Goal: Transaction & Acquisition: Book appointment/travel/reservation

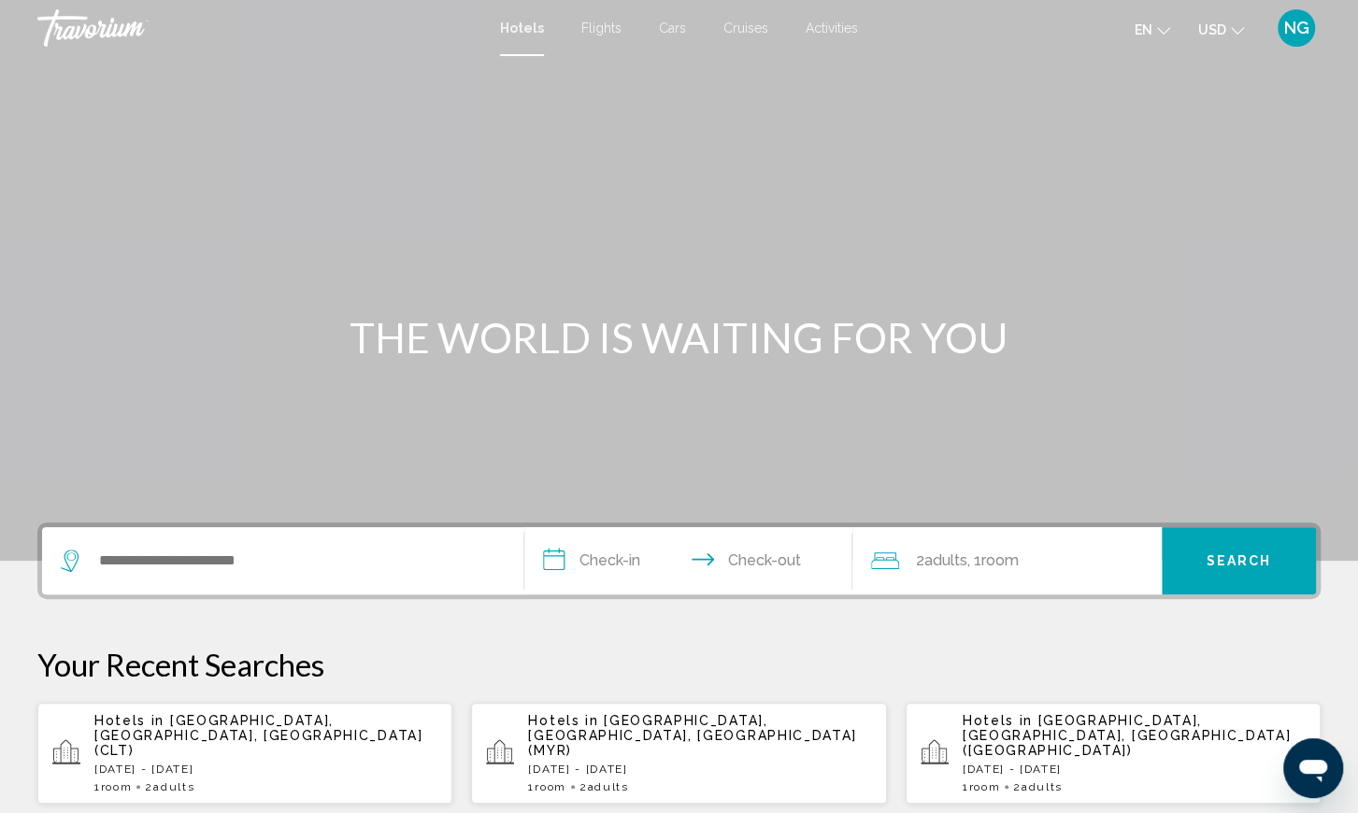
click at [96, 555] on div "Search widget" at bounding box center [278, 561] width 435 height 28
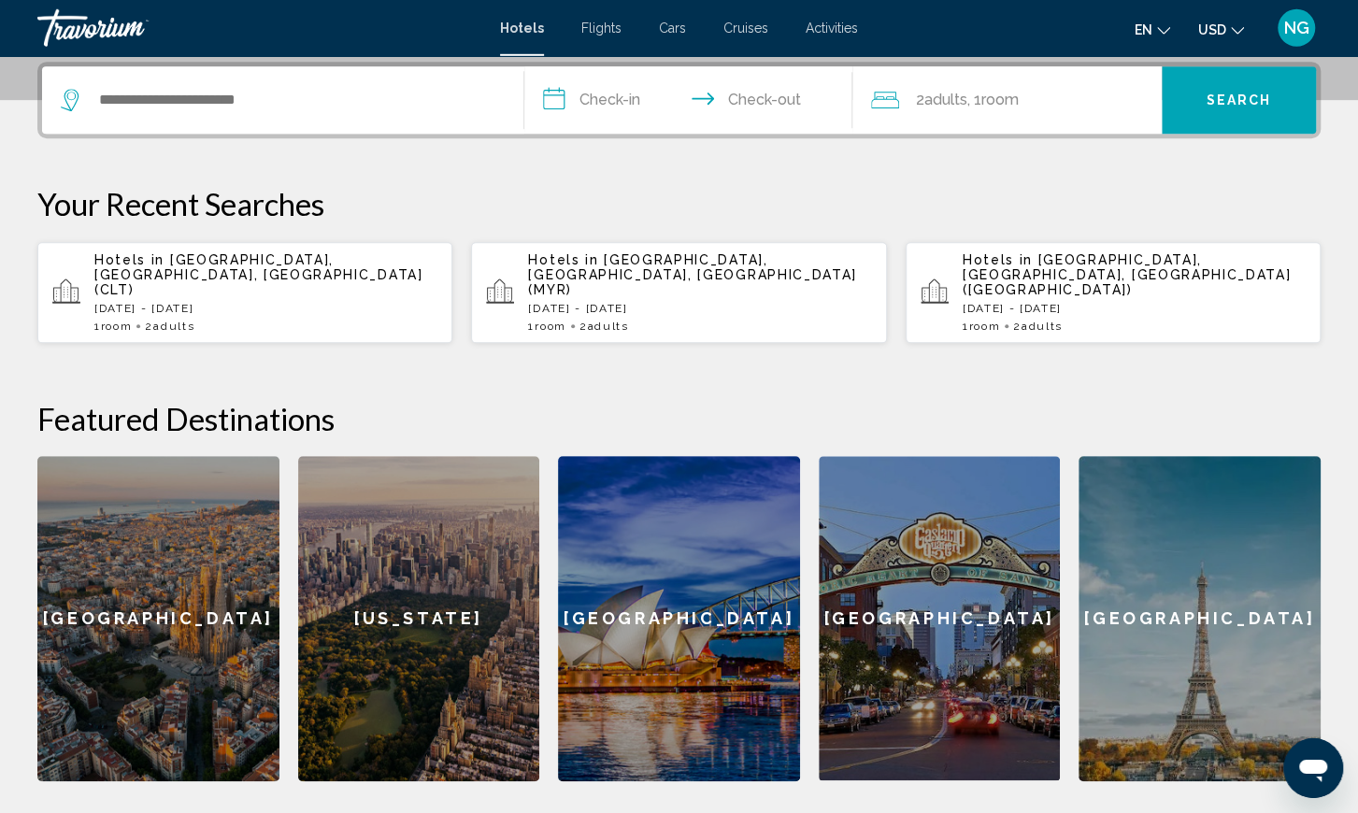
scroll to position [462, 0]
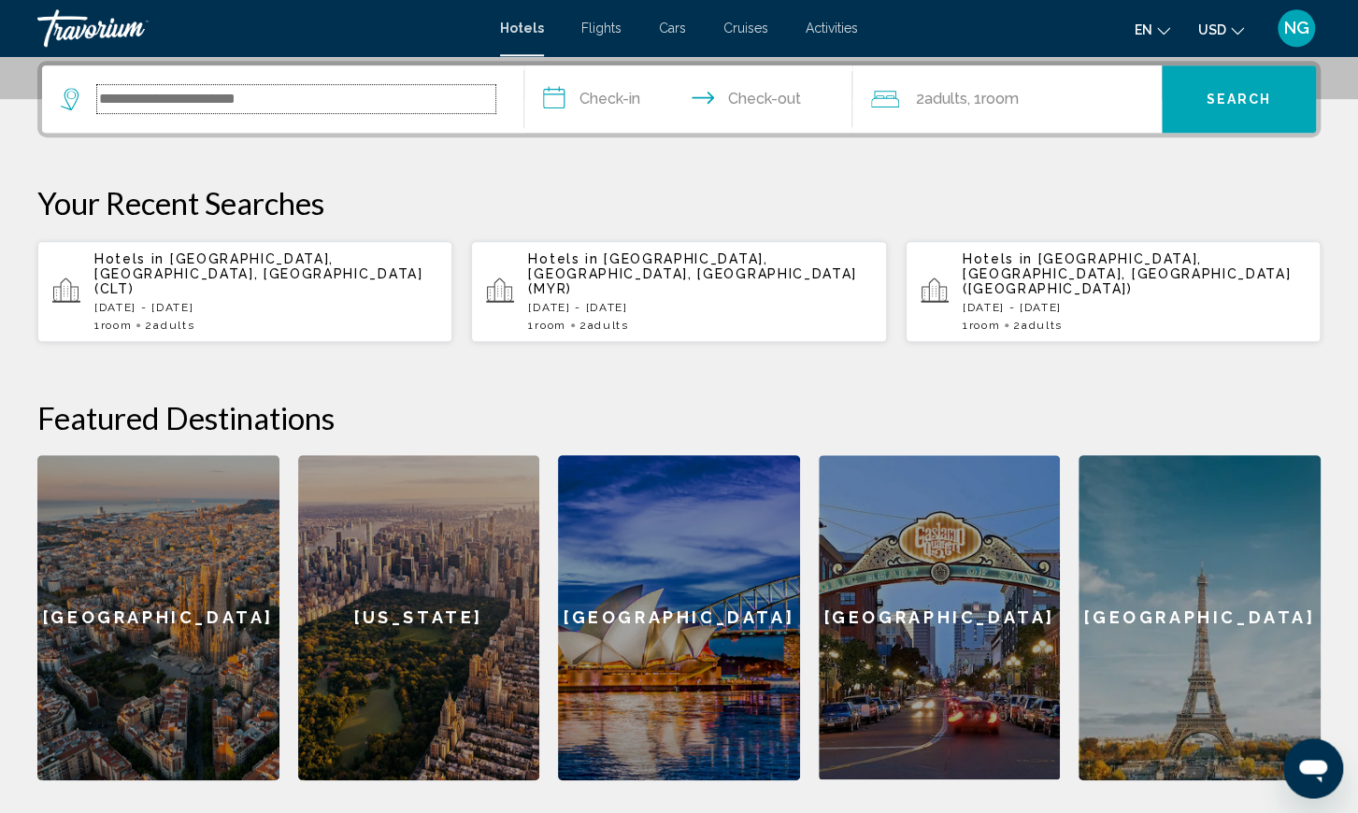
click at [106, 93] on input "Search widget" at bounding box center [296, 99] width 398 height 28
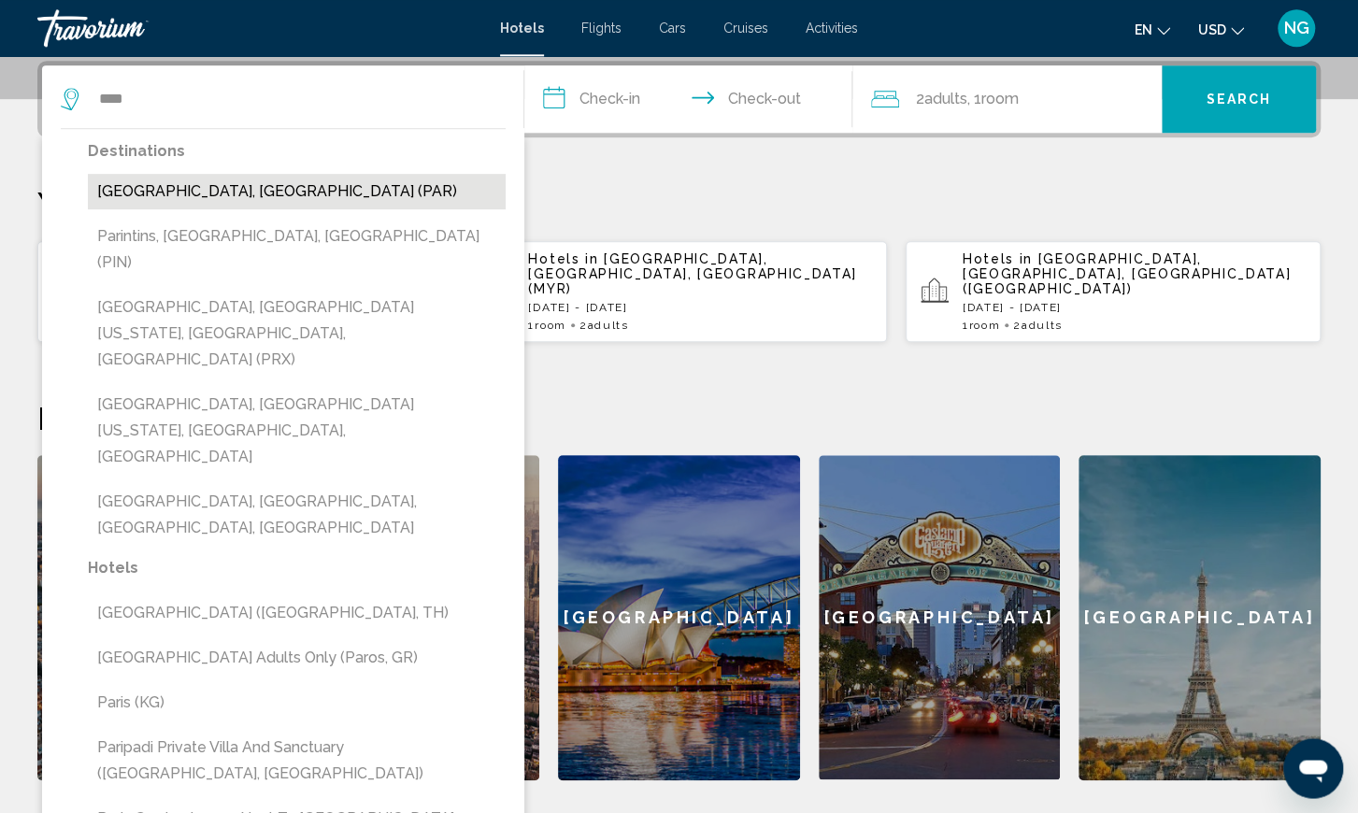
click at [162, 192] on button "[GEOGRAPHIC_DATA], [GEOGRAPHIC_DATA] (PAR)" at bounding box center [297, 192] width 418 height 36
type input "**********"
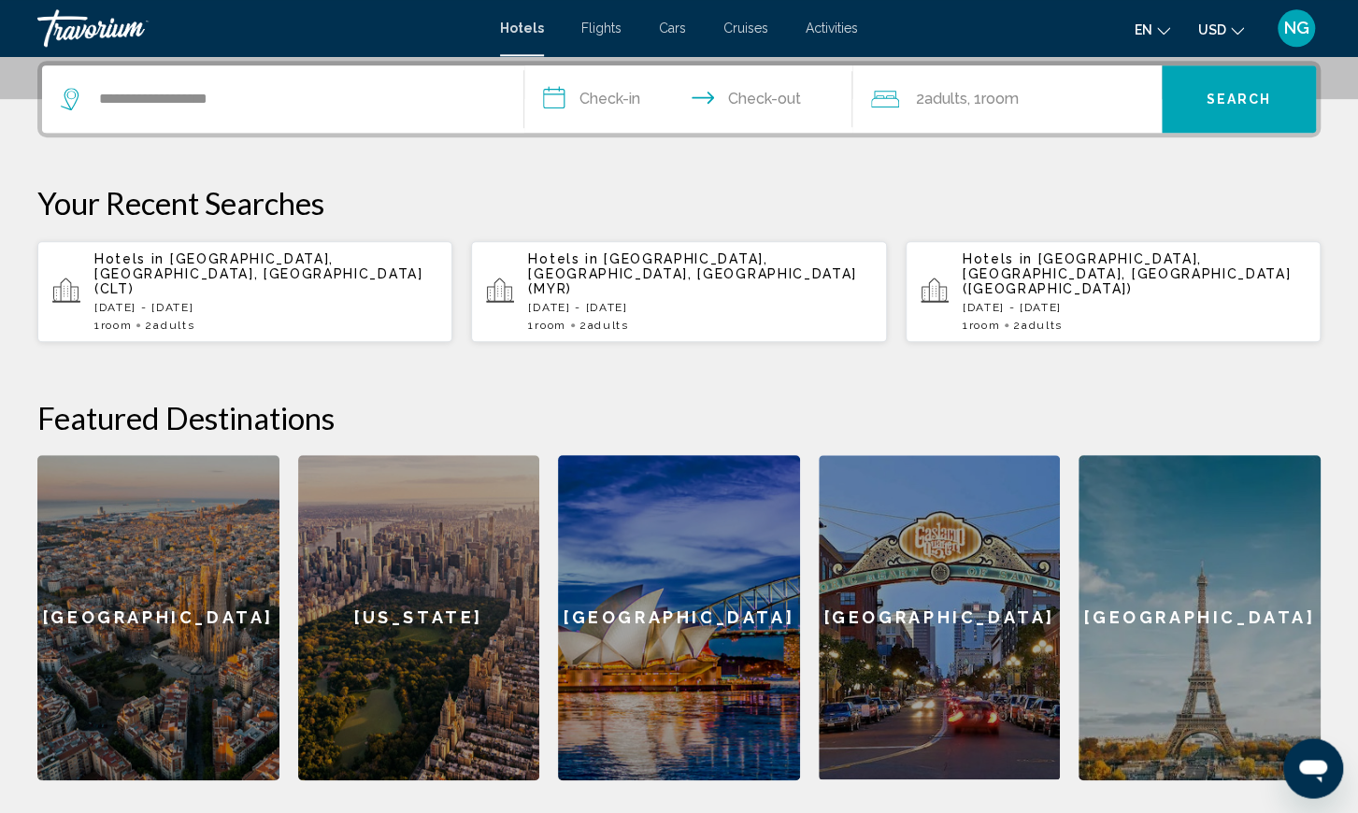
click at [558, 99] on input "**********" at bounding box center [692, 101] width 336 height 73
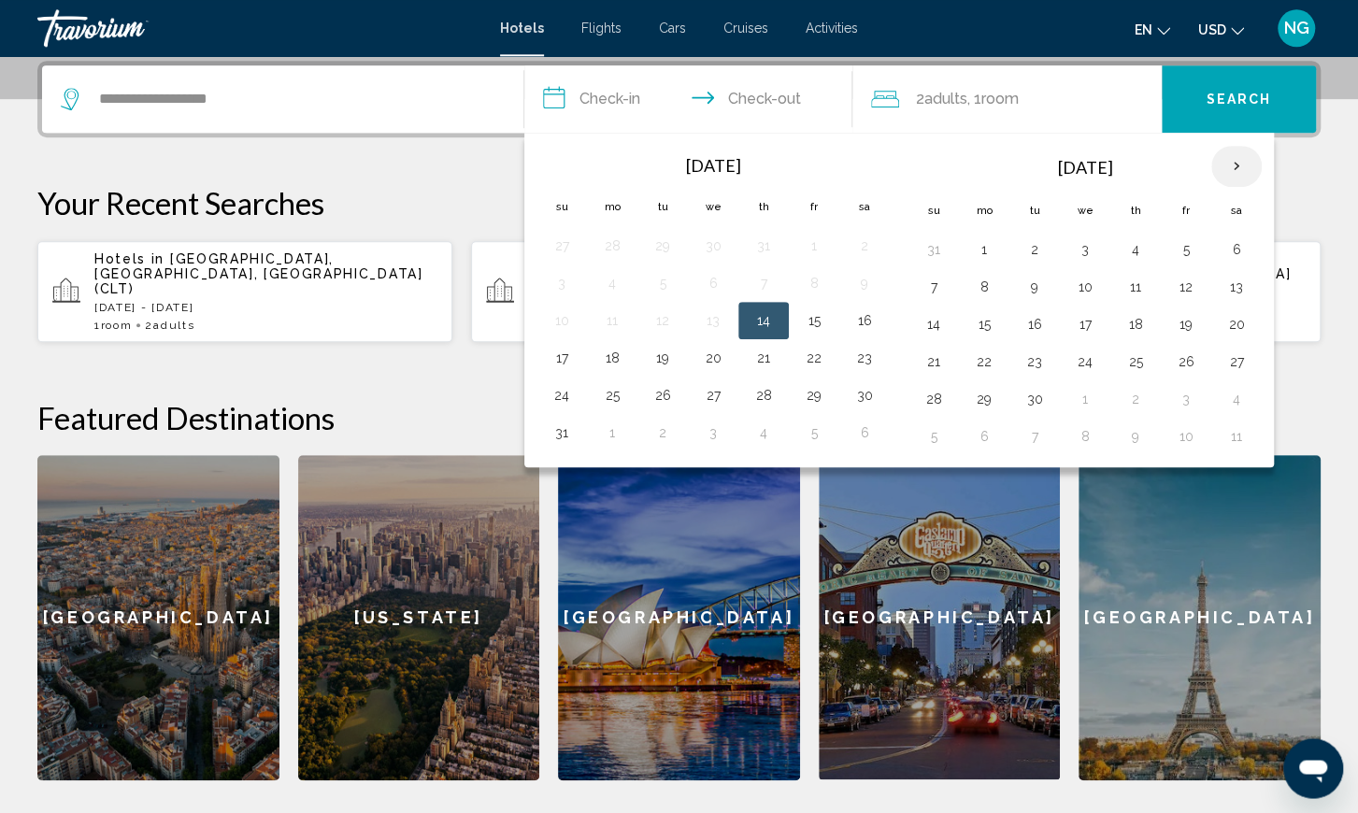
click at [1231, 166] on th "Next month" at bounding box center [1236, 166] width 50 height 41
click at [975, 399] on button "24" at bounding box center [984, 399] width 30 height 26
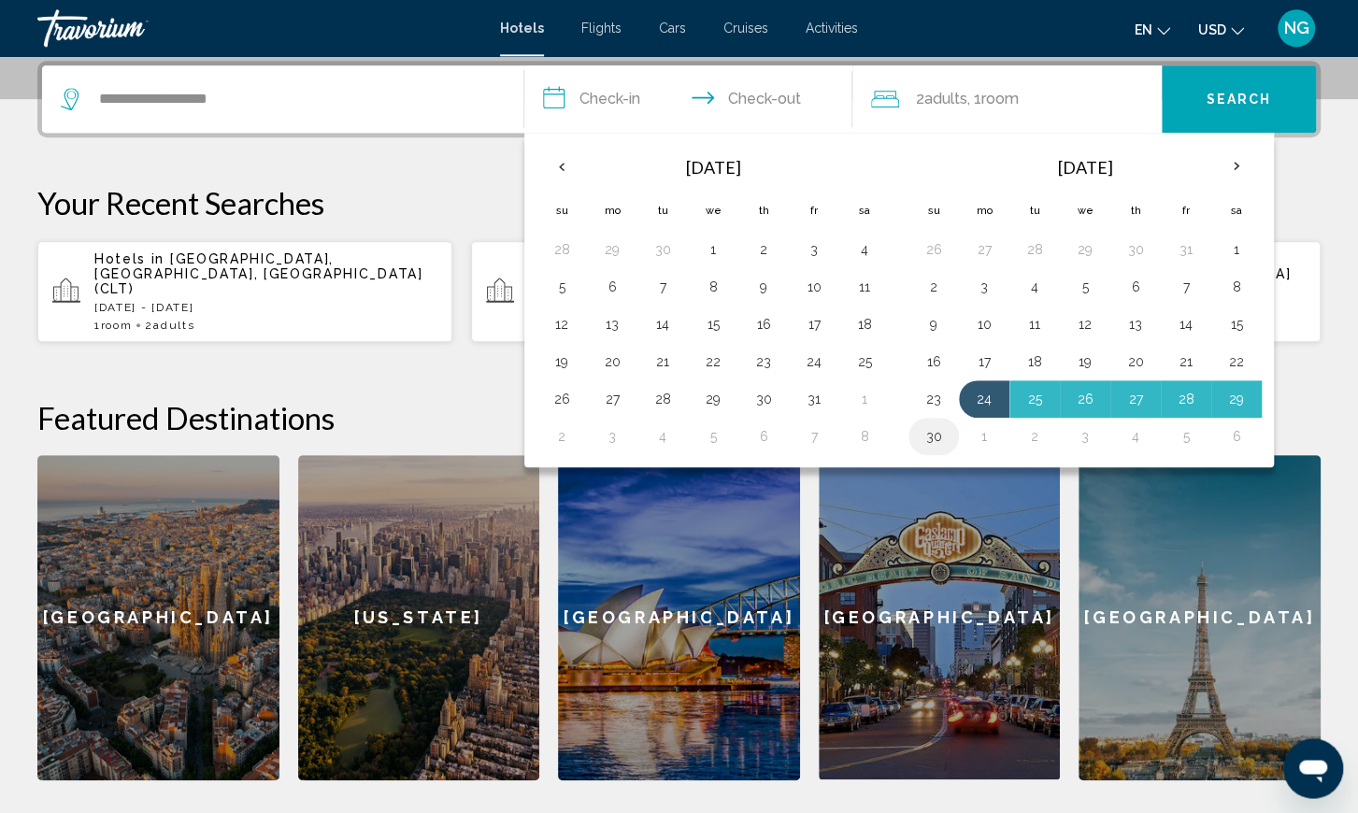
click at [940, 432] on button "30" at bounding box center [934, 436] width 30 height 26
type input "**********"
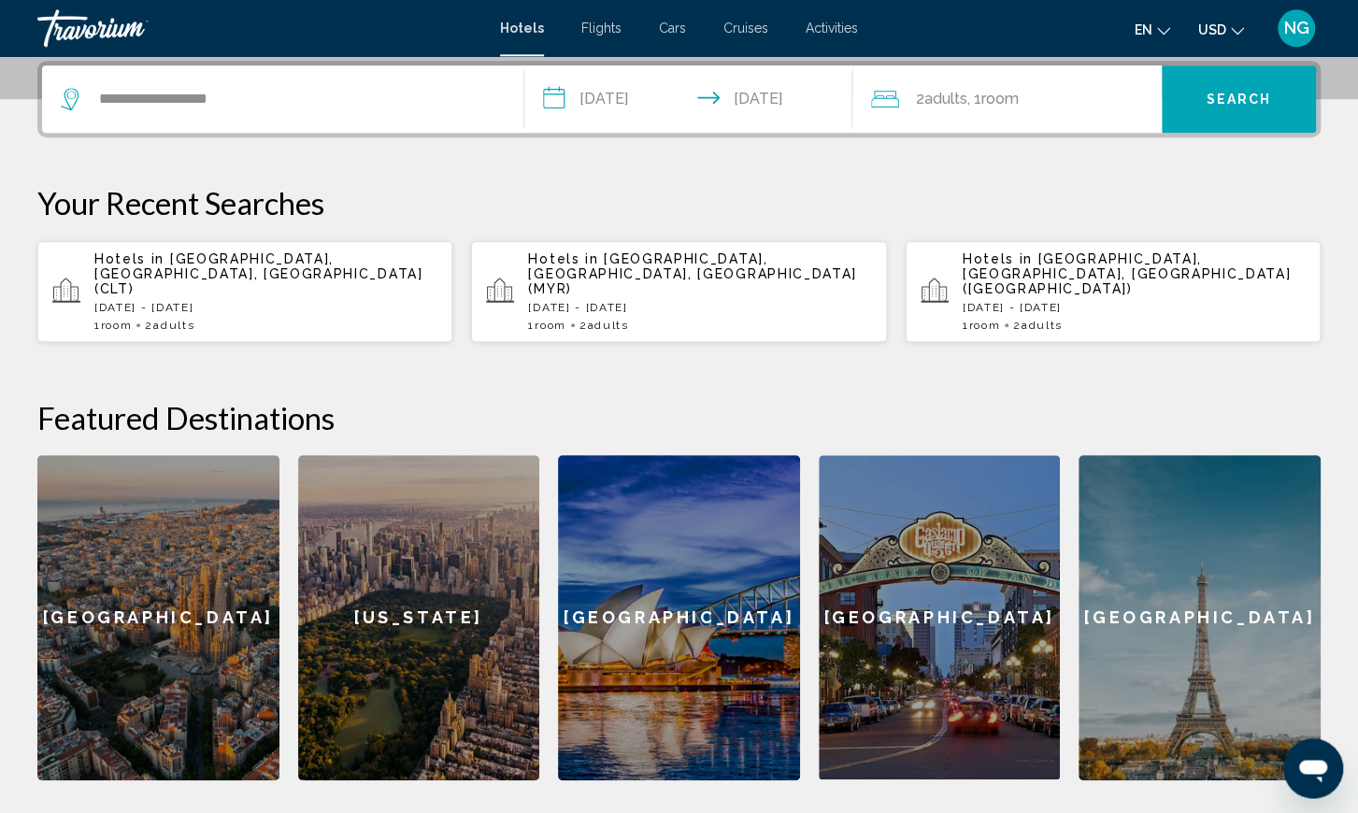
click at [1225, 103] on span "Search" at bounding box center [1239, 100] width 65 height 15
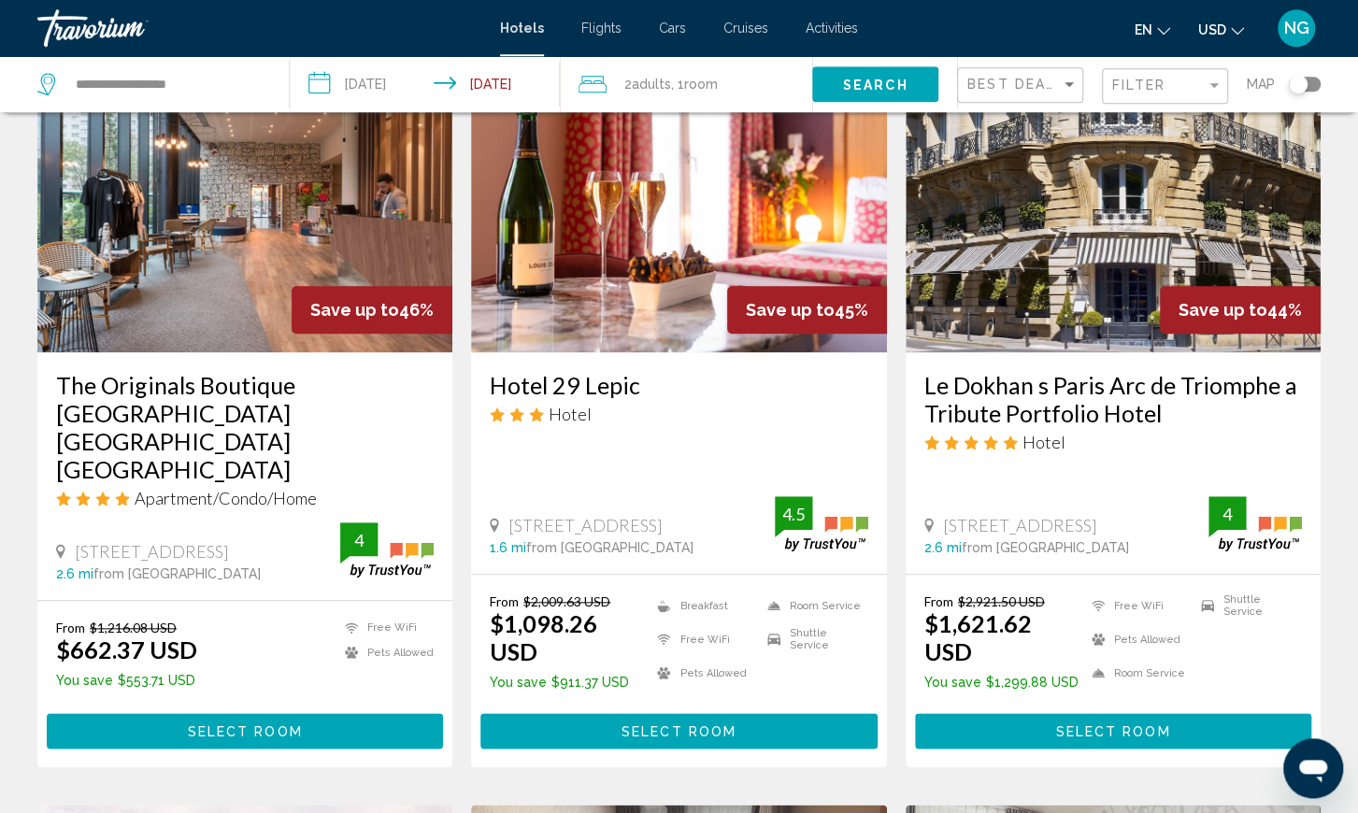
scroll to position [847, 0]
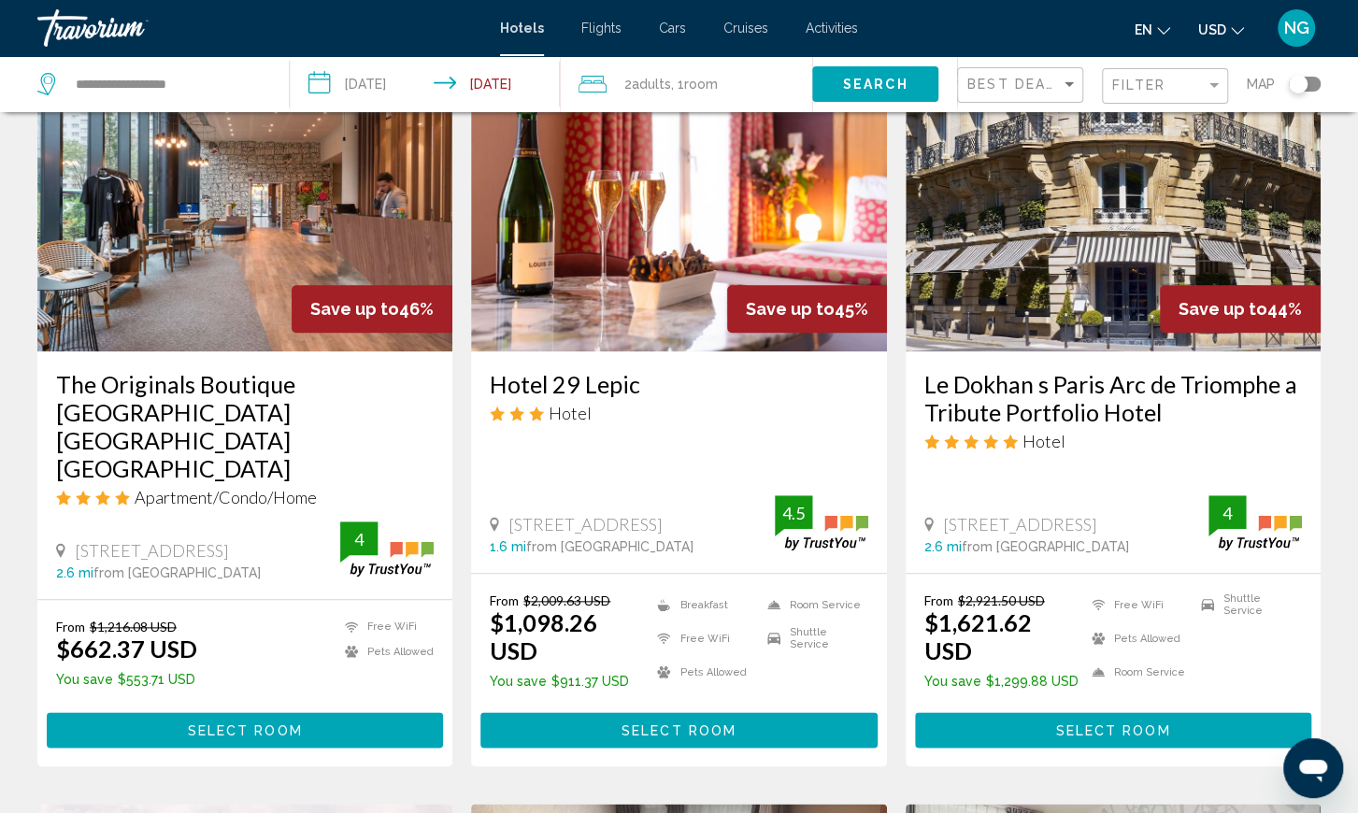
click at [250, 723] on span "Select Room" at bounding box center [245, 730] width 115 height 15
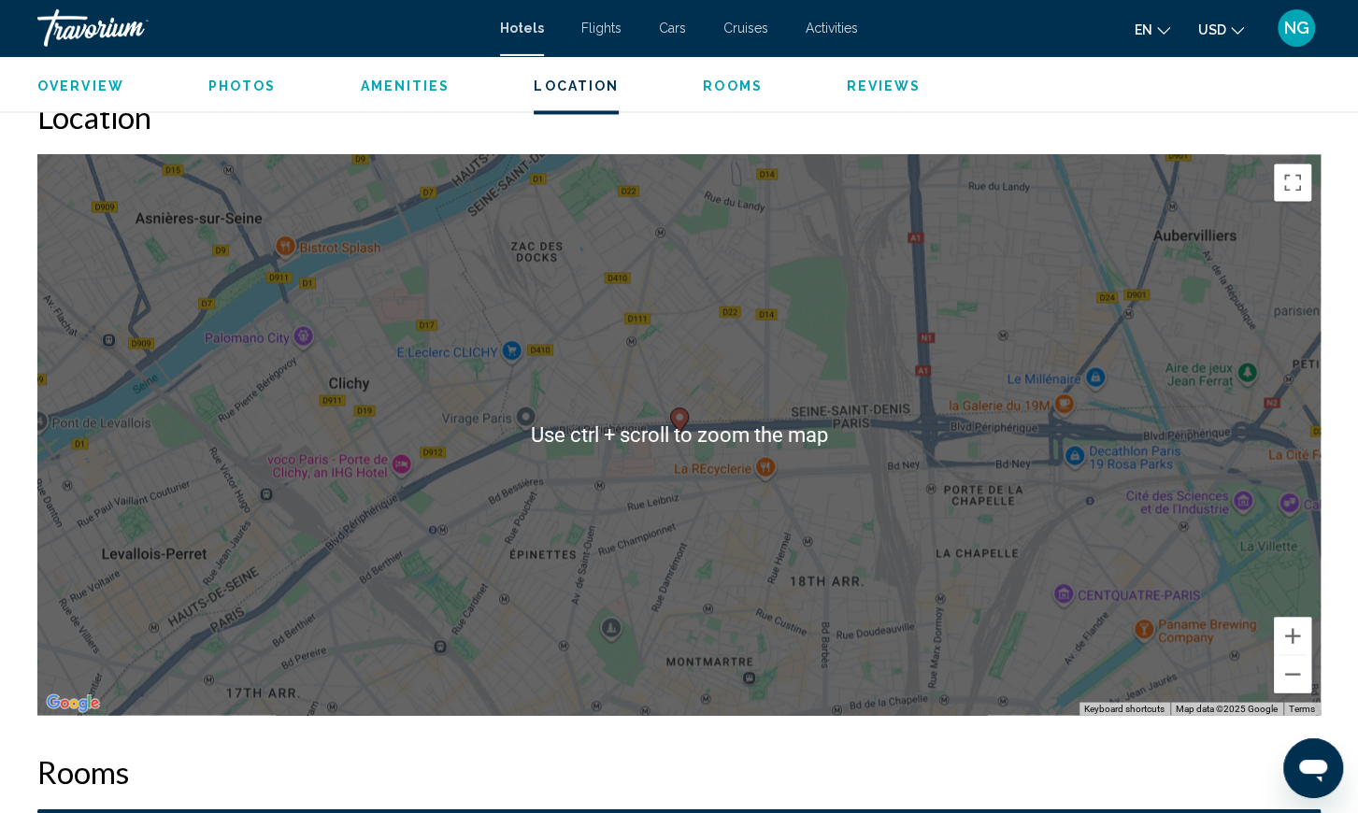
scroll to position [1726, 0]
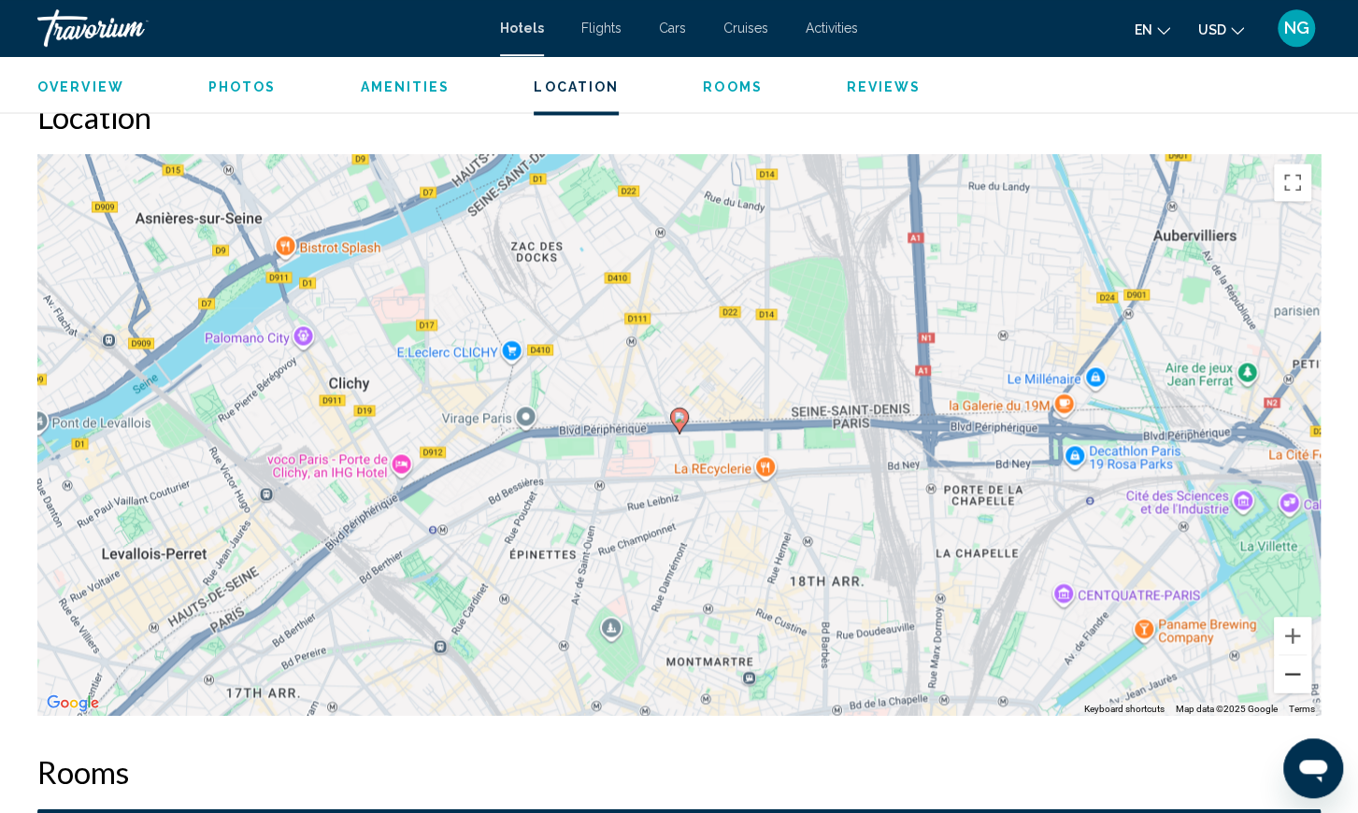
click at [1294, 673] on button "Zoom out" at bounding box center [1292, 673] width 37 height 37
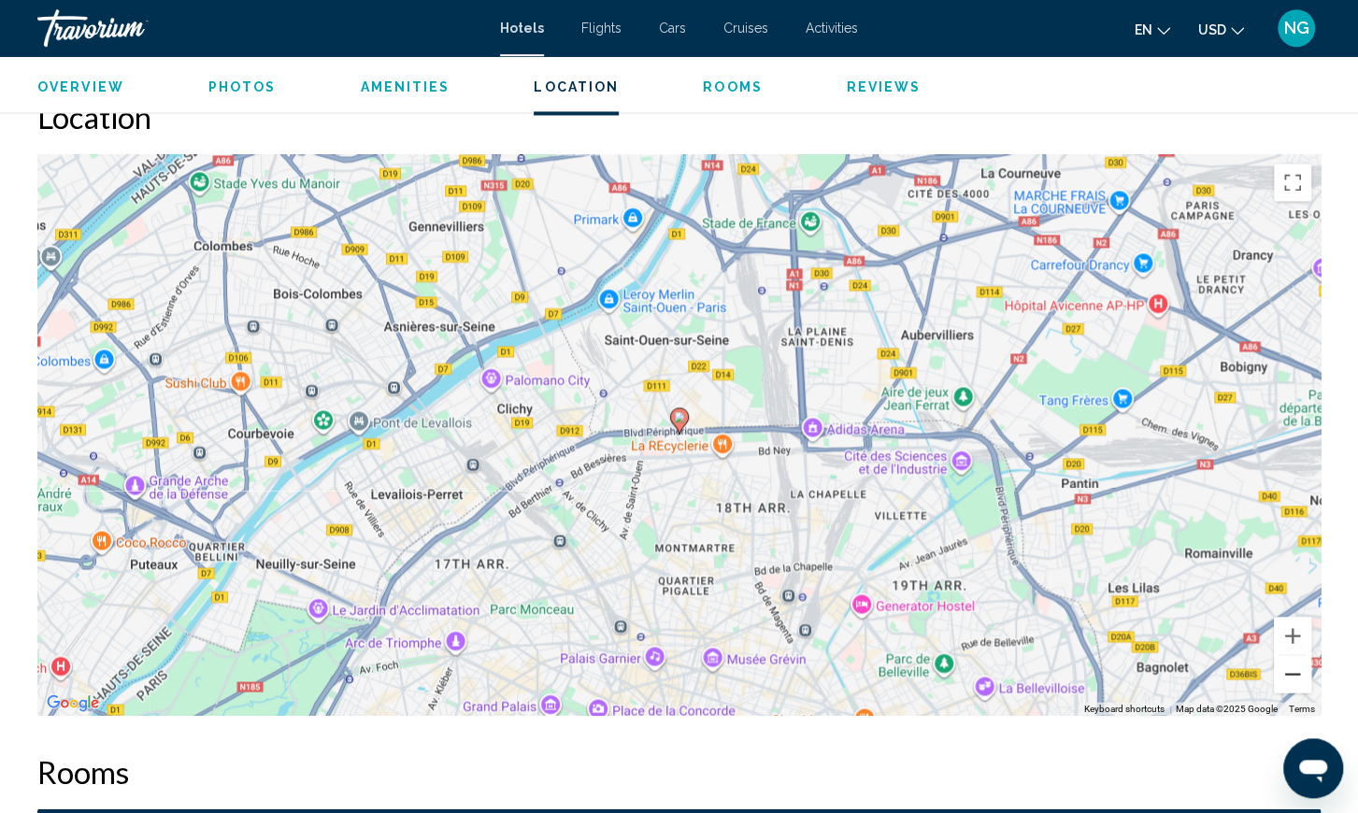
click at [1294, 673] on button "Zoom out" at bounding box center [1292, 673] width 37 height 37
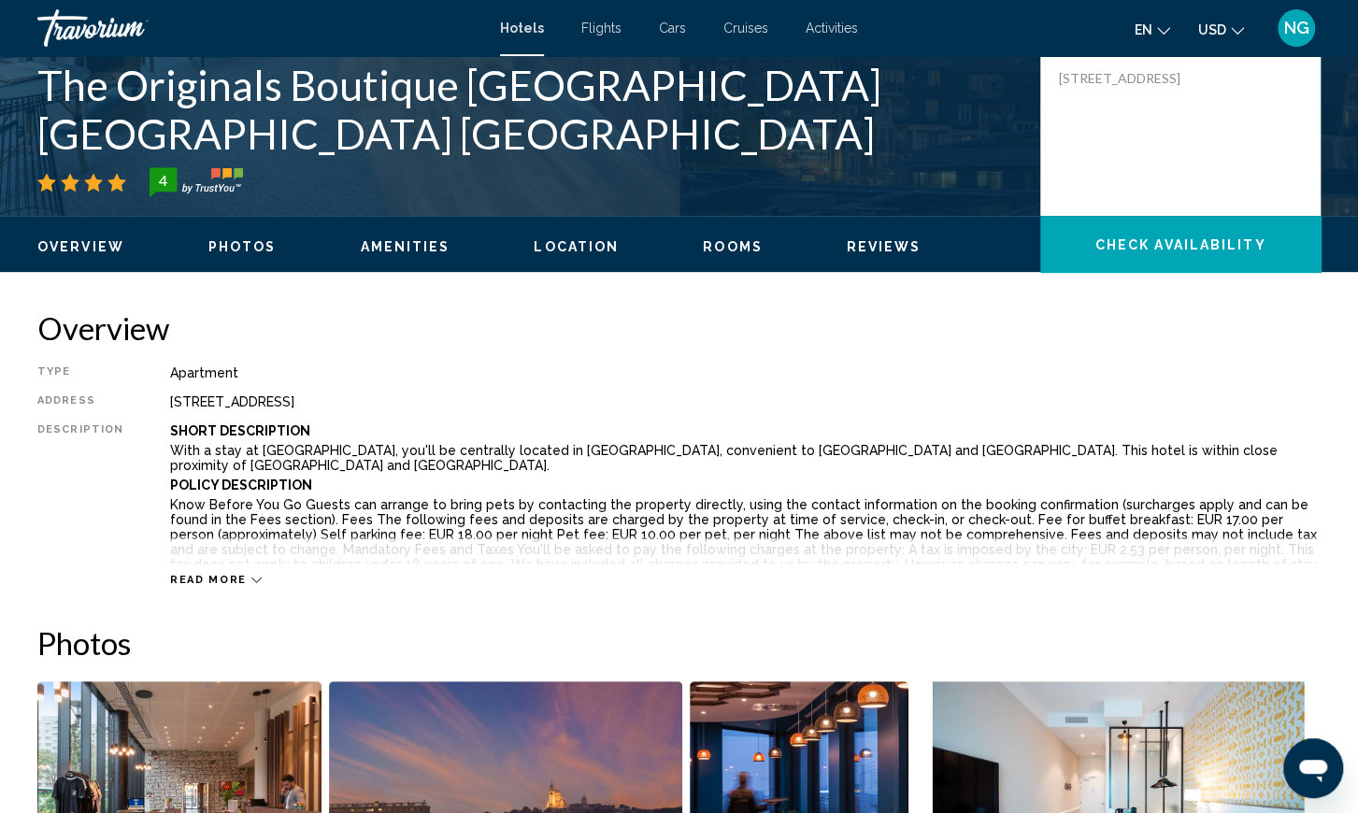
scroll to position [398, 0]
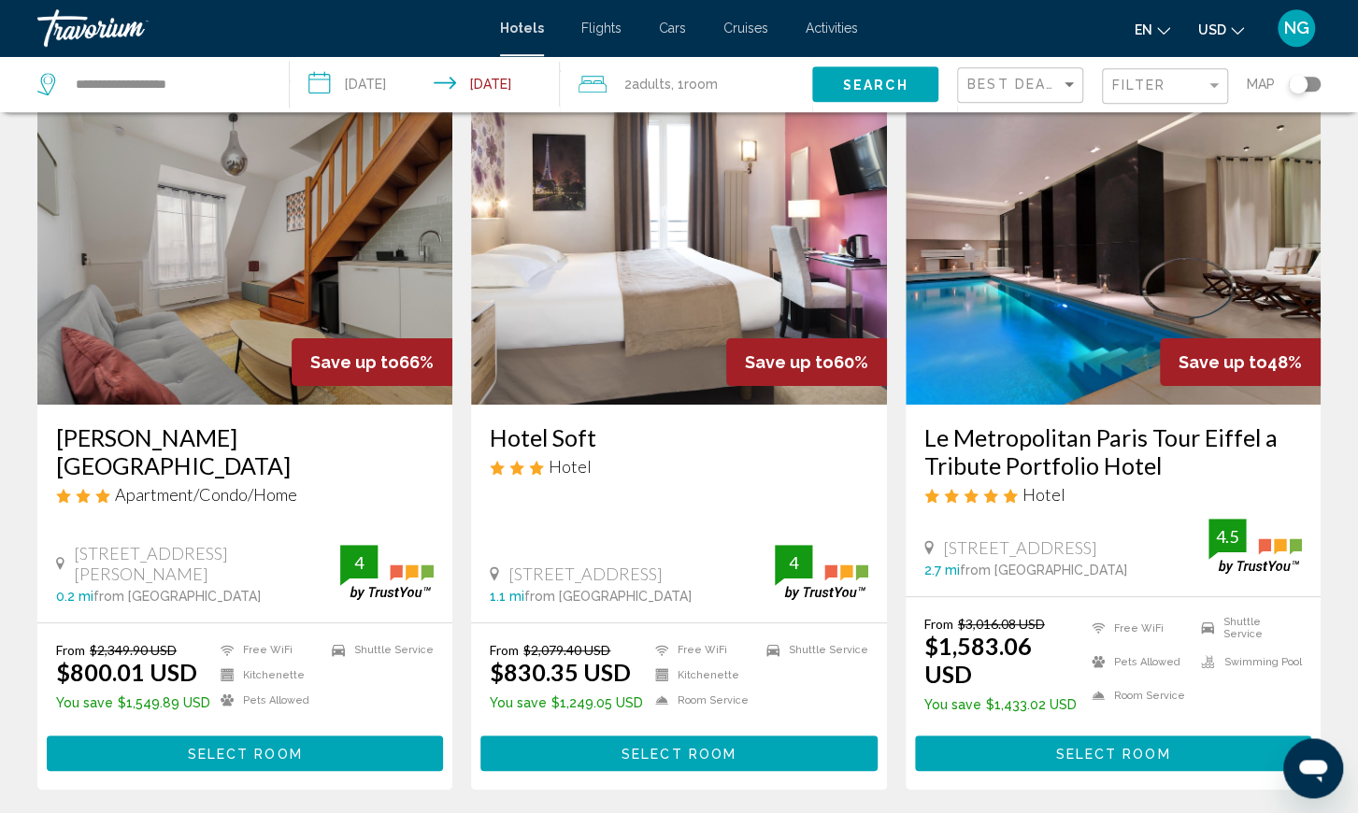
scroll to position [100, 0]
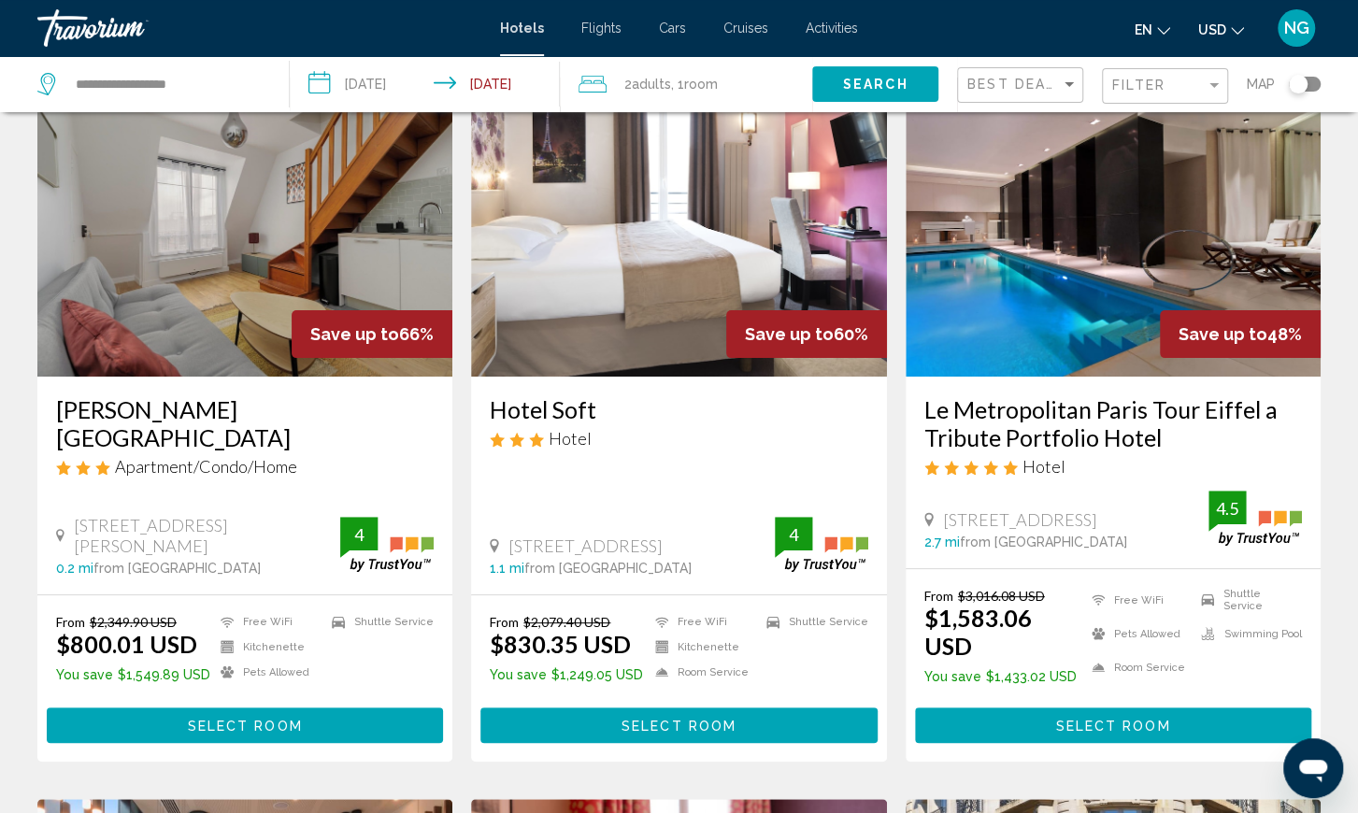
click at [308, 708] on button "Select Room" at bounding box center [245, 725] width 396 height 35
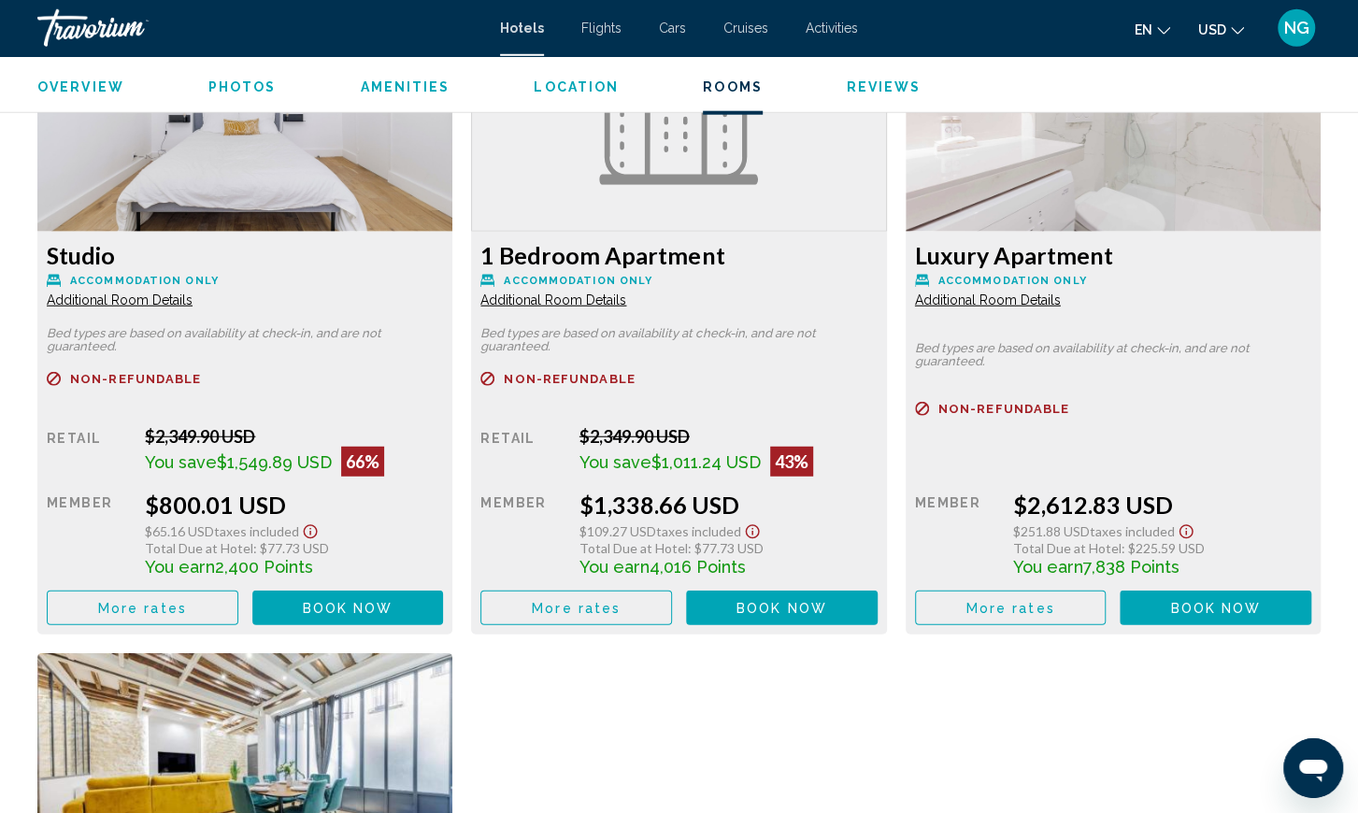
scroll to position [2195, 0]
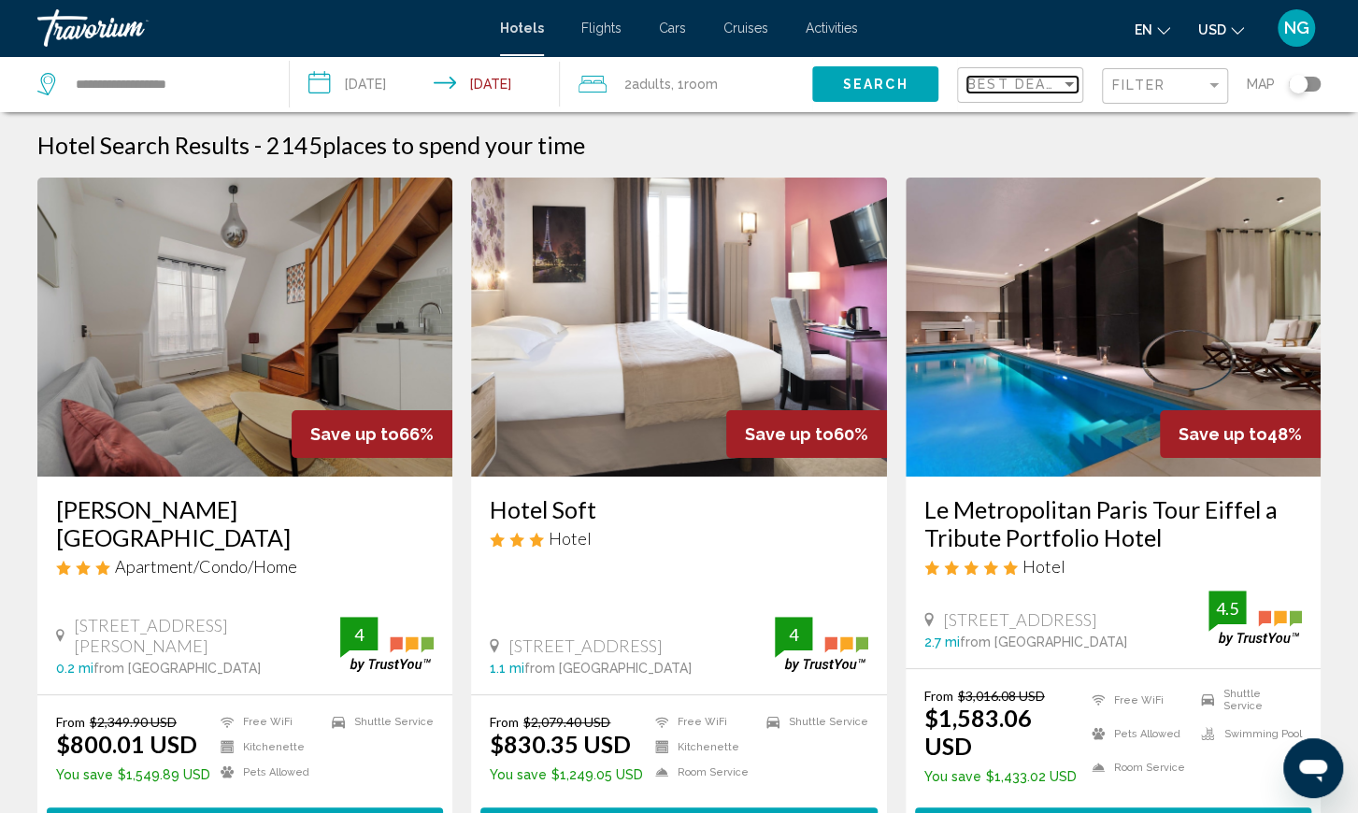
click at [1066, 87] on div "Sort by" at bounding box center [1069, 84] width 17 height 15
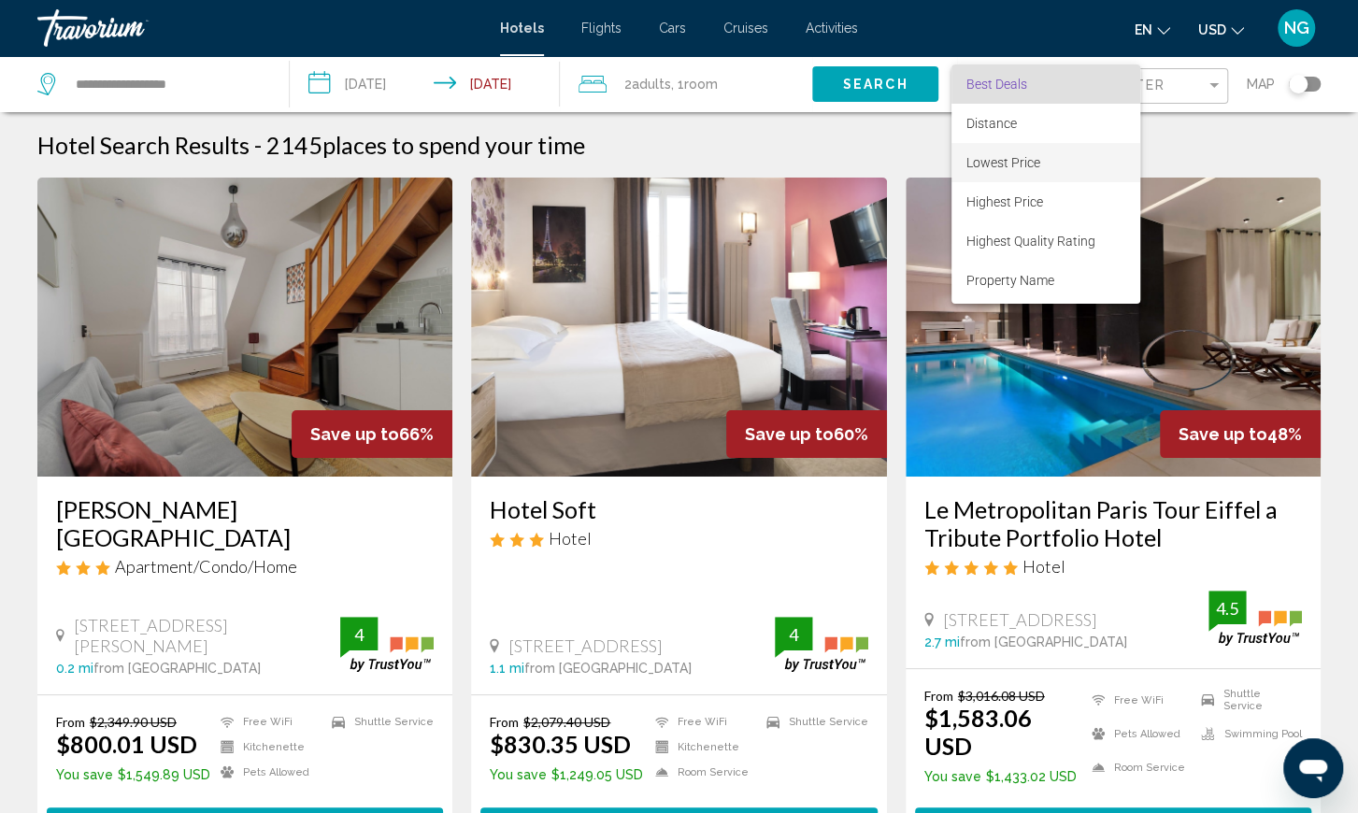
click at [1037, 163] on span "Lowest Price" at bounding box center [1003, 162] width 74 height 15
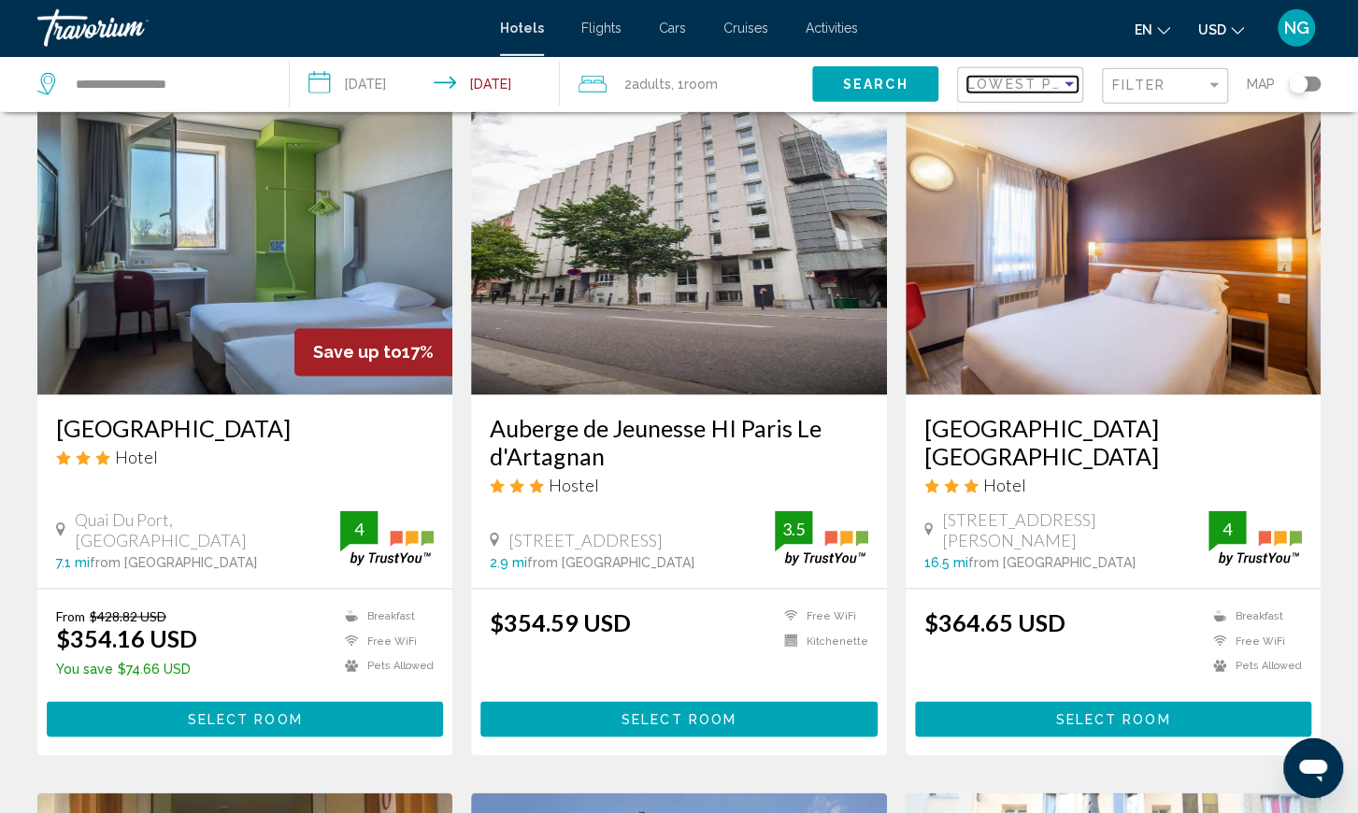
scroll to position [1607, 0]
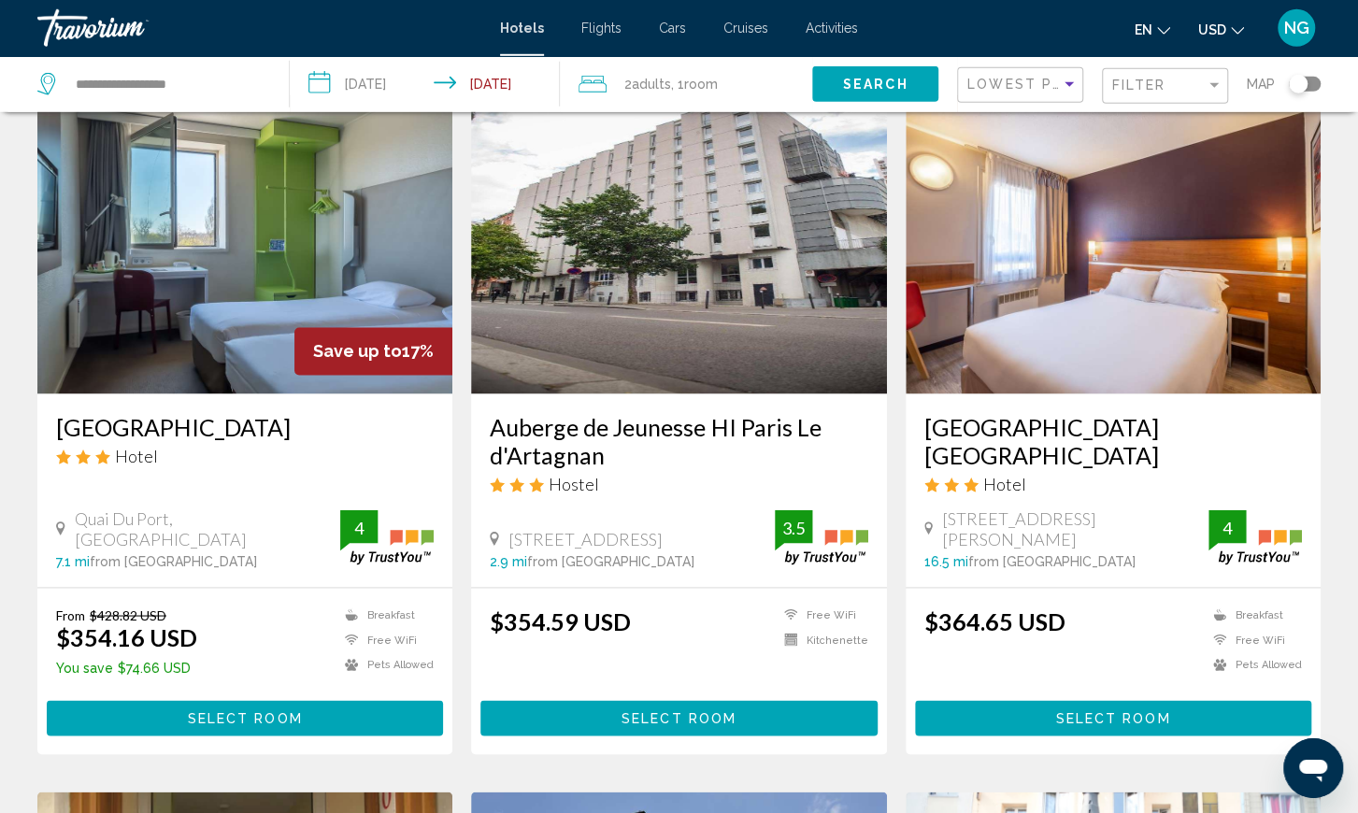
click at [1120, 712] on span "Select Room" at bounding box center [1112, 719] width 115 height 15
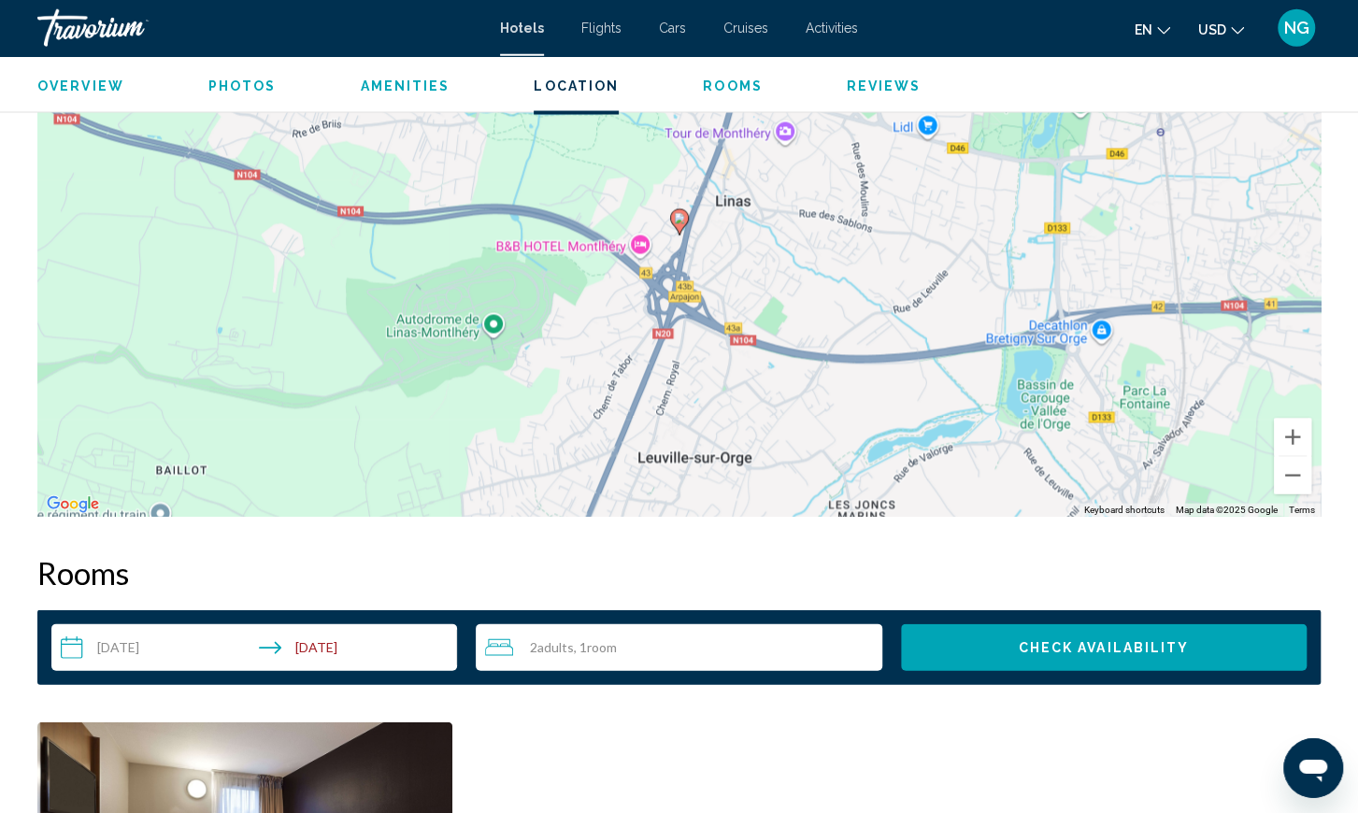
scroll to position [1925, 0]
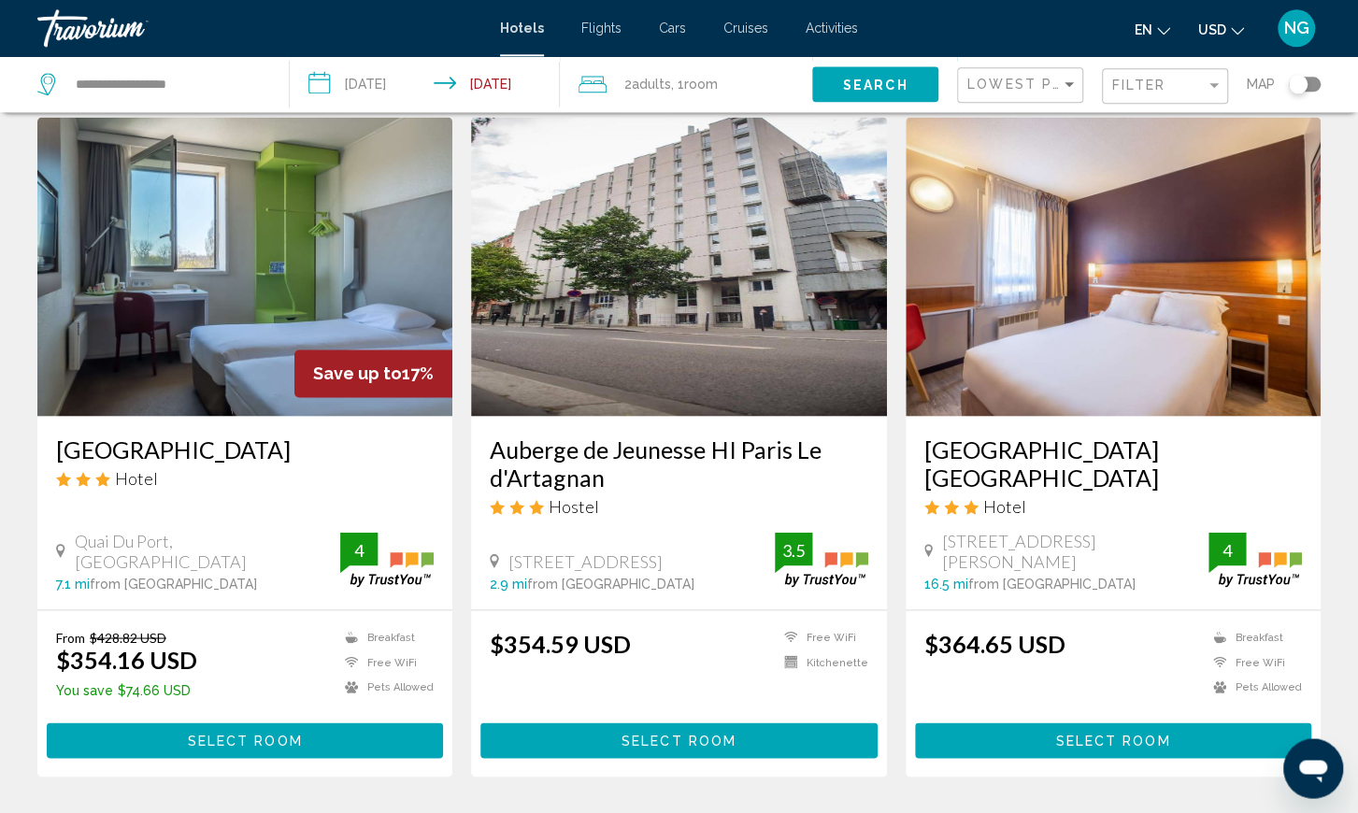
scroll to position [1606, 0]
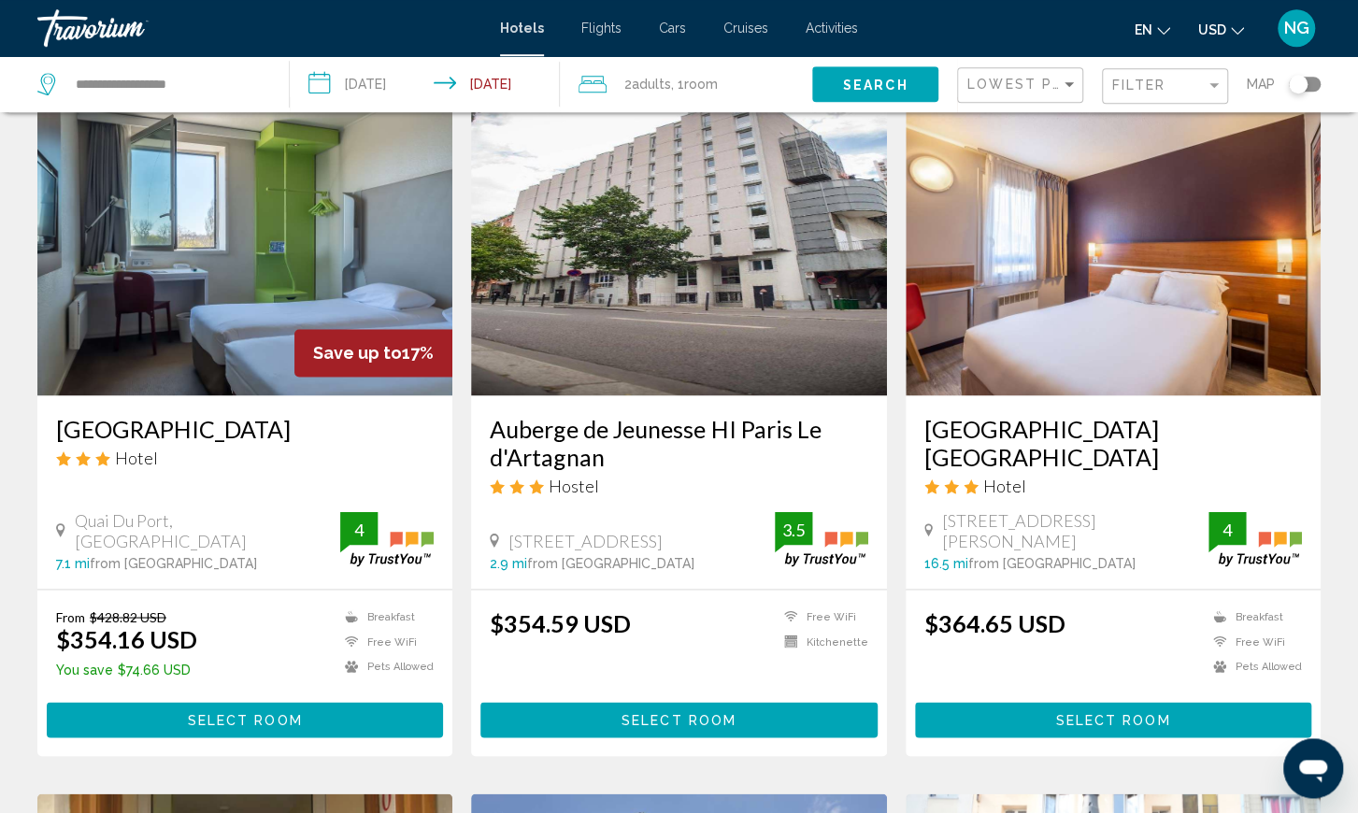
click at [720, 713] on span "Select Room" at bounding box center [679, 720] width 115 height 15
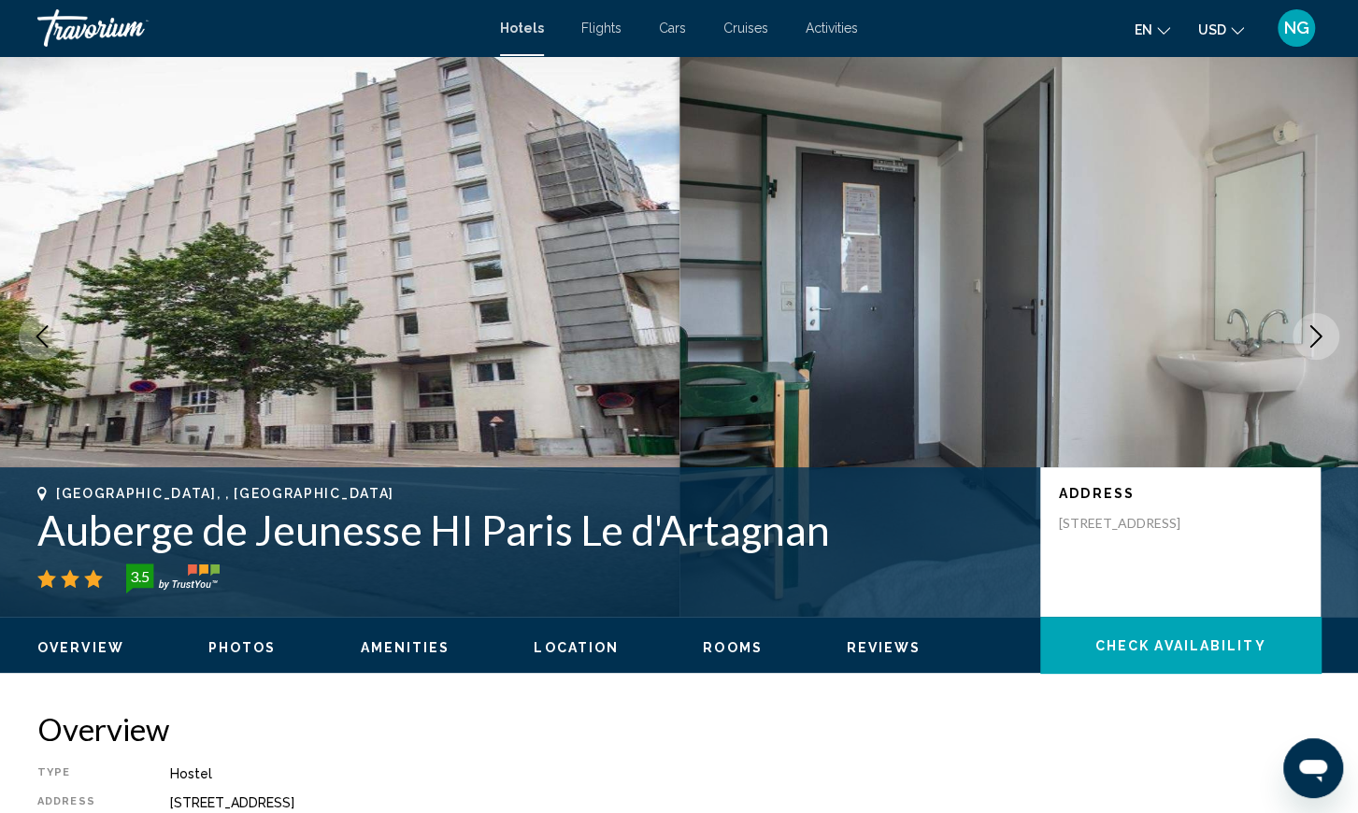
click at [1313, 332] on icon "Next image" at bounding box center [1316, 336] width 22 height 22
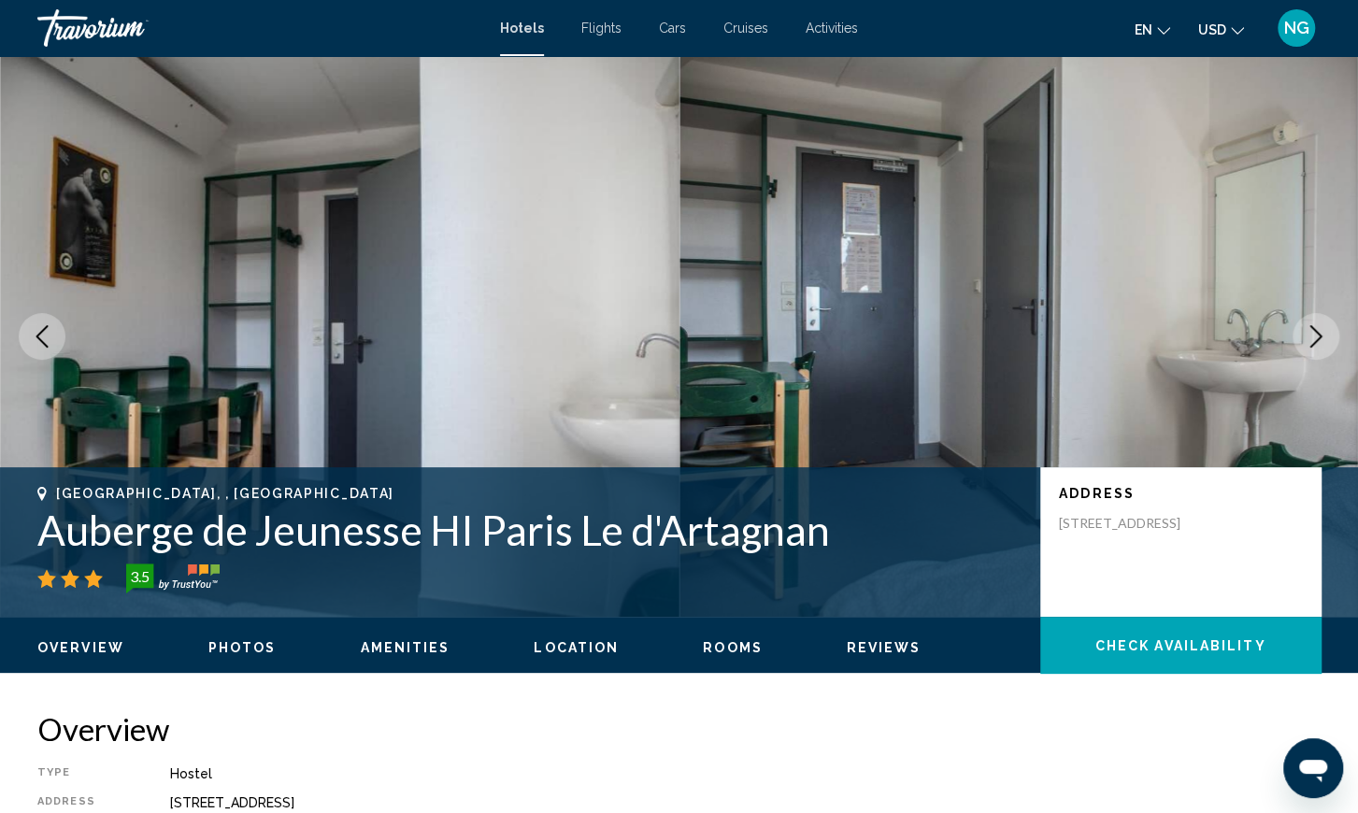
click at [1313, 332] on icon "Next image" at bounding box center [1316, 336] width 22 height 22
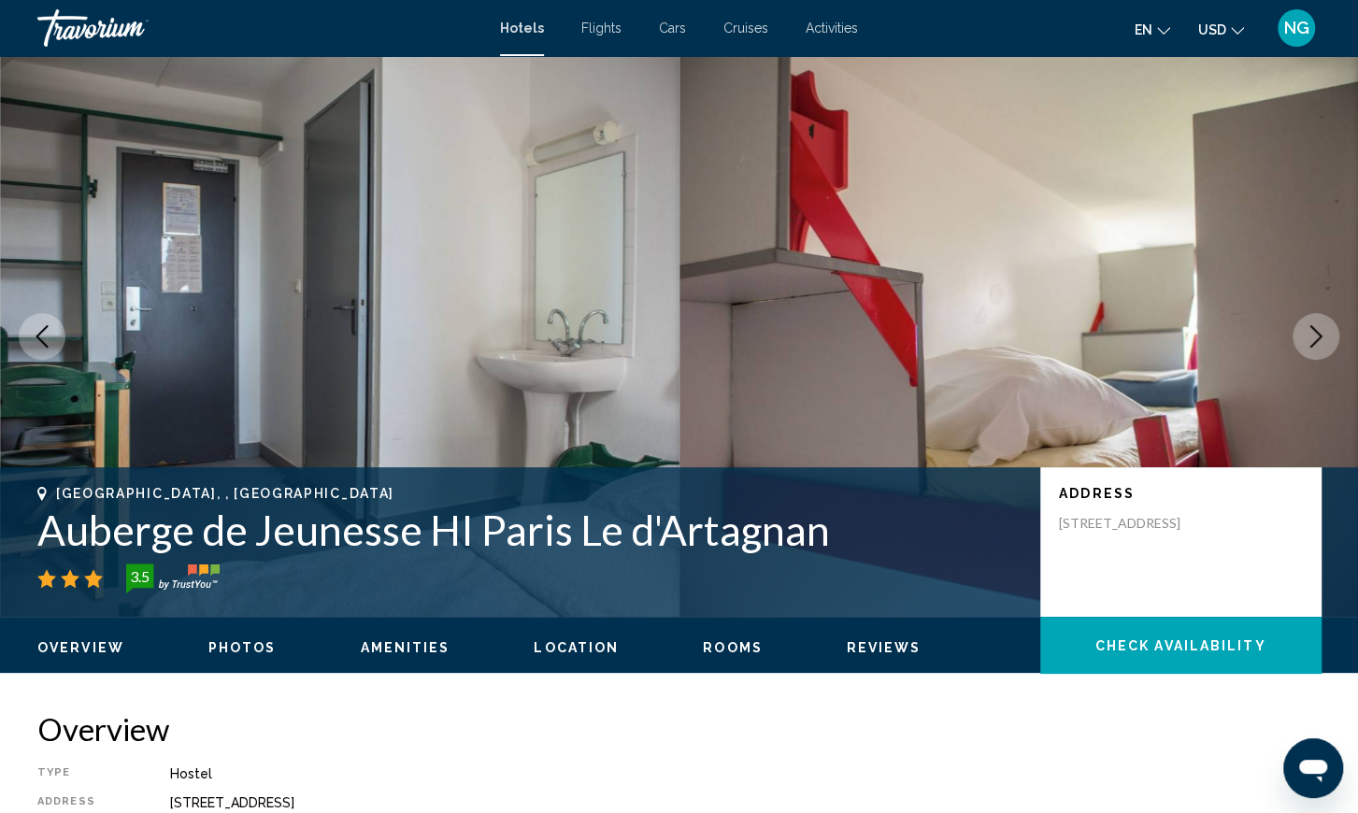
click at [1313, 332] on icon "Next image" at bounding box center [1316, 336] width 22 height 22
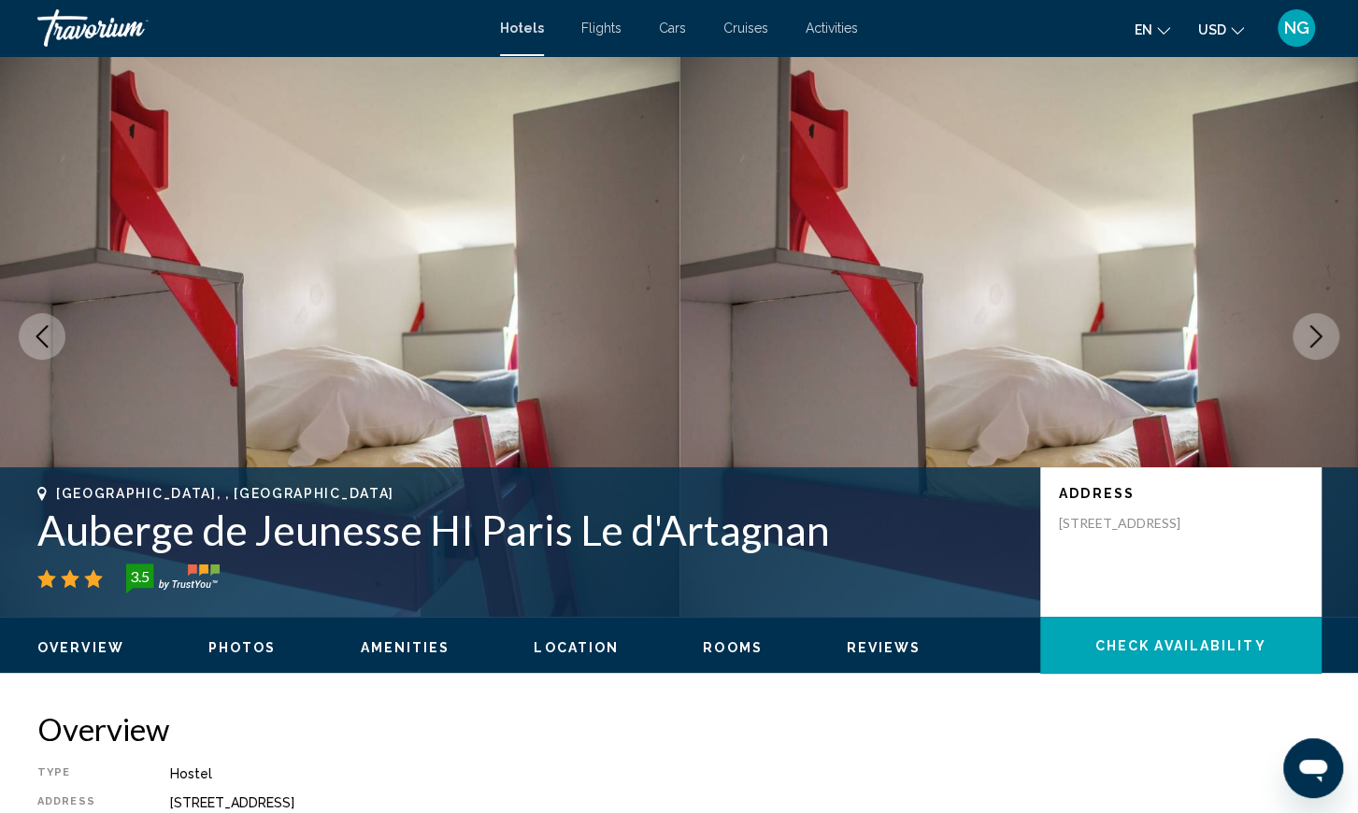
click at [1313, 332] on icon "Next image" at bounding box center [1316, 336] width 22 height 22
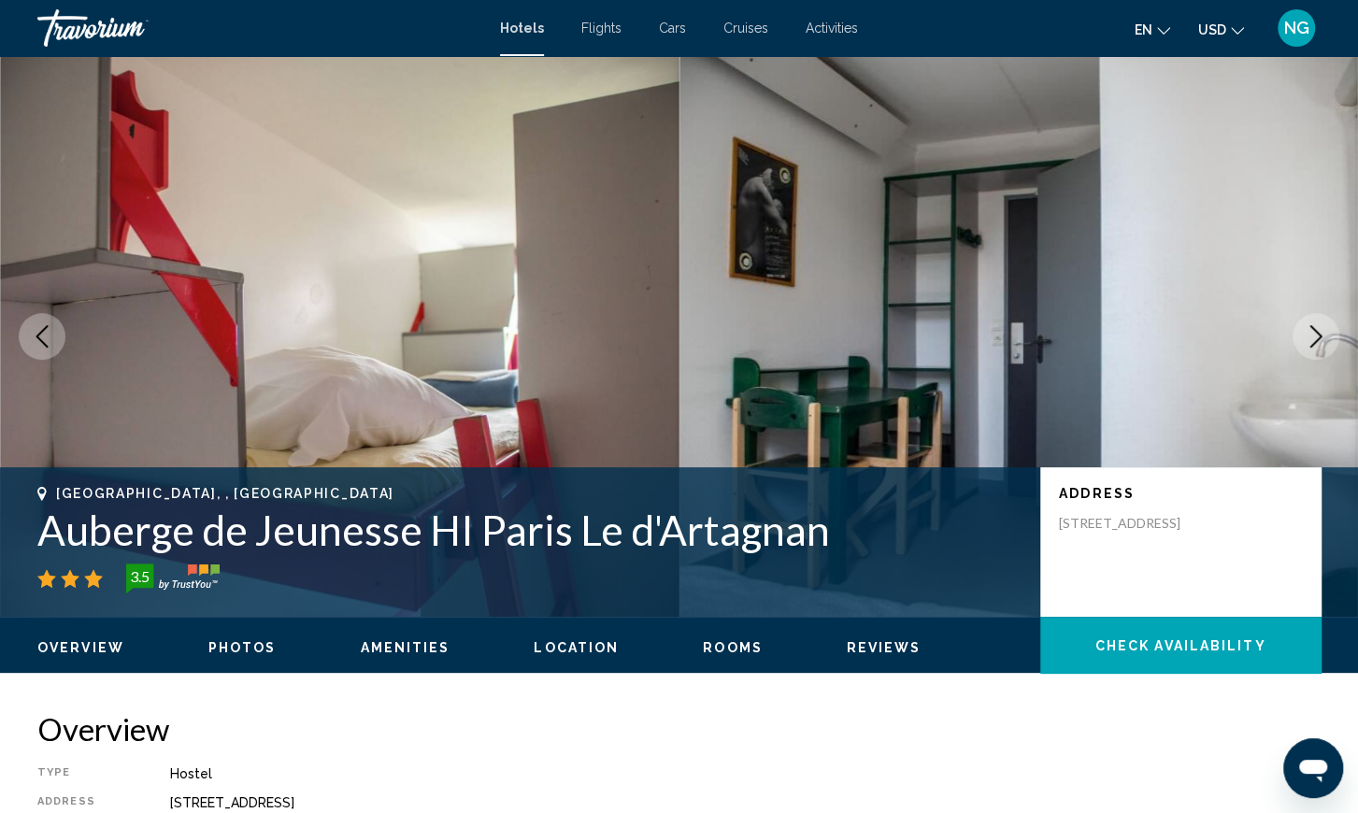
click at [1313, 332] on icon "Next image" at bounding box center [1316, 336] width 22 height 22
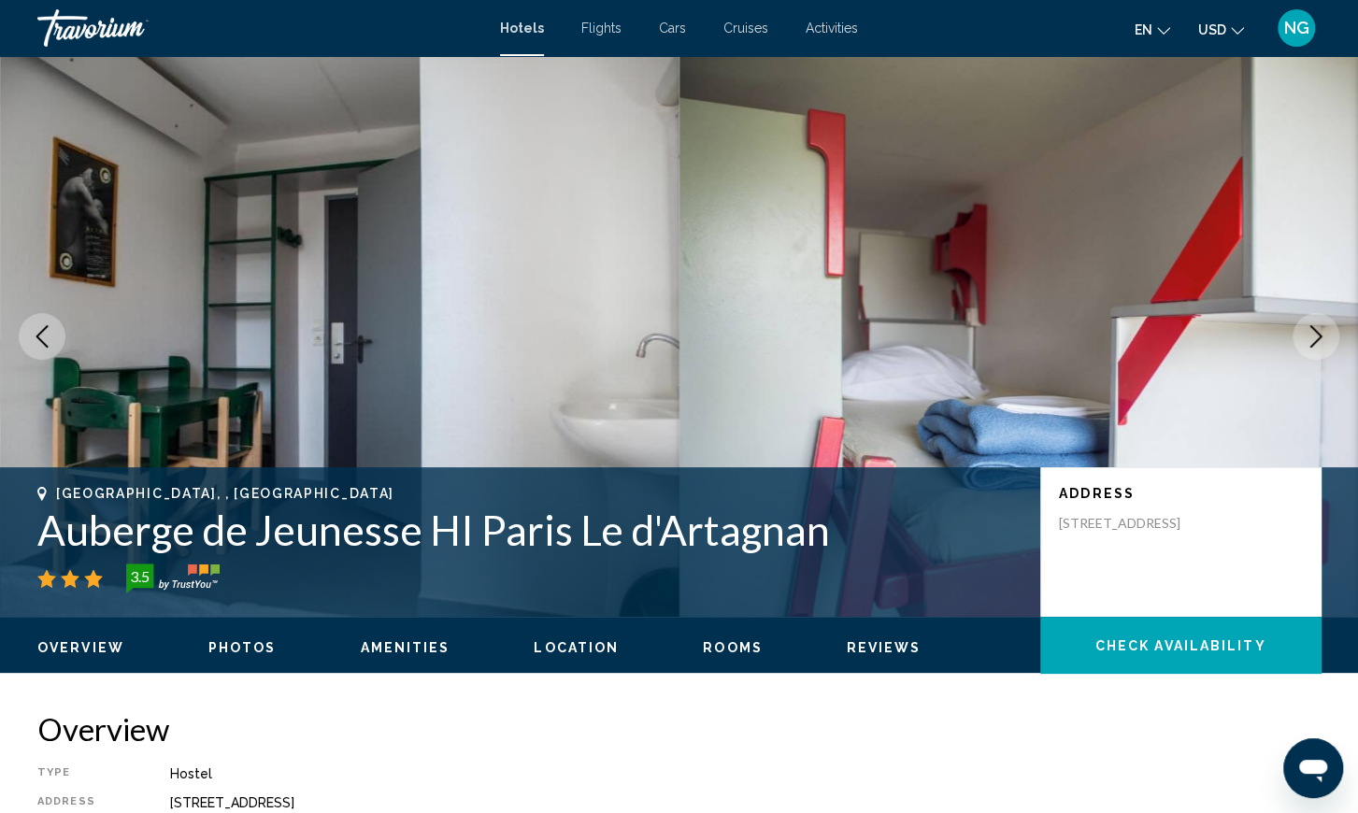
click at [1313, 332] on icon "Next image" at bounding box center [1316, 336] width 22 height 22
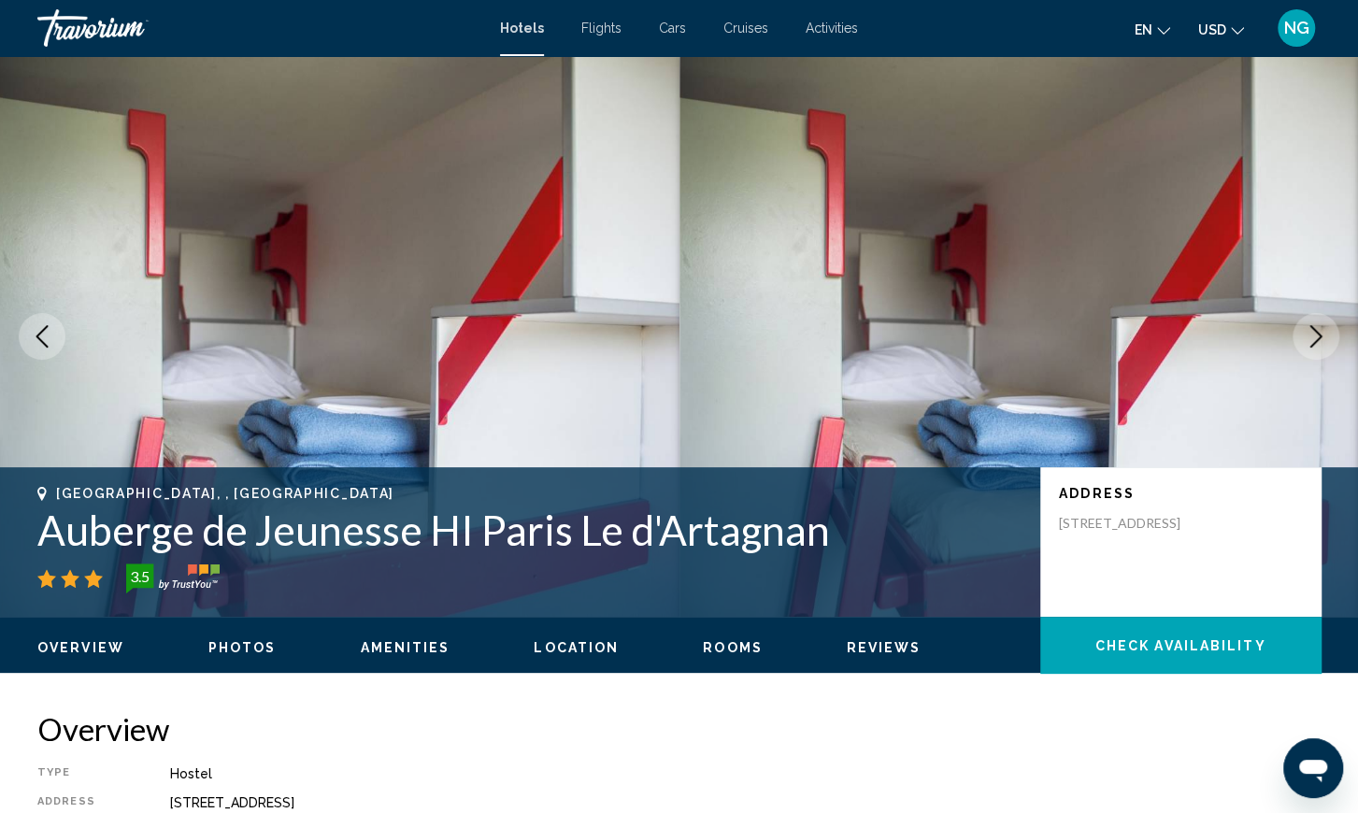
click at [1313, 332] on icon "Next image" at bounding box center [1316, 336] width 22 height 22
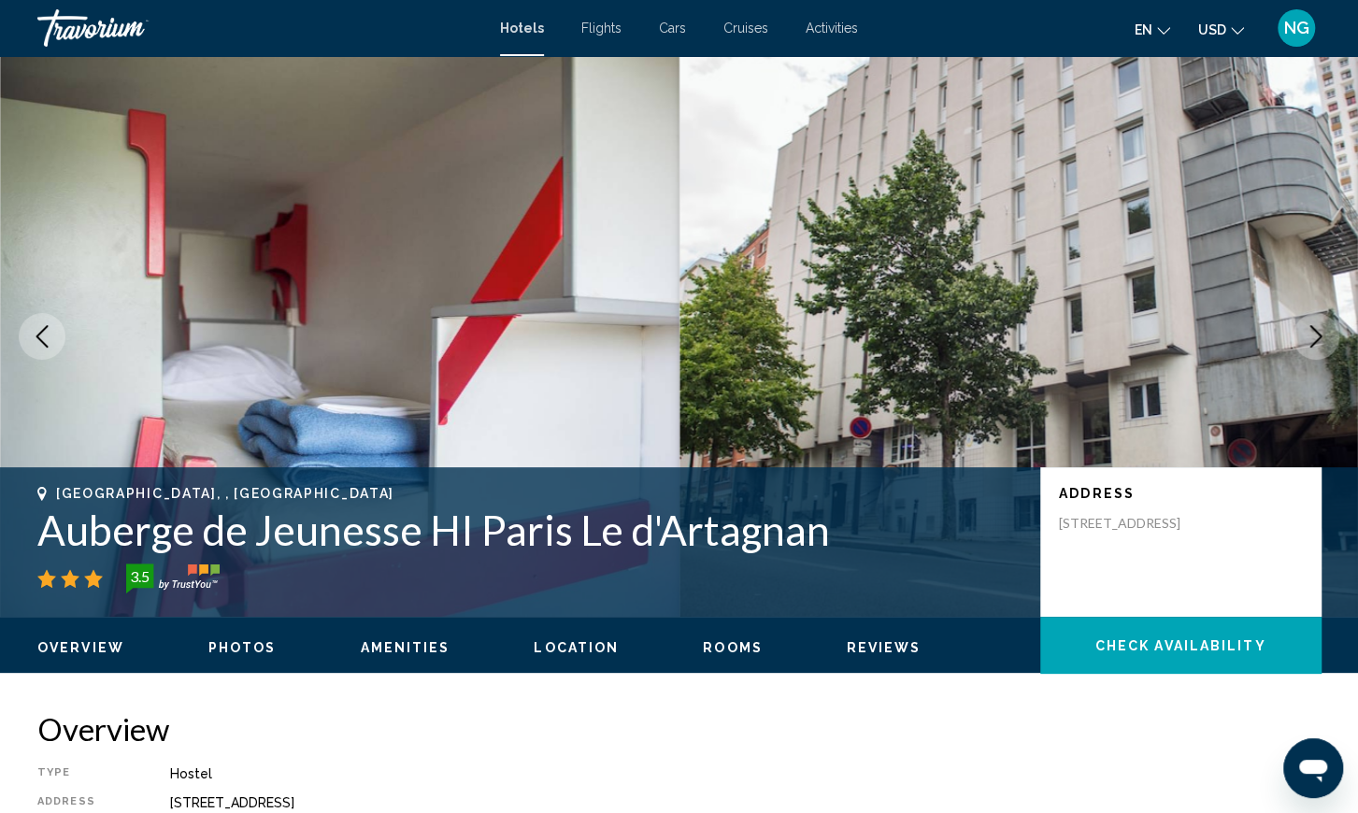
click at [1313, 332] on icon "Next image" at bounding box center [1316, 336] width 22 height 22
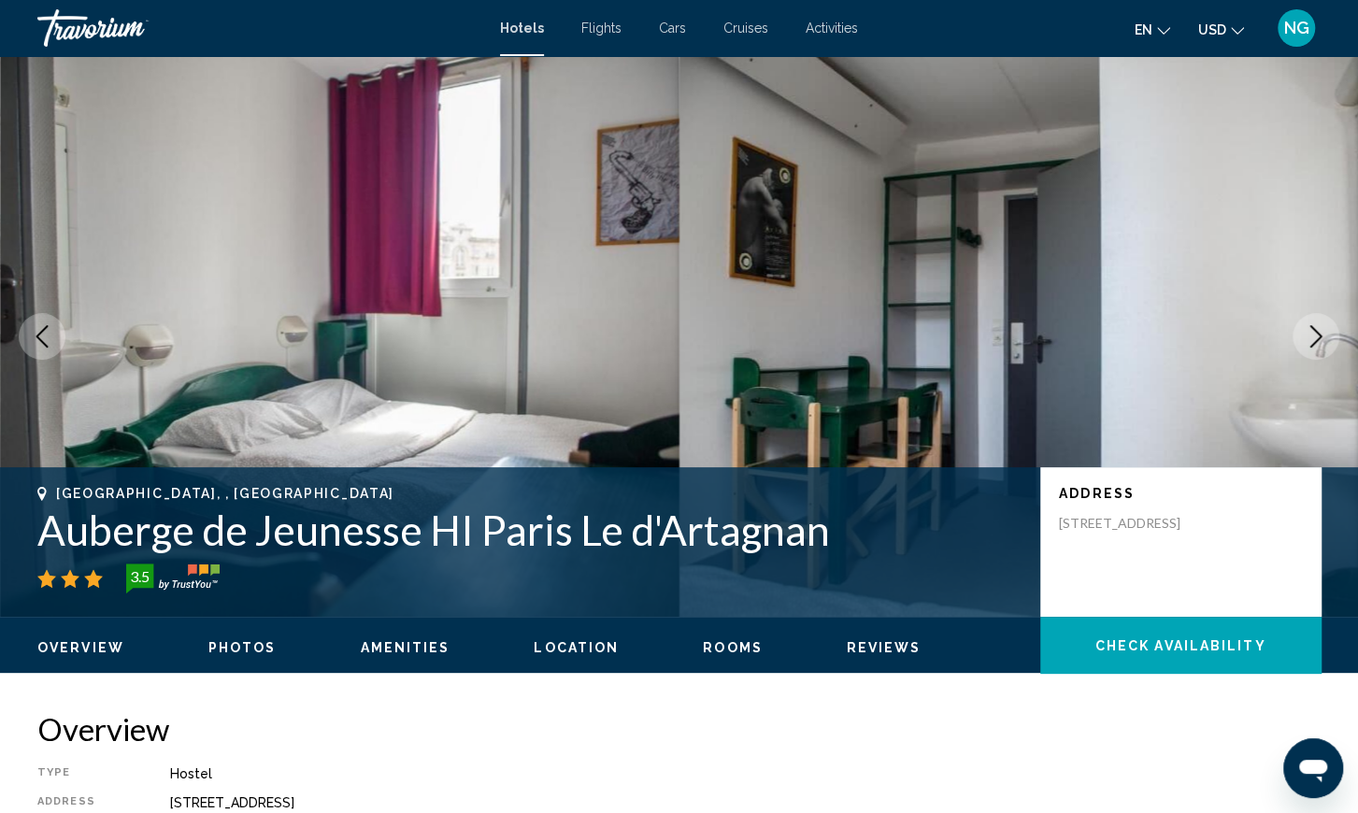
click at [1313, 332] on icon "Next image" at bounding box center [1316, 336] width 22 height 22
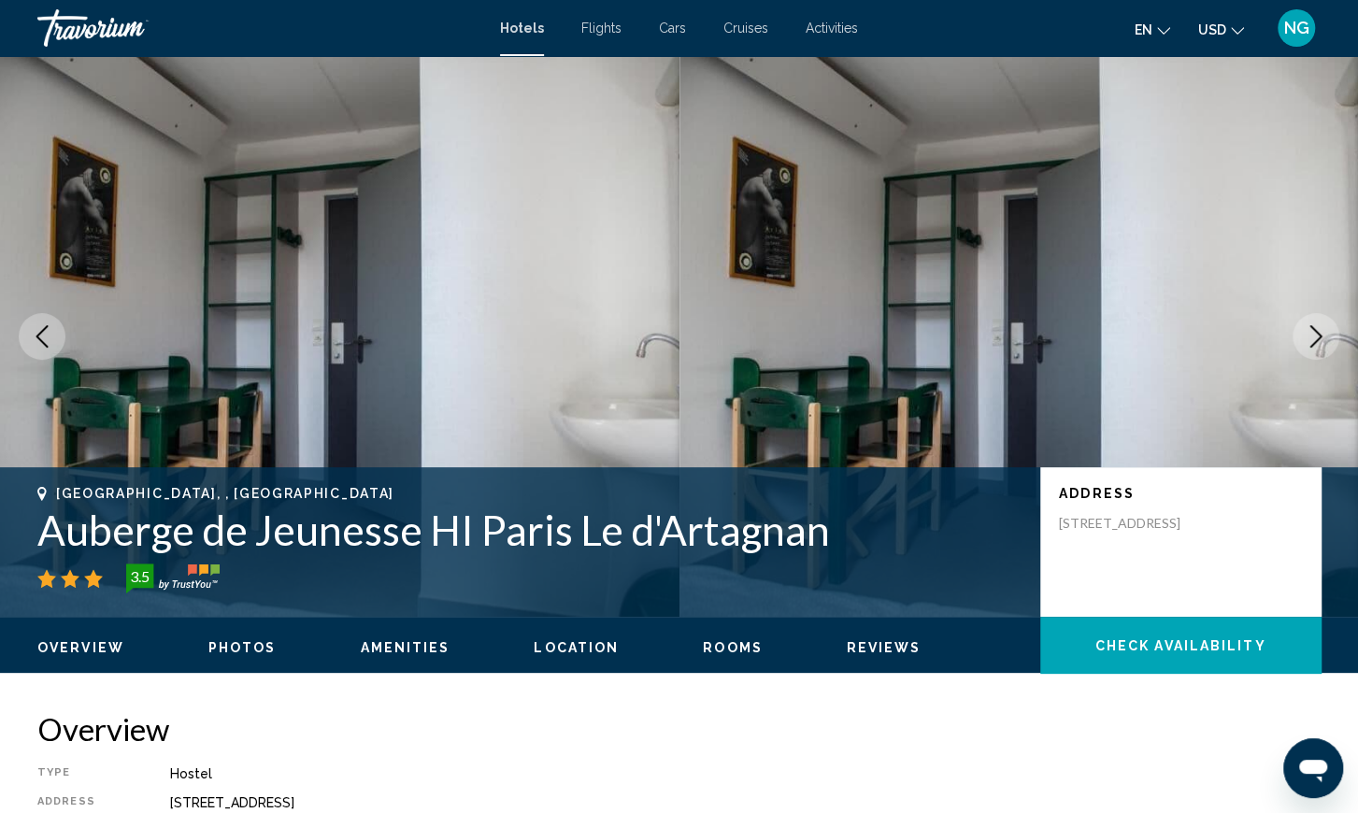
click at [1313, 332] on icon "Next image" at bounding box center [1316, 336] width 22 height 22
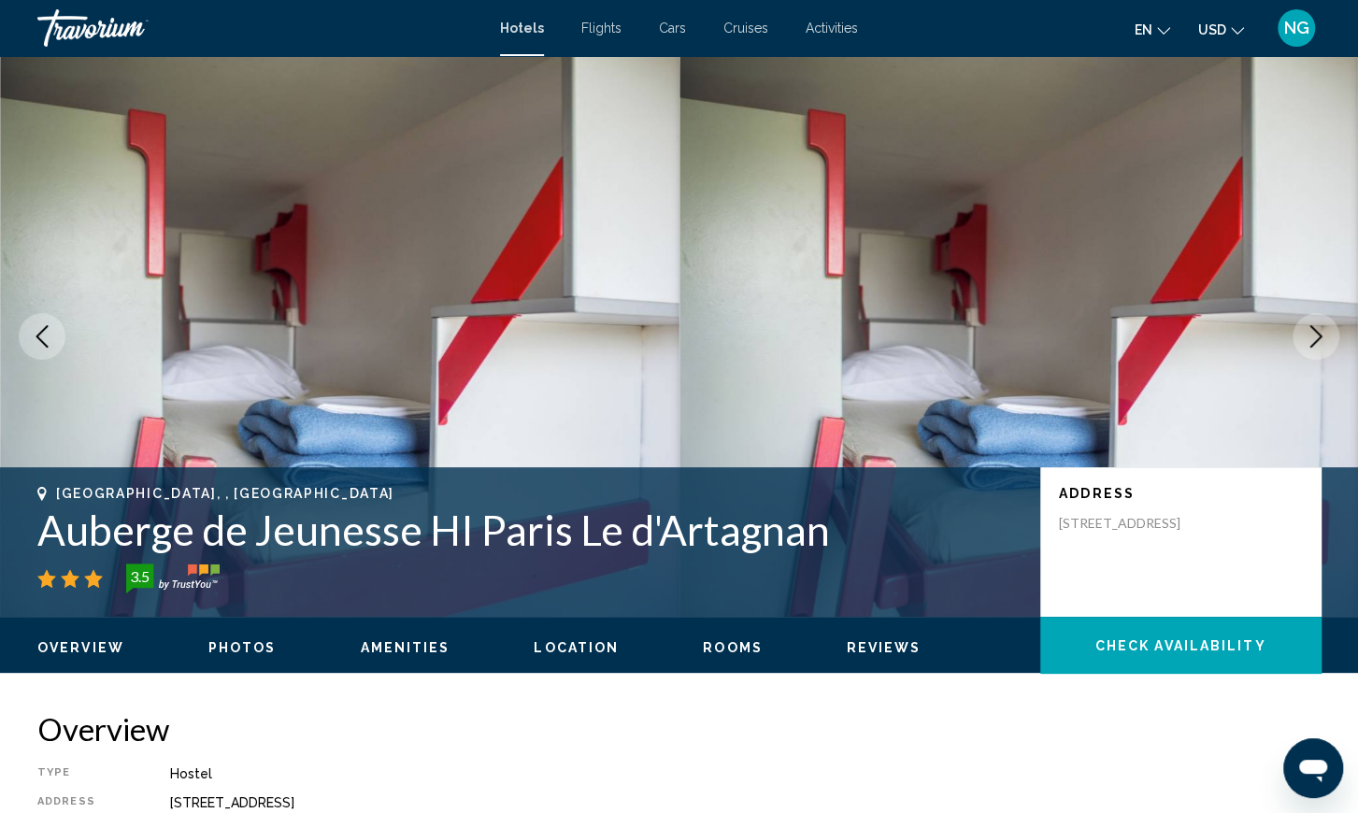
click at [1297, 33] on span "NG" at bounding box center [1296, 28] width 25 height 19
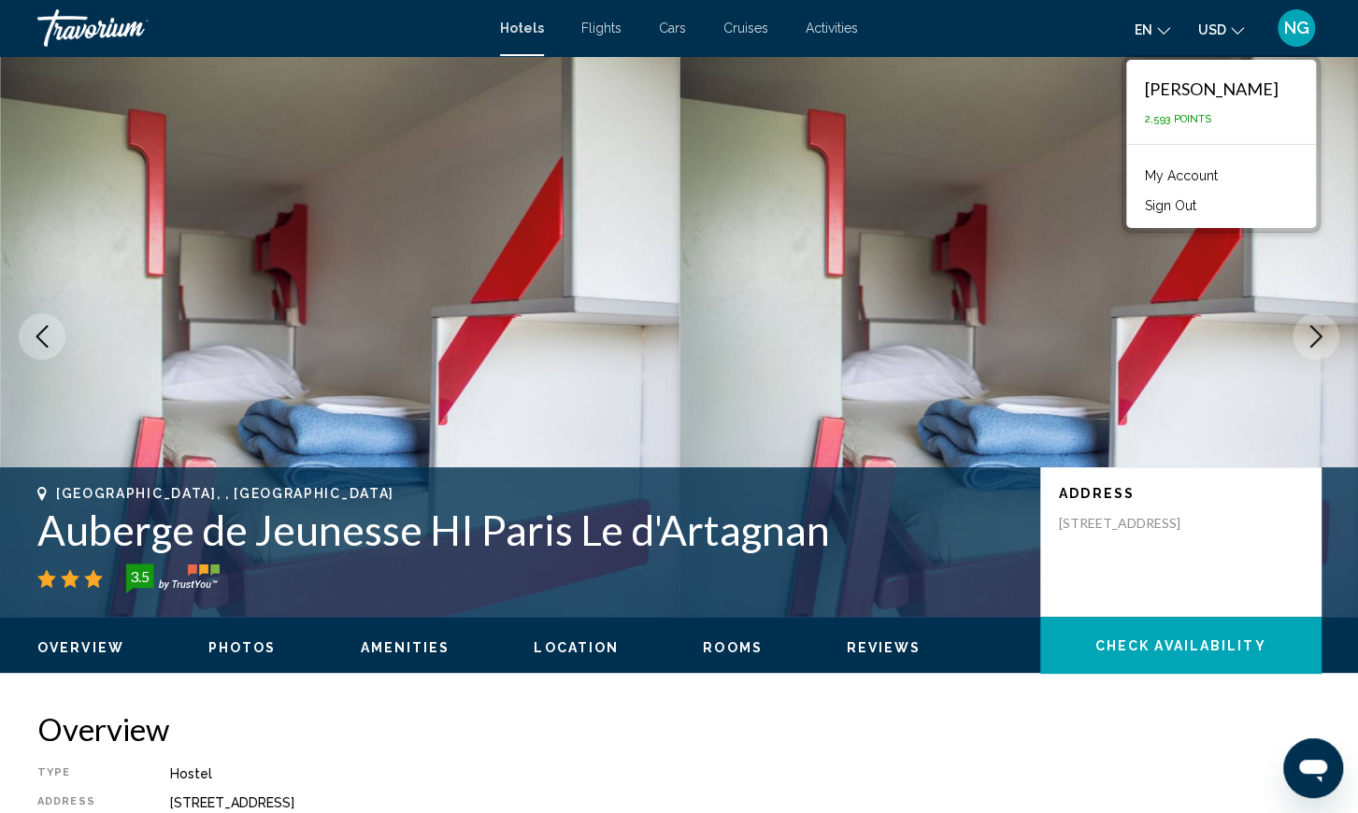
click at [892, 723] on h2 "Overview" at bounding box center [678, 728] width 1283 height 37
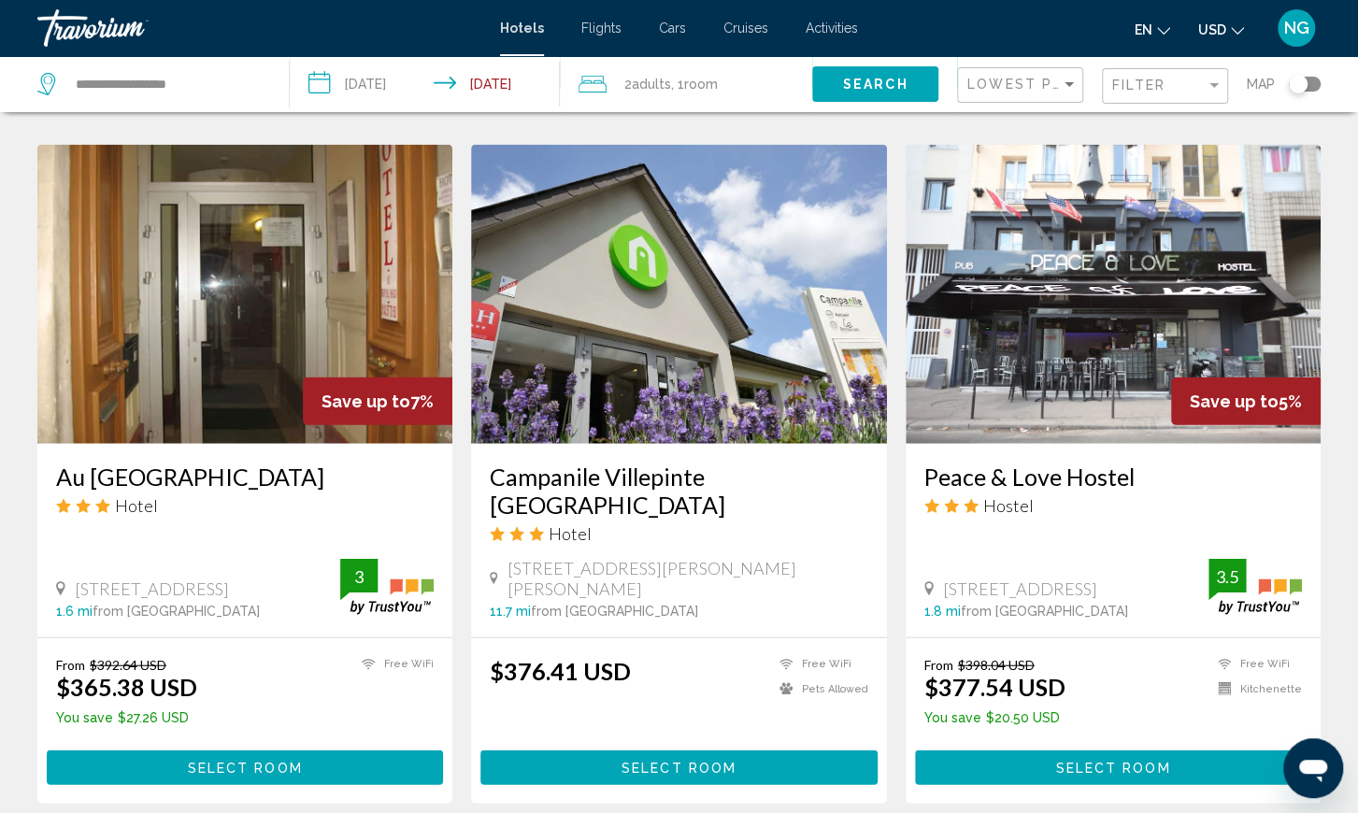
scroll to position [2255, 0]
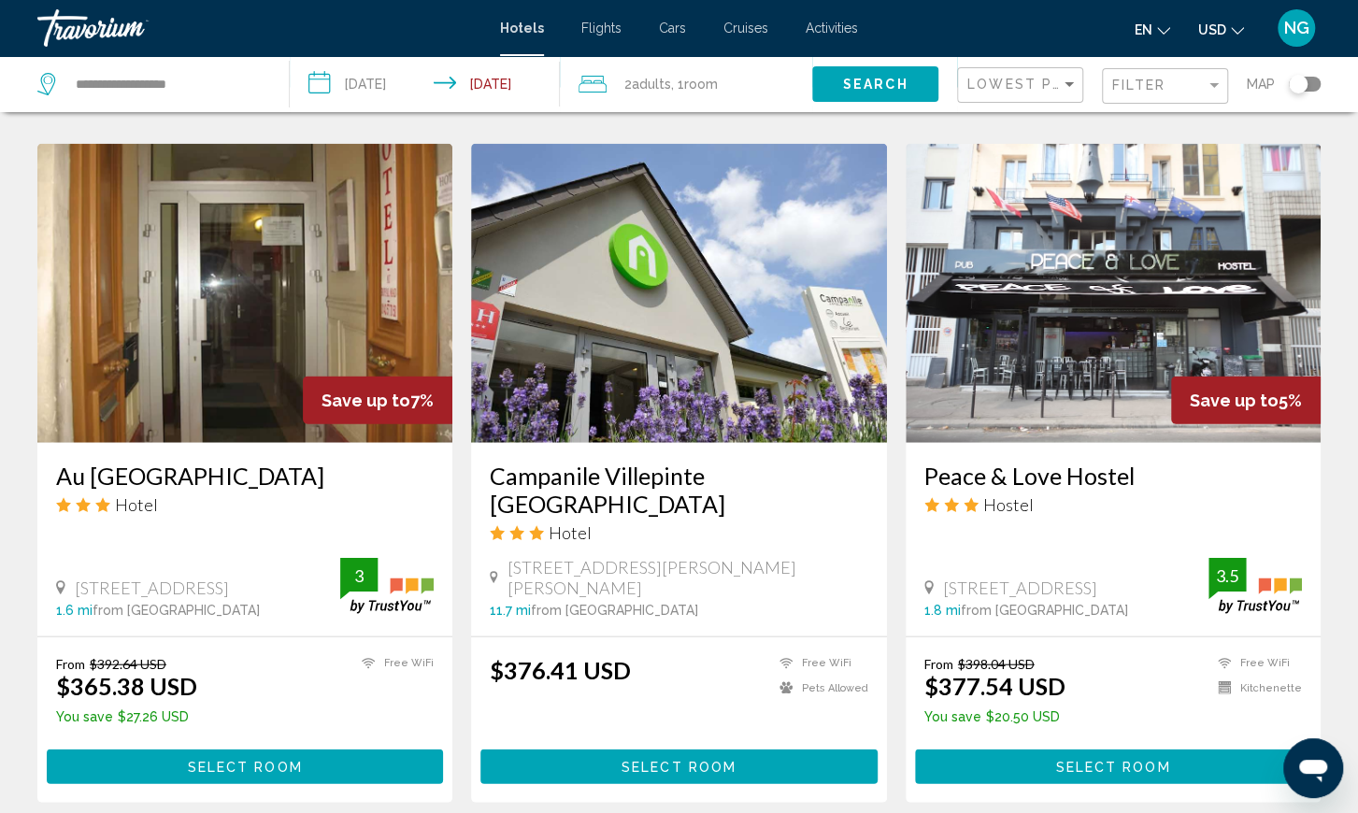
click at [259, 760] on span "Select Room" at bounding box center [245, 767] width 115 height 15
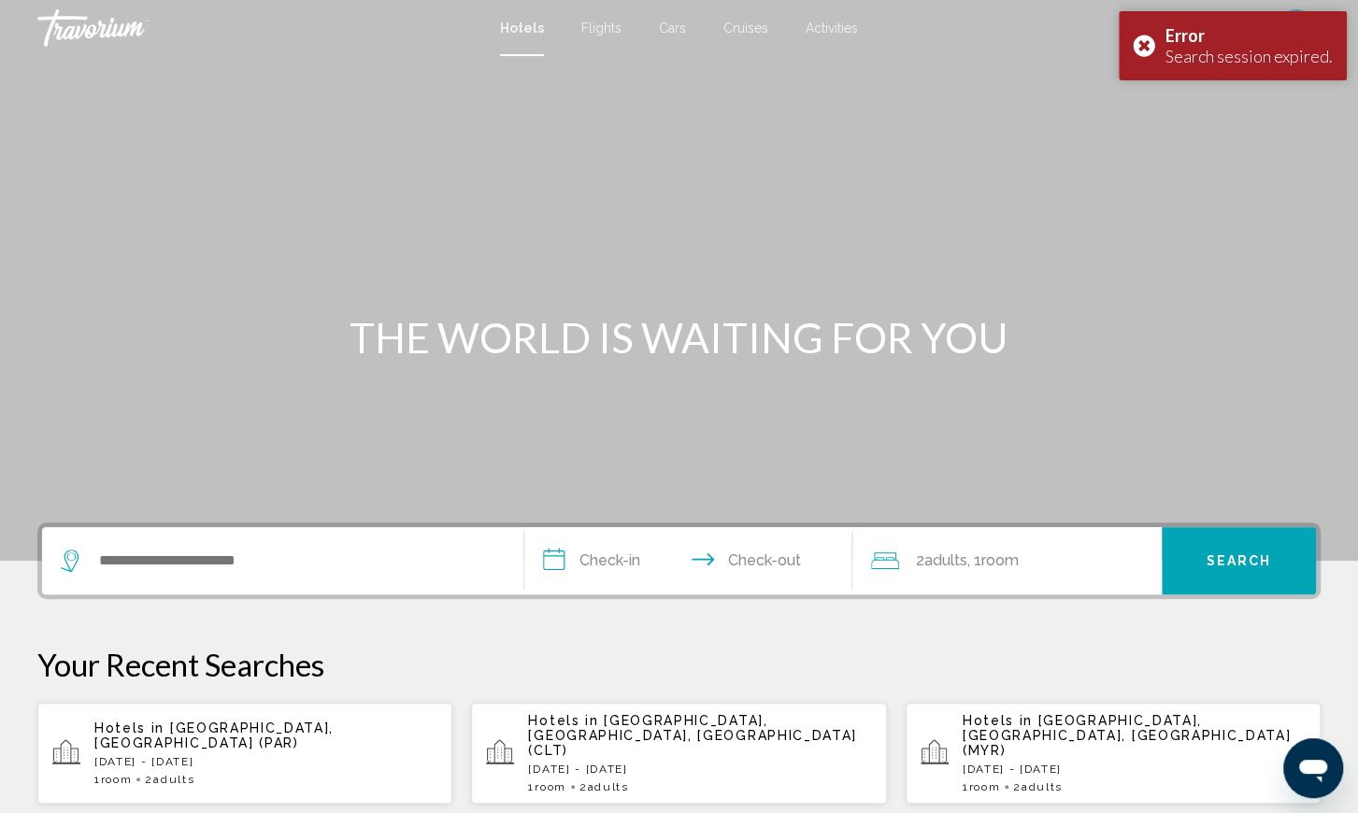
click at [192, 755] on p "[DATE] - [DATE]" at bounding box center [265, 761] width 343 height 13
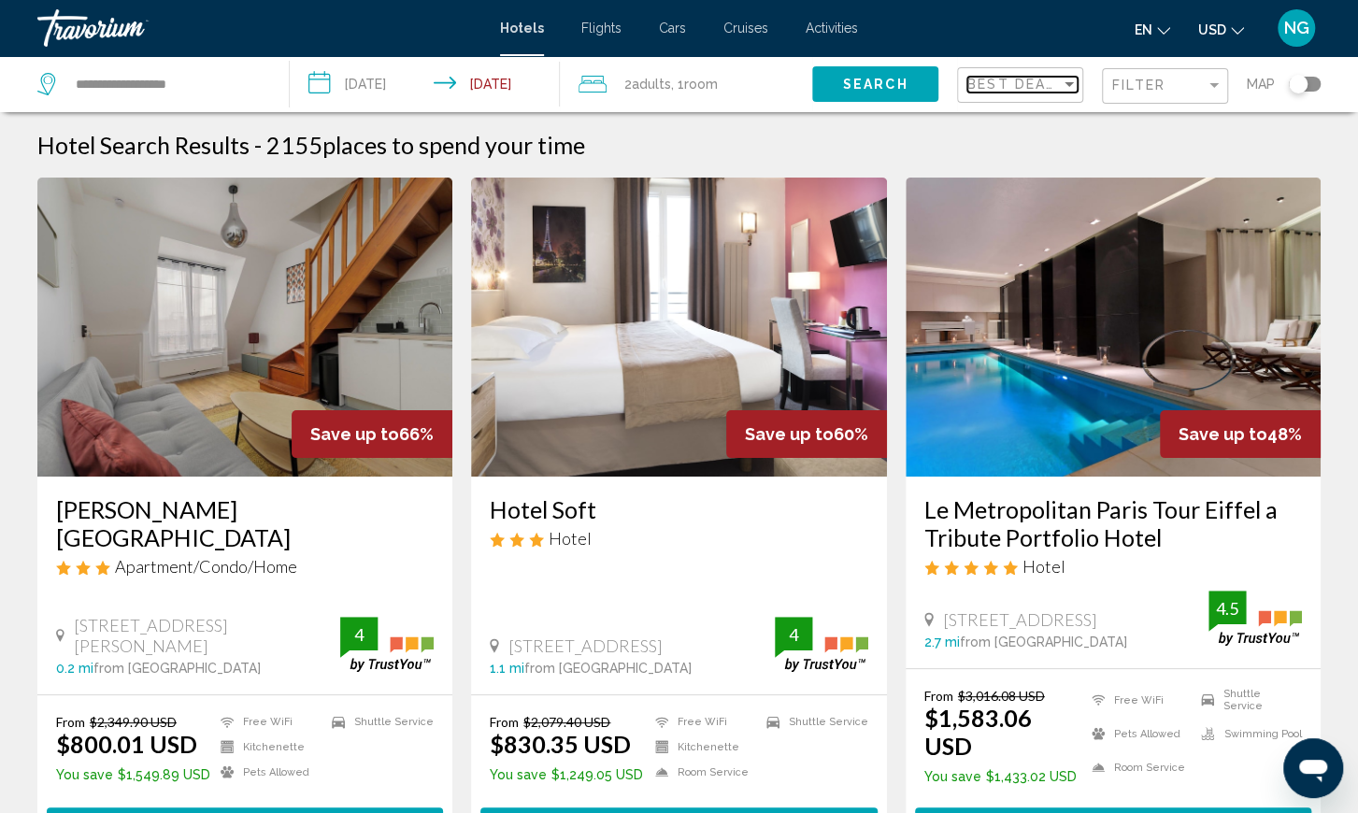
click at [1070, 79] on div "Sort by" at bounding box center [1069, 84] width 17 height 15
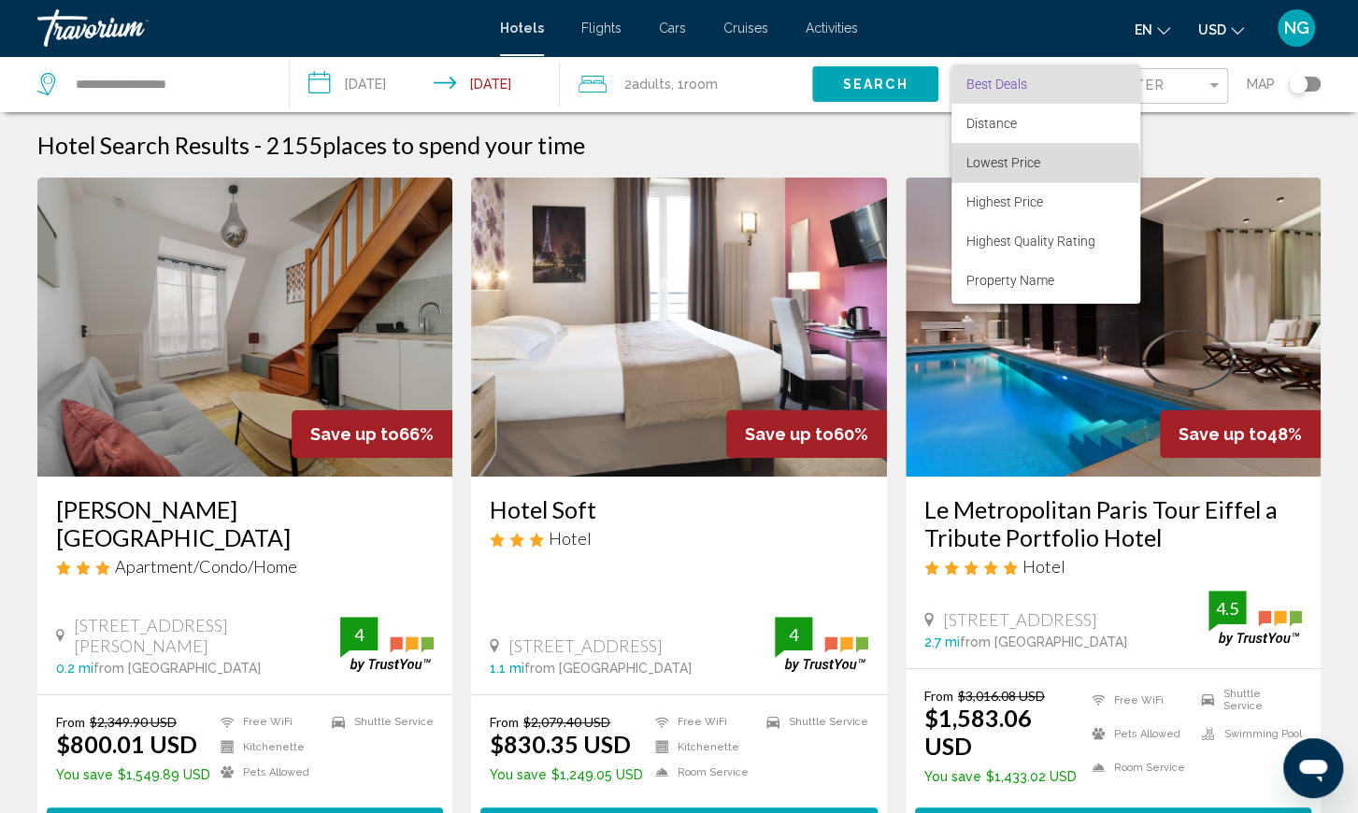
click at [1027, 165] on span "Lowest Price" at bounding box center [1003, 162] width 74 height 15
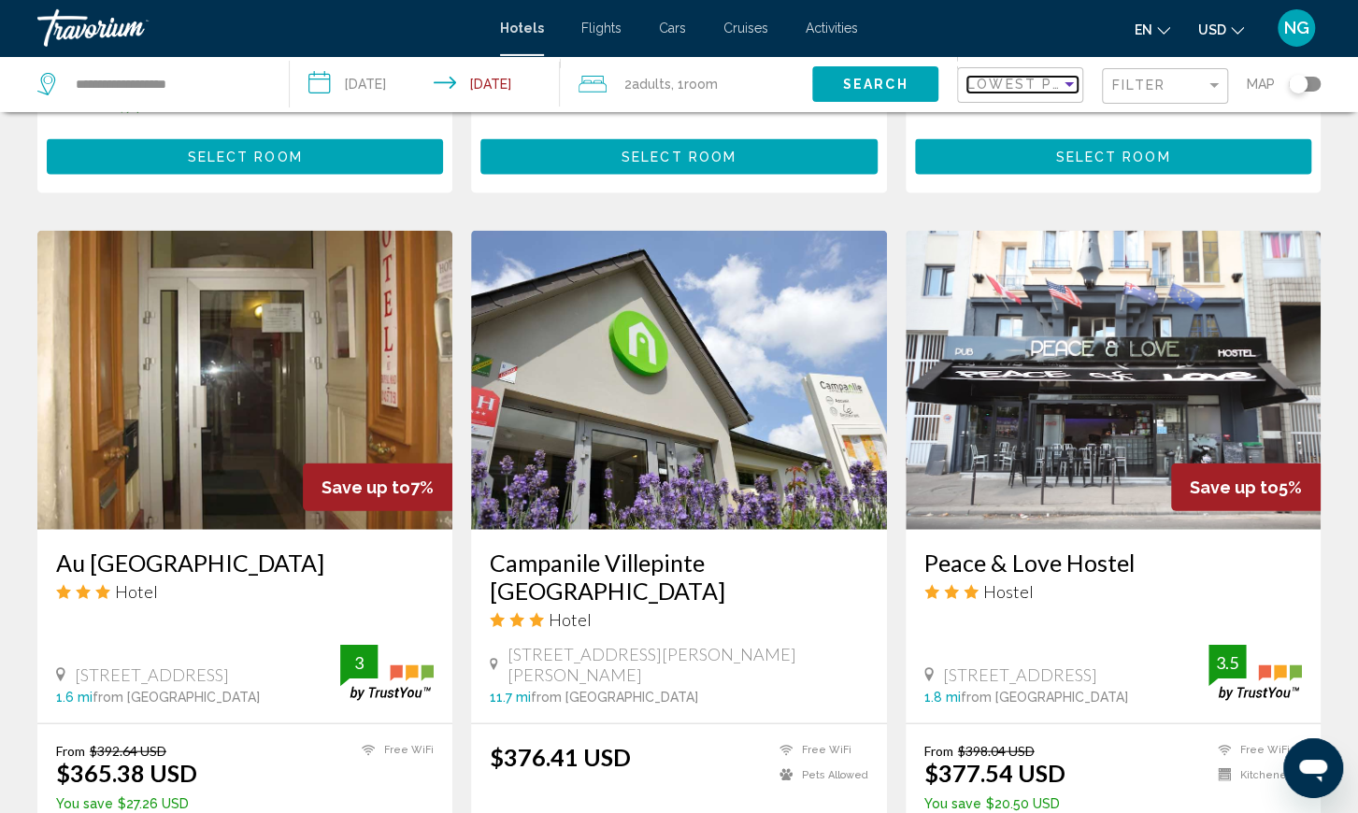
scroll to position [2143, 0]
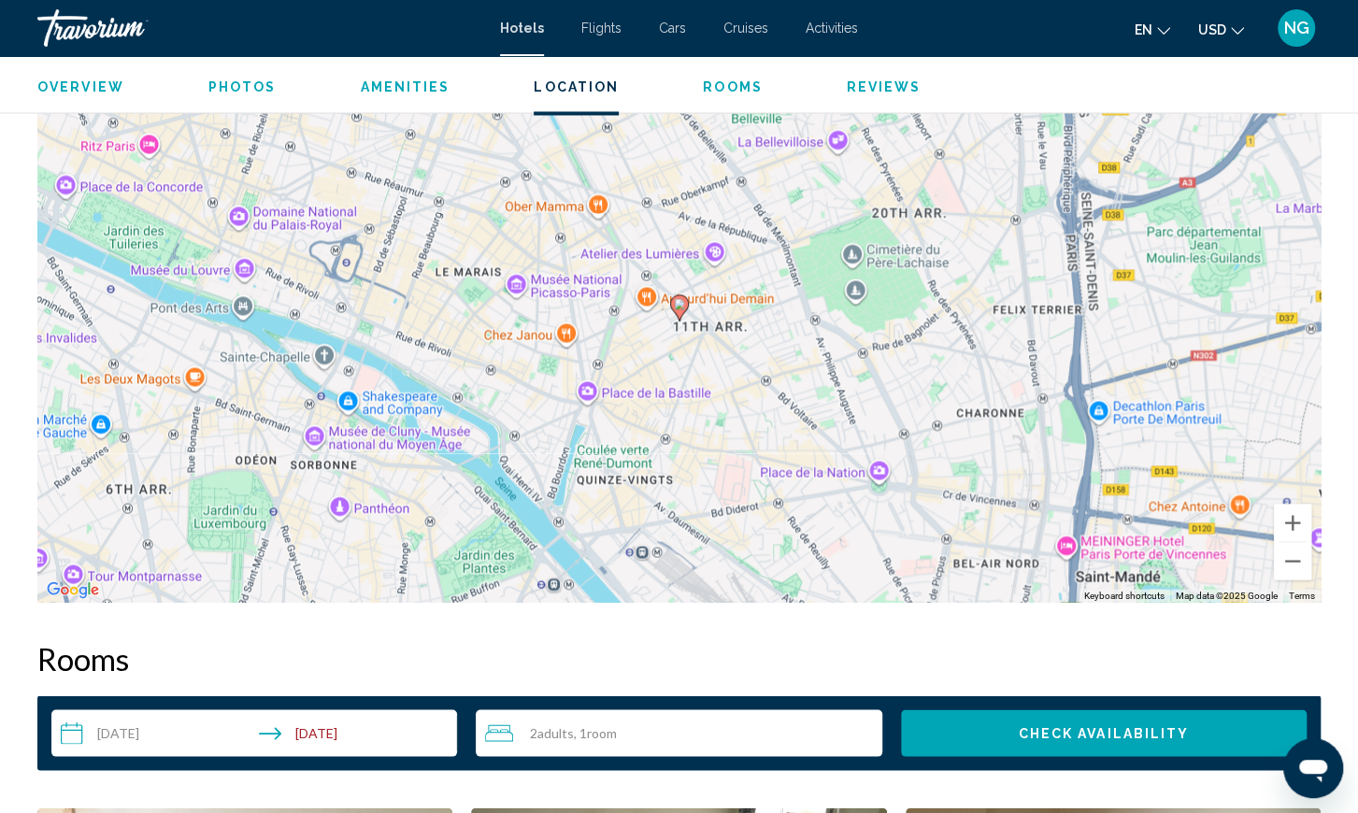
scroll to position [1753, 0]
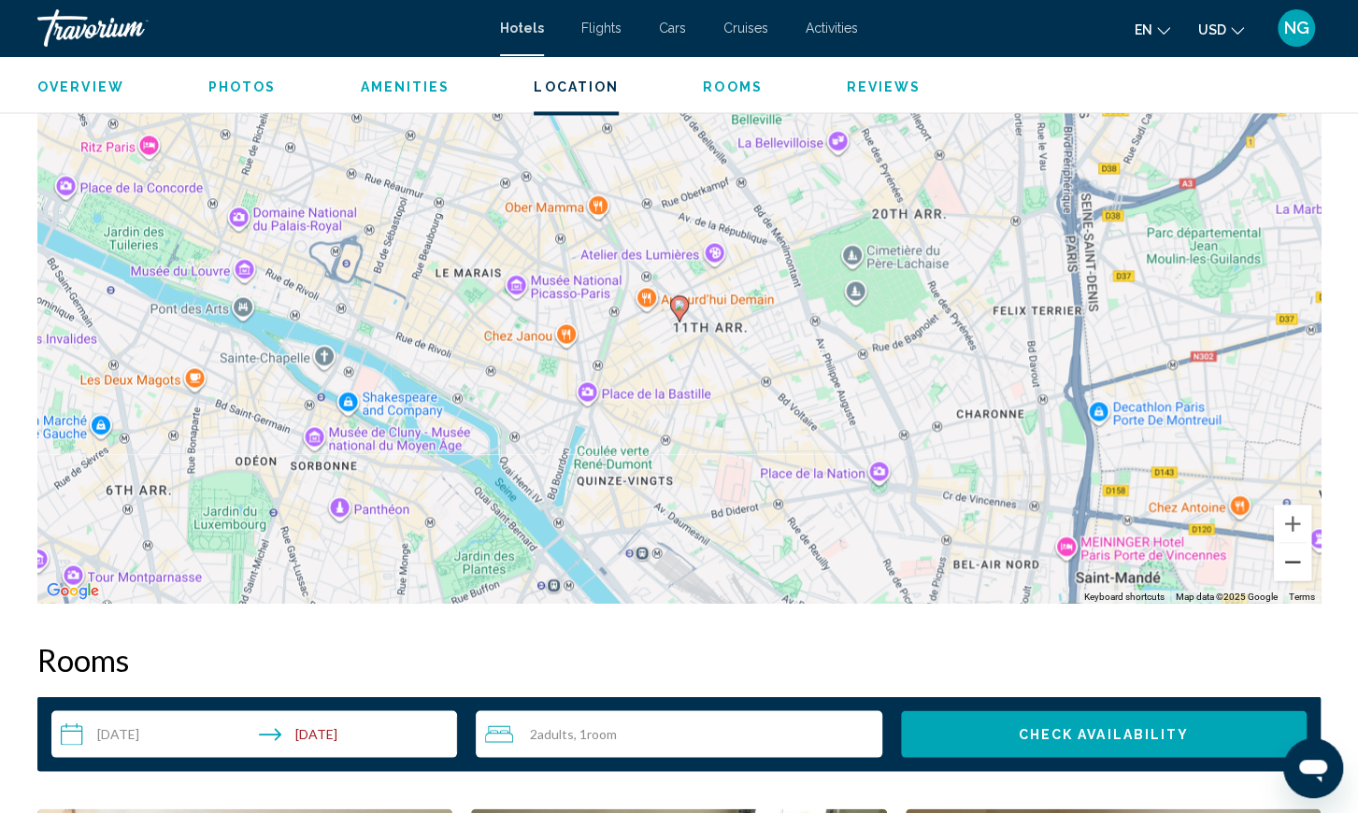
click at [1291, 560] on button "Zoom out" at bounding box center [1292, 561] width 37 height 37
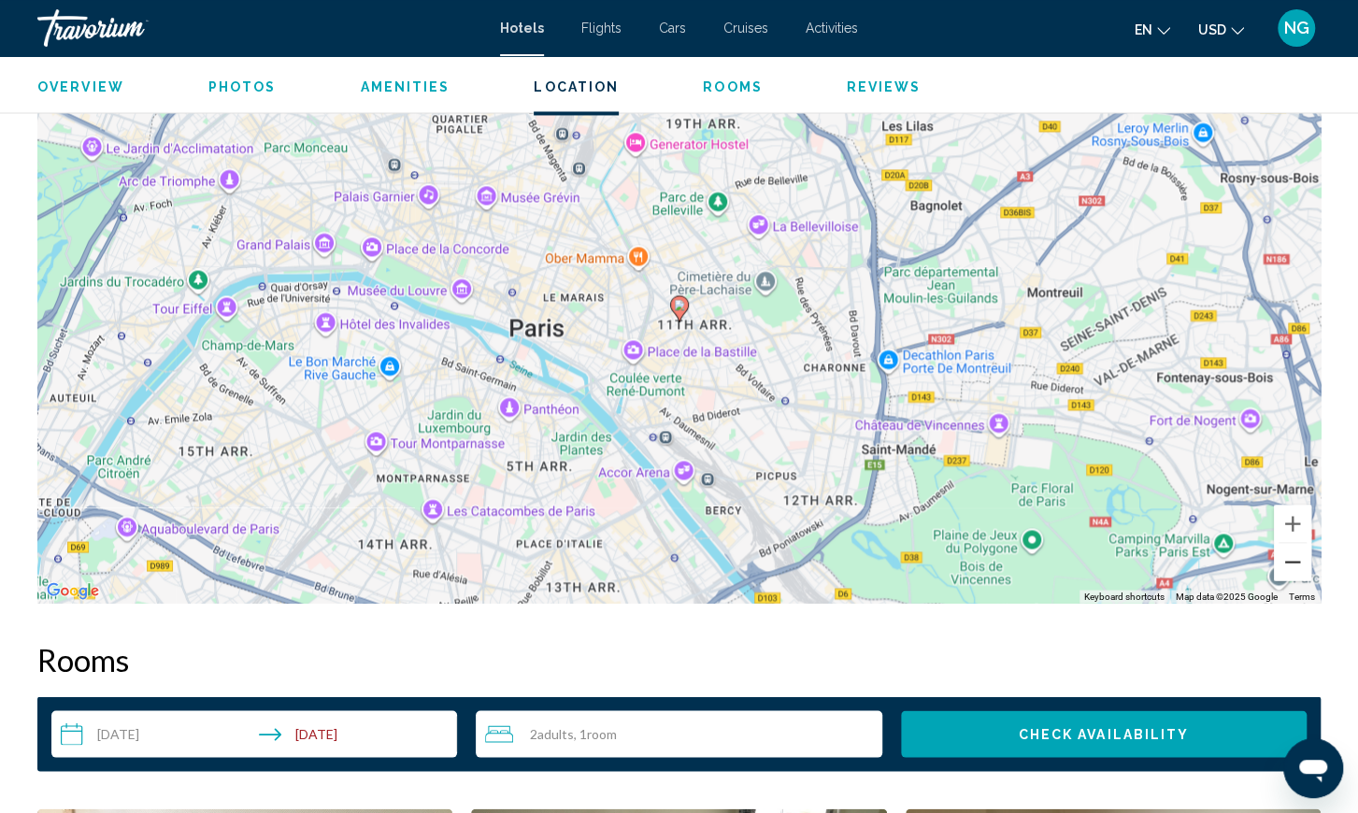
click at [1291, 560] on button "Zoom out" at bounding box center [1292, 561] width 37 height 37
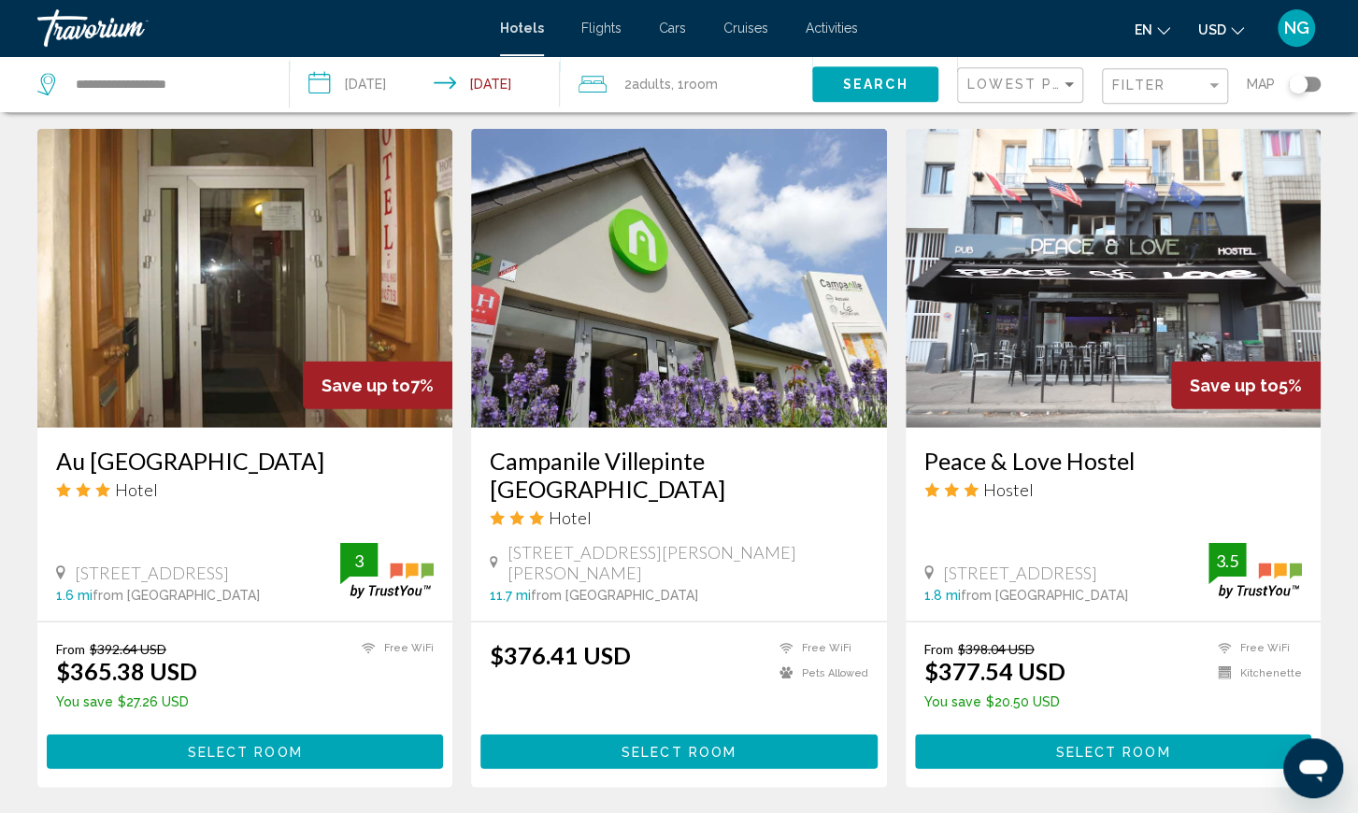
scroll to position [2262, 0]
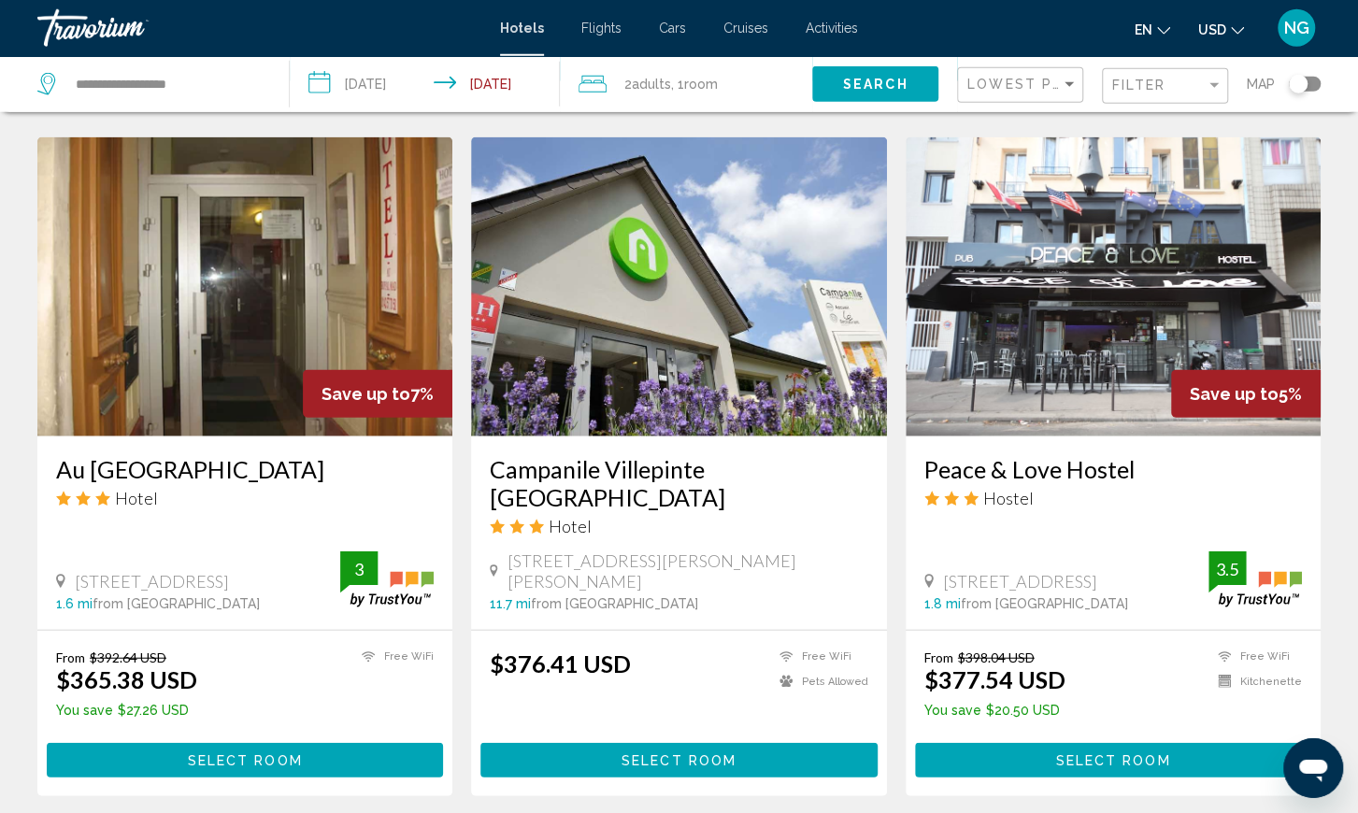
click at [1104, 753] on span "Select Room" at bounding box center [1112, 760] width 115 height 15
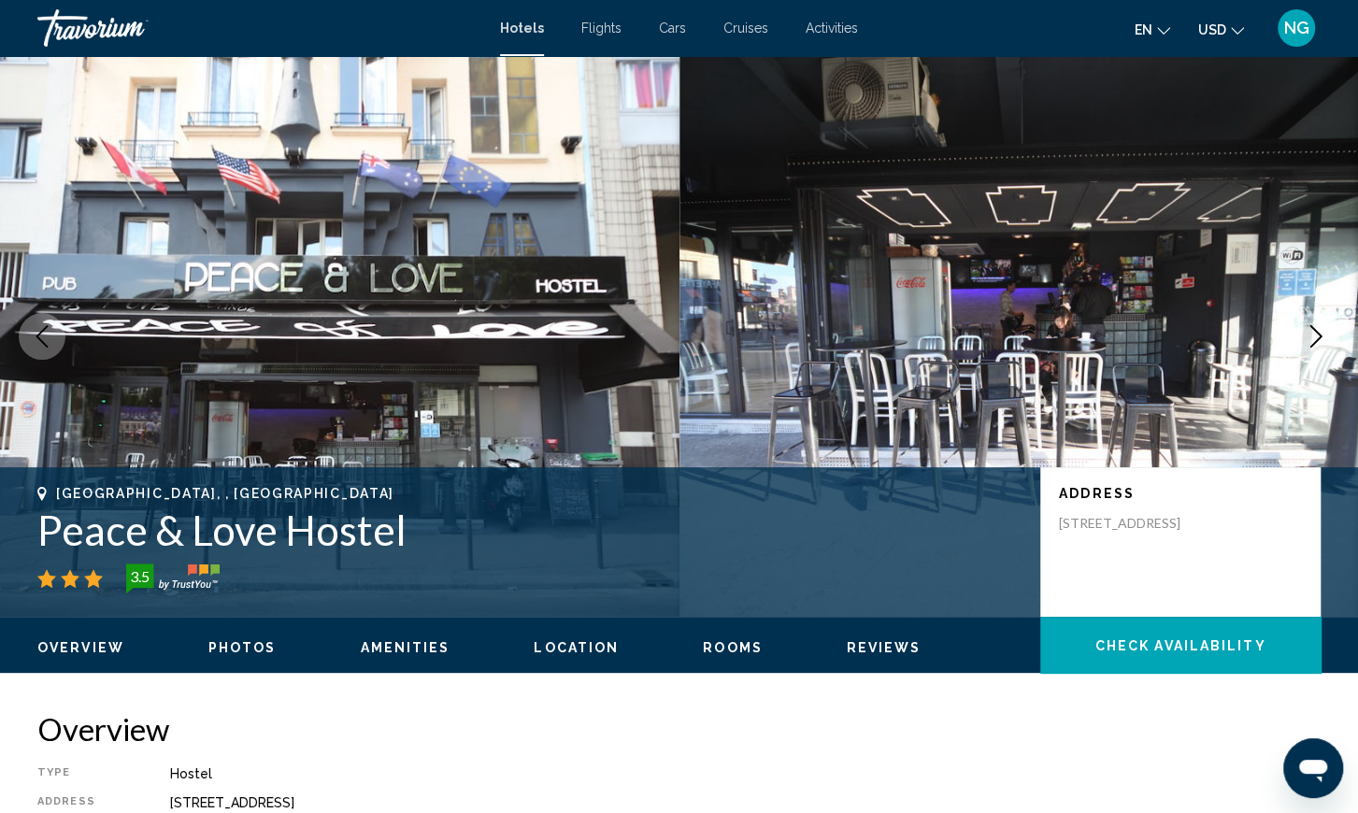
click at [1315, 336] on icon "Next image" at bounding box center [1316, 336] width 22 height 22
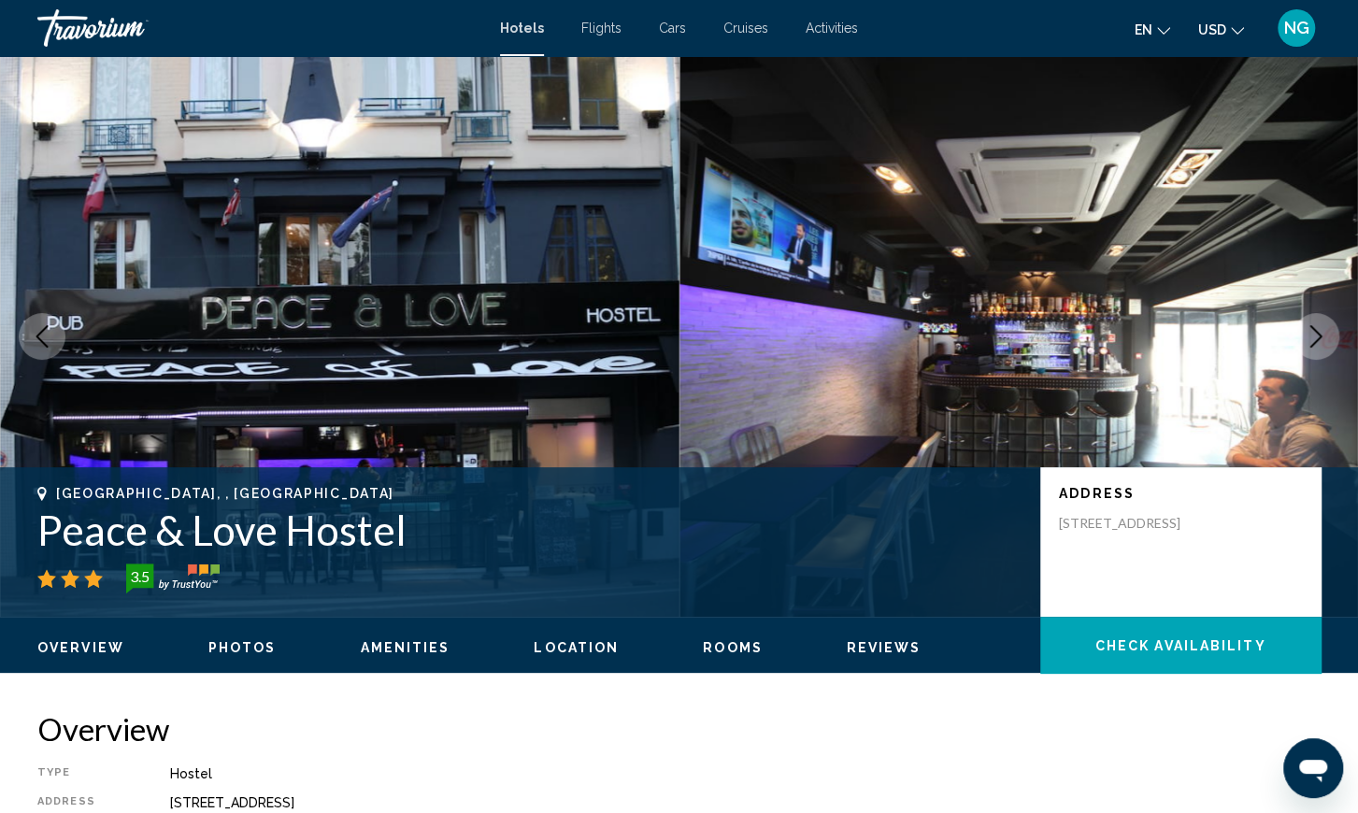
click at [1315, 336] on icon "Next image" at bounding box center [1316, 336] width 22 height 22
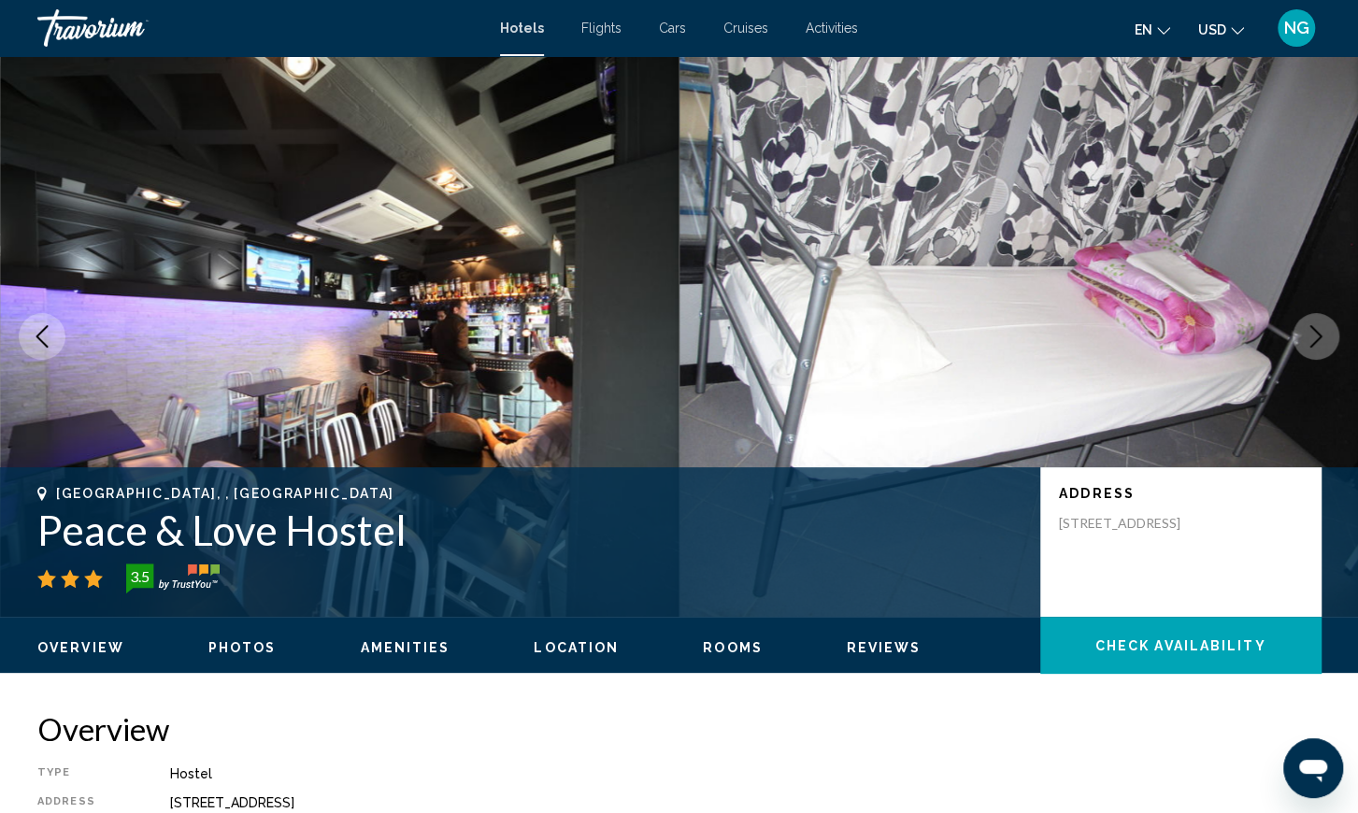
click at [1315, 336] on icon "Next image" at bounding box center [1316, 336] width 22 height 22
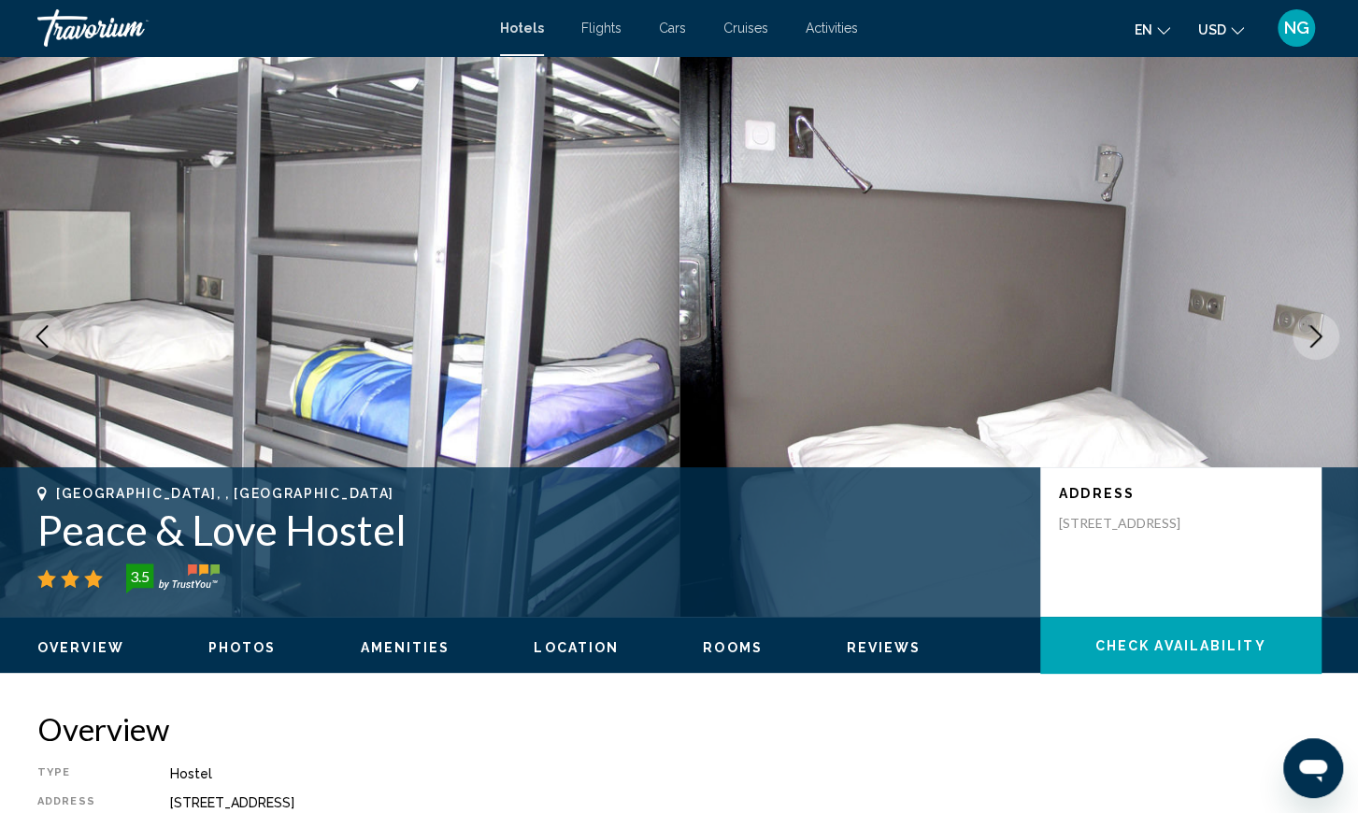
click at [1315, 336] on icon "Next image" at bounding box center [1316, 336] width 22 height 22
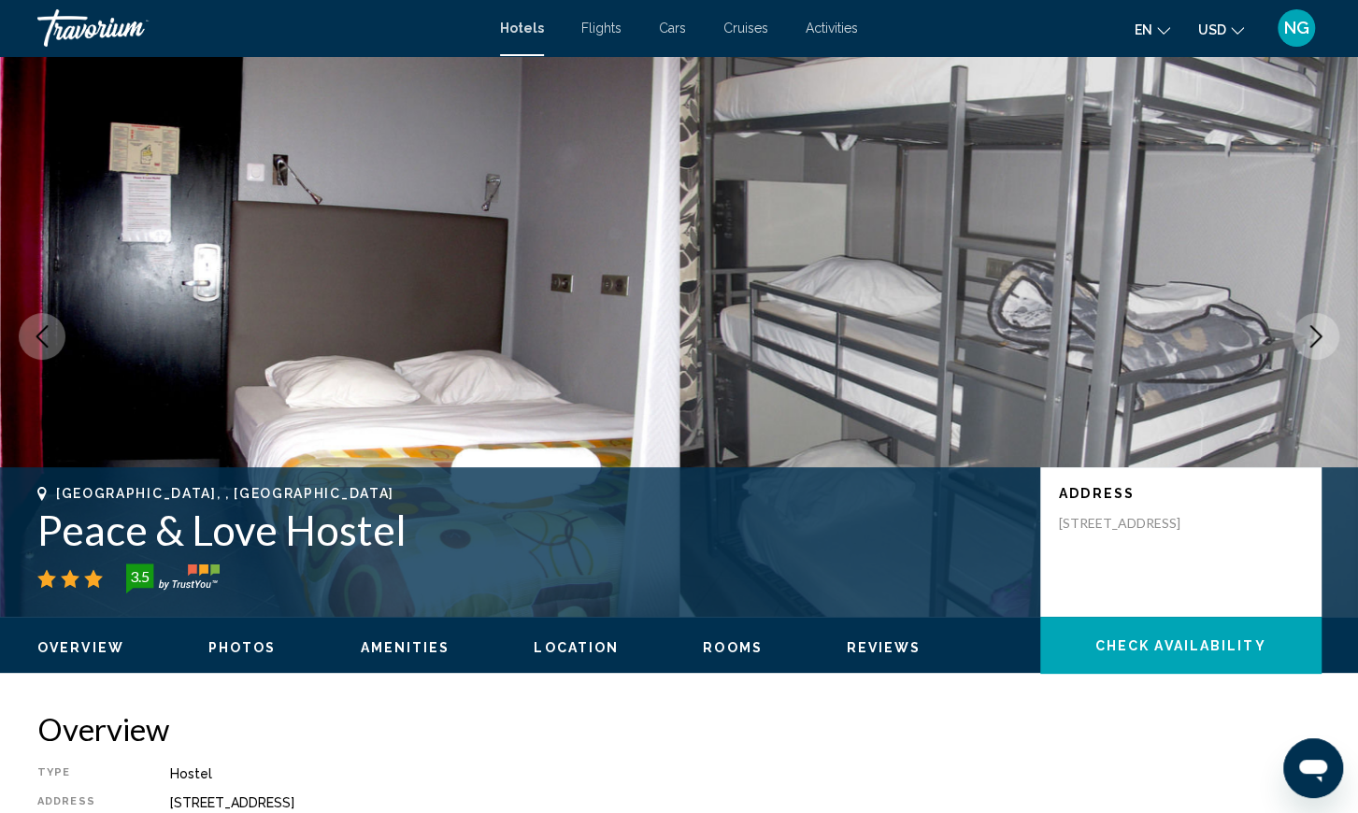
click at [1315, 336] on icon "Next image" at bounding box center [1316, 336] width 22 height 22
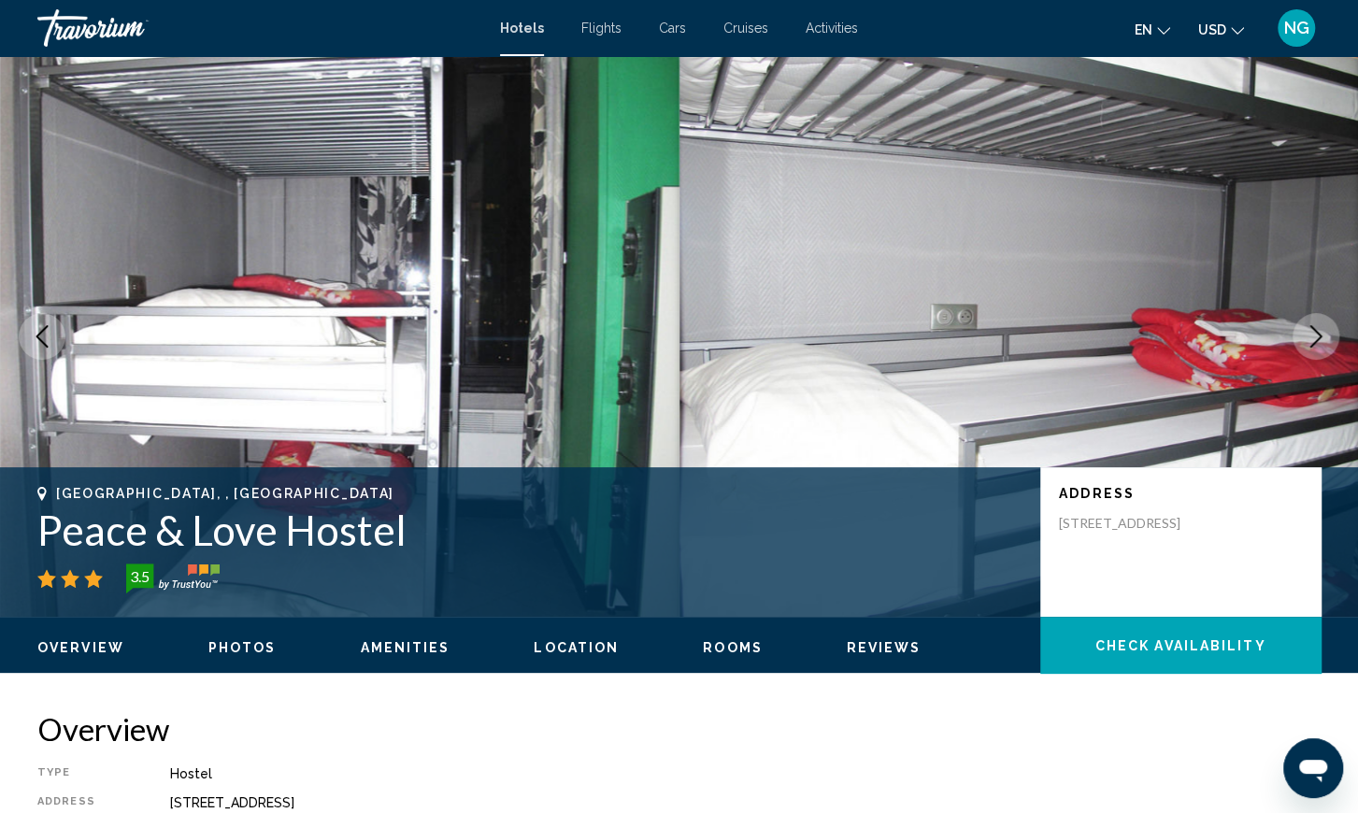
click at [1315, 336] on icon "Next image" at bounding box center [1316, 336] width 22 height 22
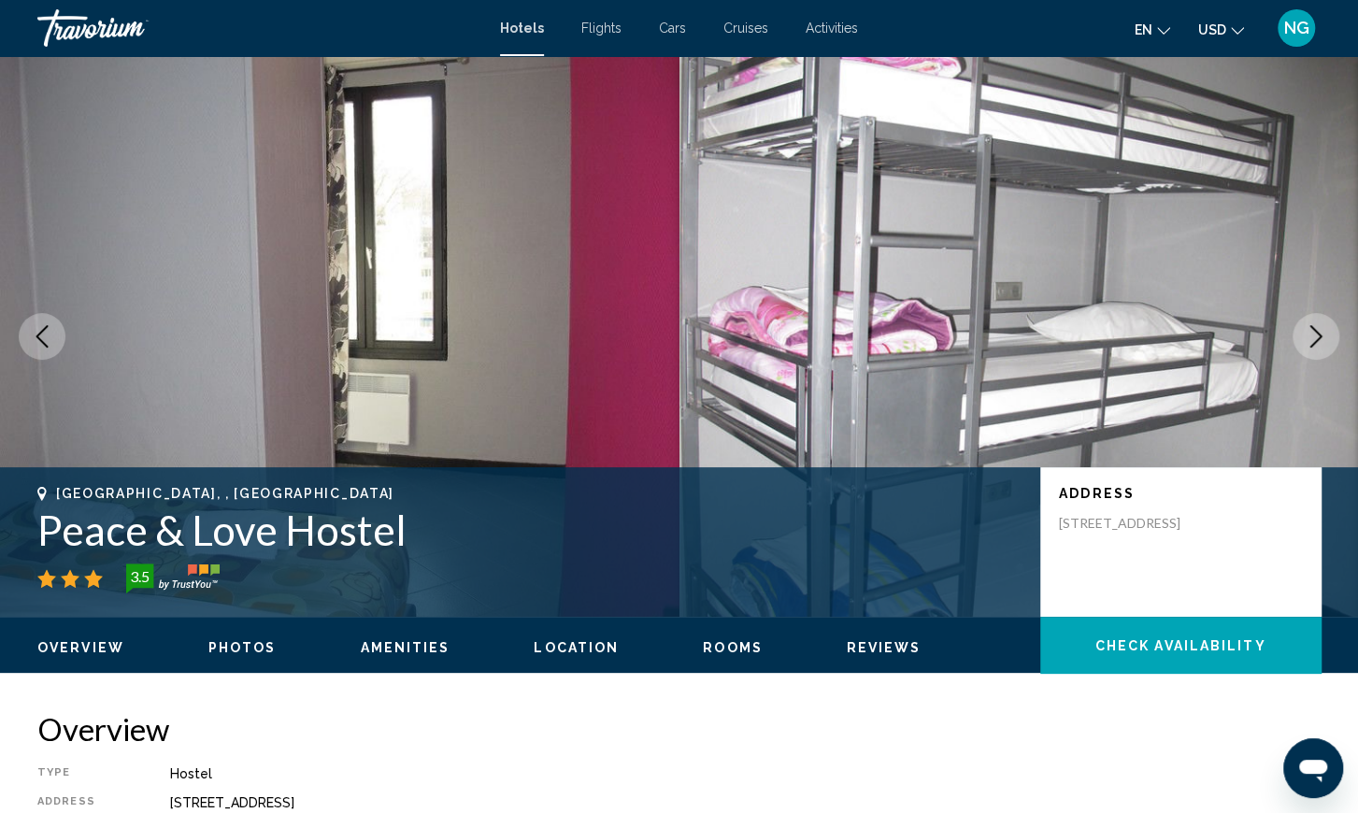
click at [1315, 336] on icon "Next image" at bounding box center [1316, 336] width 22 height 22
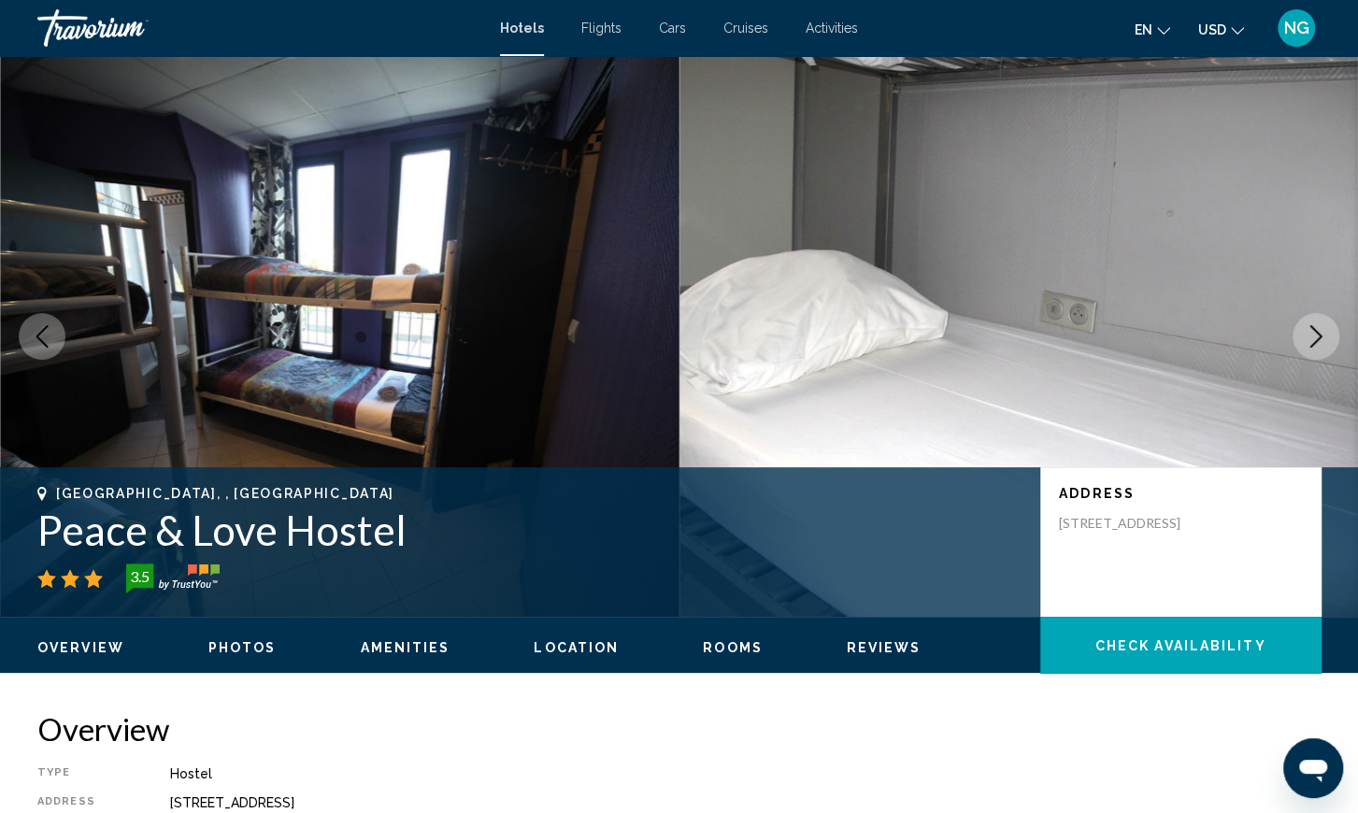
click at [1315, 336] on icon "Next image" at bounding box center [1316, 336] width 22 height 22
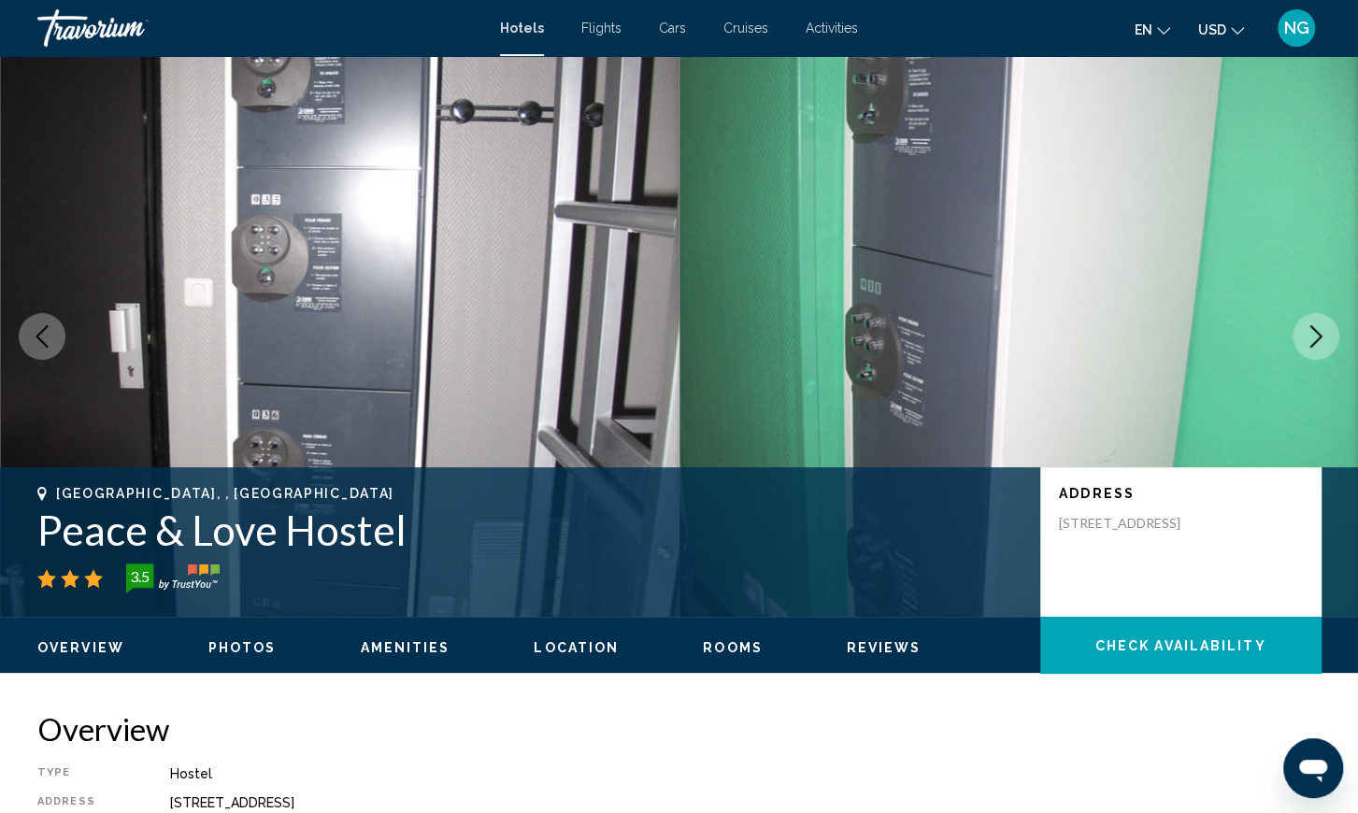
click at [1315, 336] on icon "Next image" at bounding box center [1316, 336] width 22 height 22
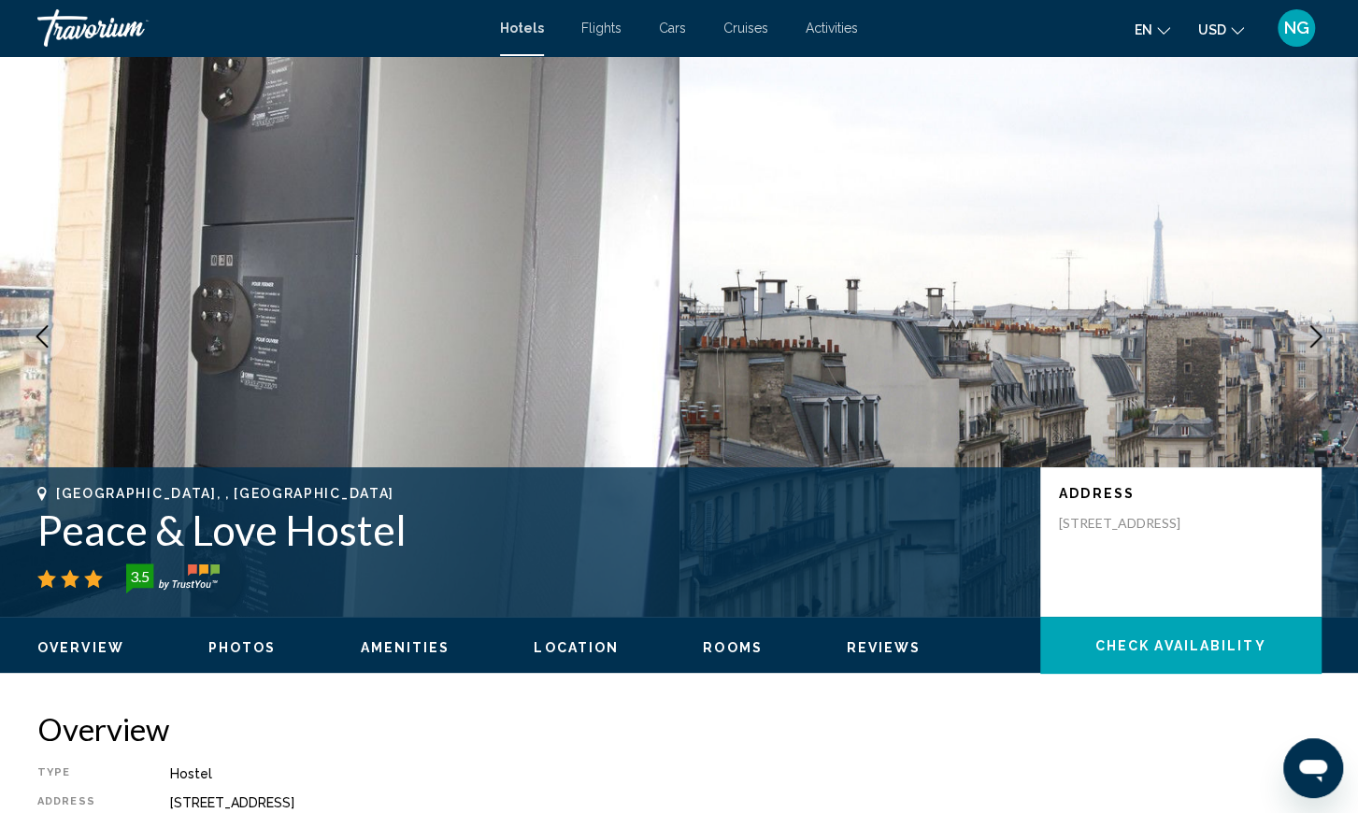
click at [1315, 336] on icon "Next image" at bounding box center [1316, 336] width 22 height 22
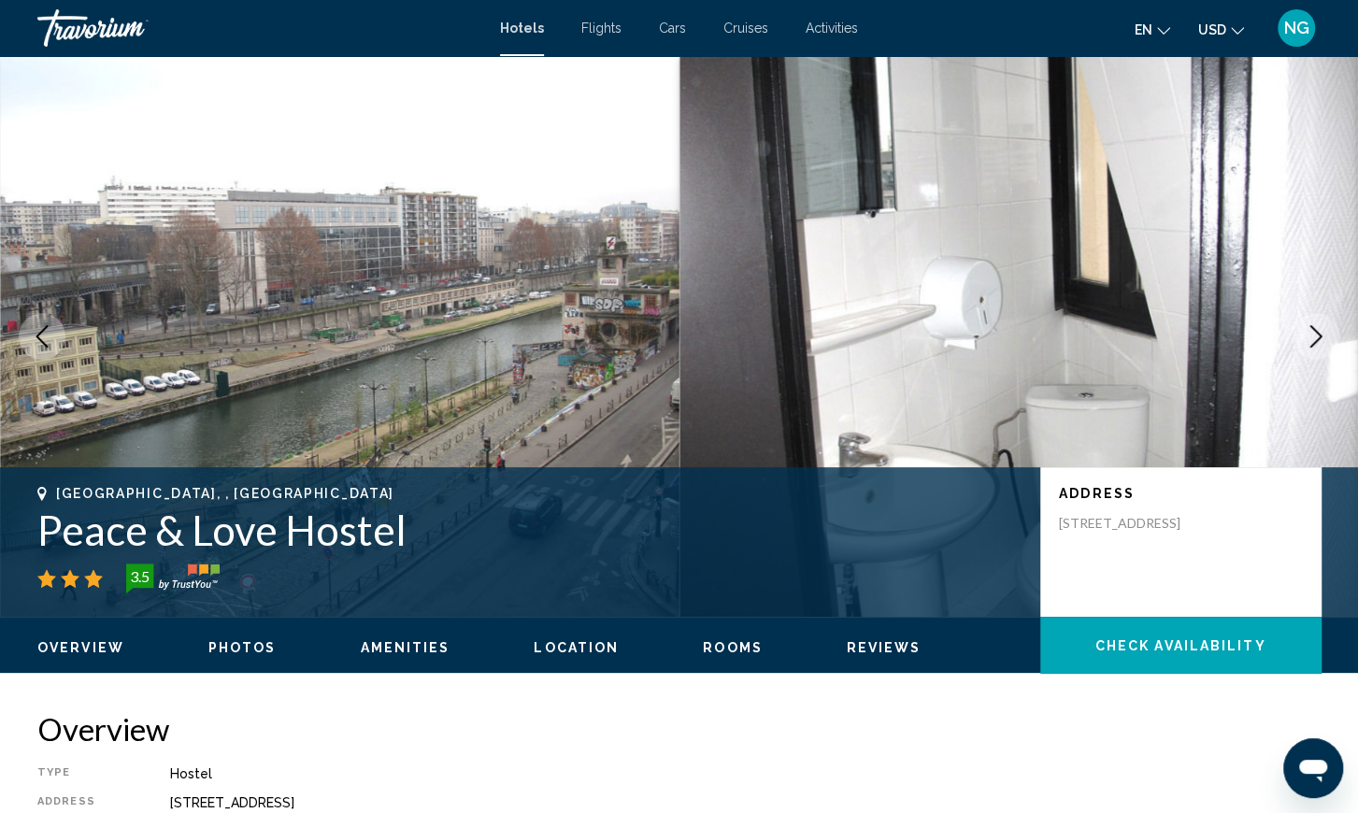
click at [1315, 336] on icon "Next image" at bounding box center [1316, 336] width 22 height 22
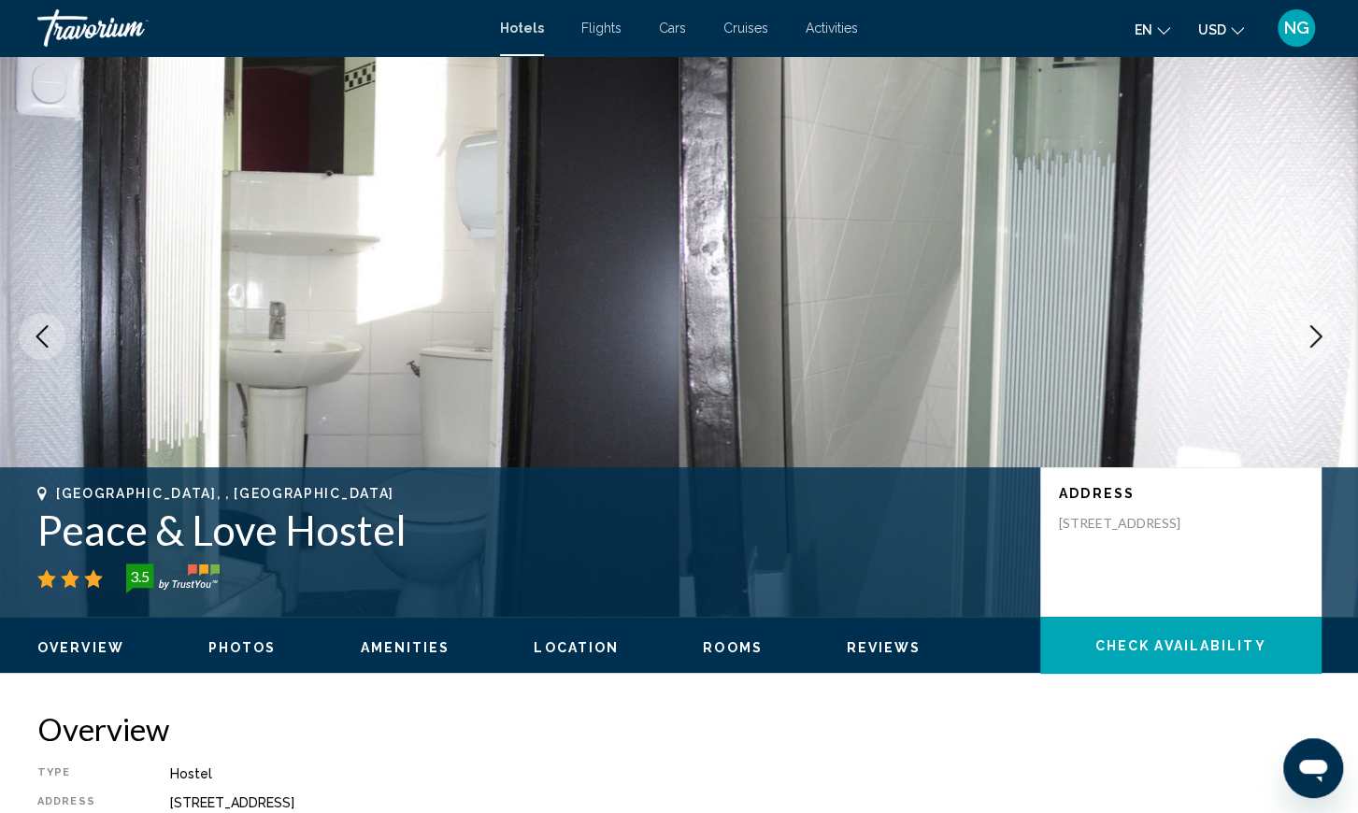
click at [1315, 336] on icon "Next image" at bounding box center [1316, 336] width 22 height 22
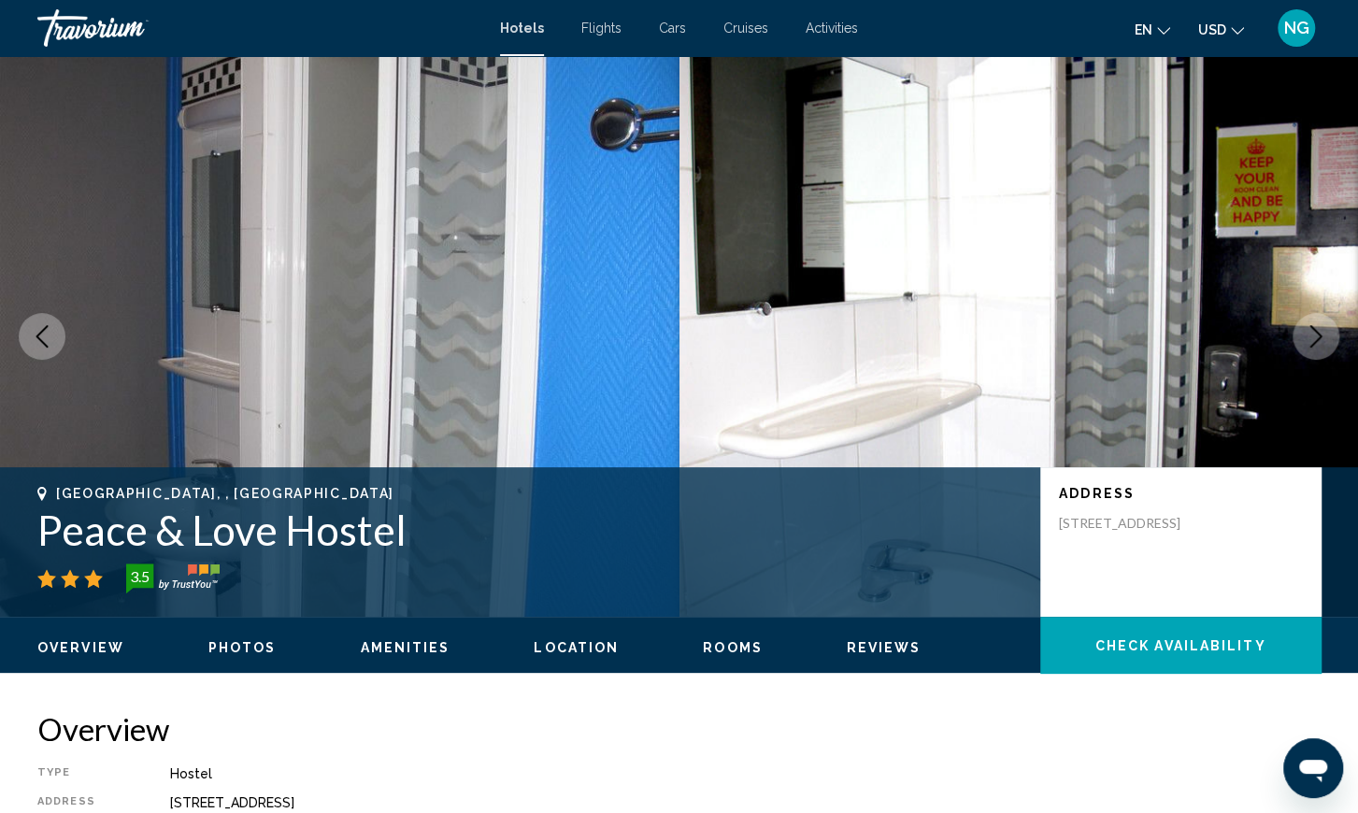
click at [1315, 336] on icon "Next image" at bounding box center [1316, 336] width 22 height 22
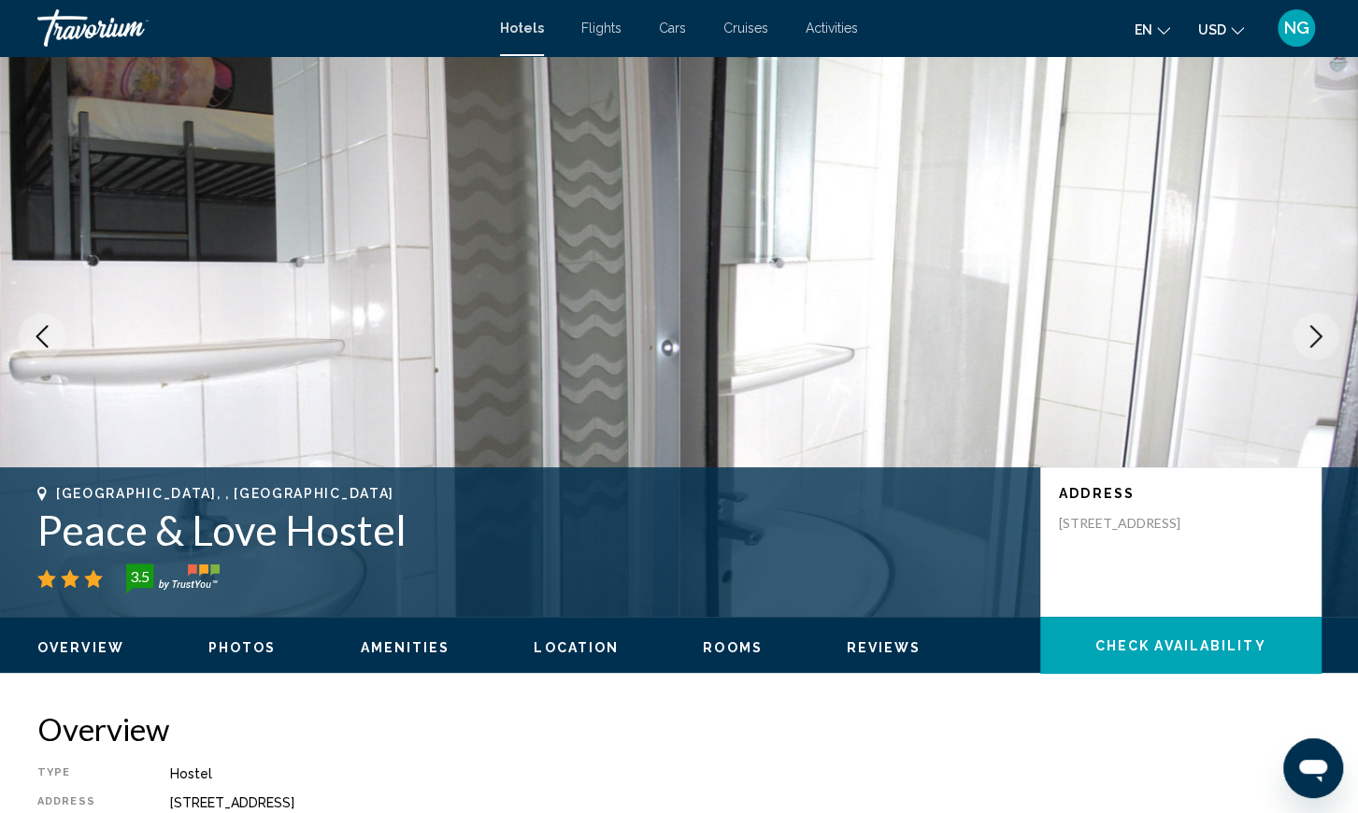
click at [1315, 336] on icon "Next image" at bounding box center [1316, 336] width 22 height 22
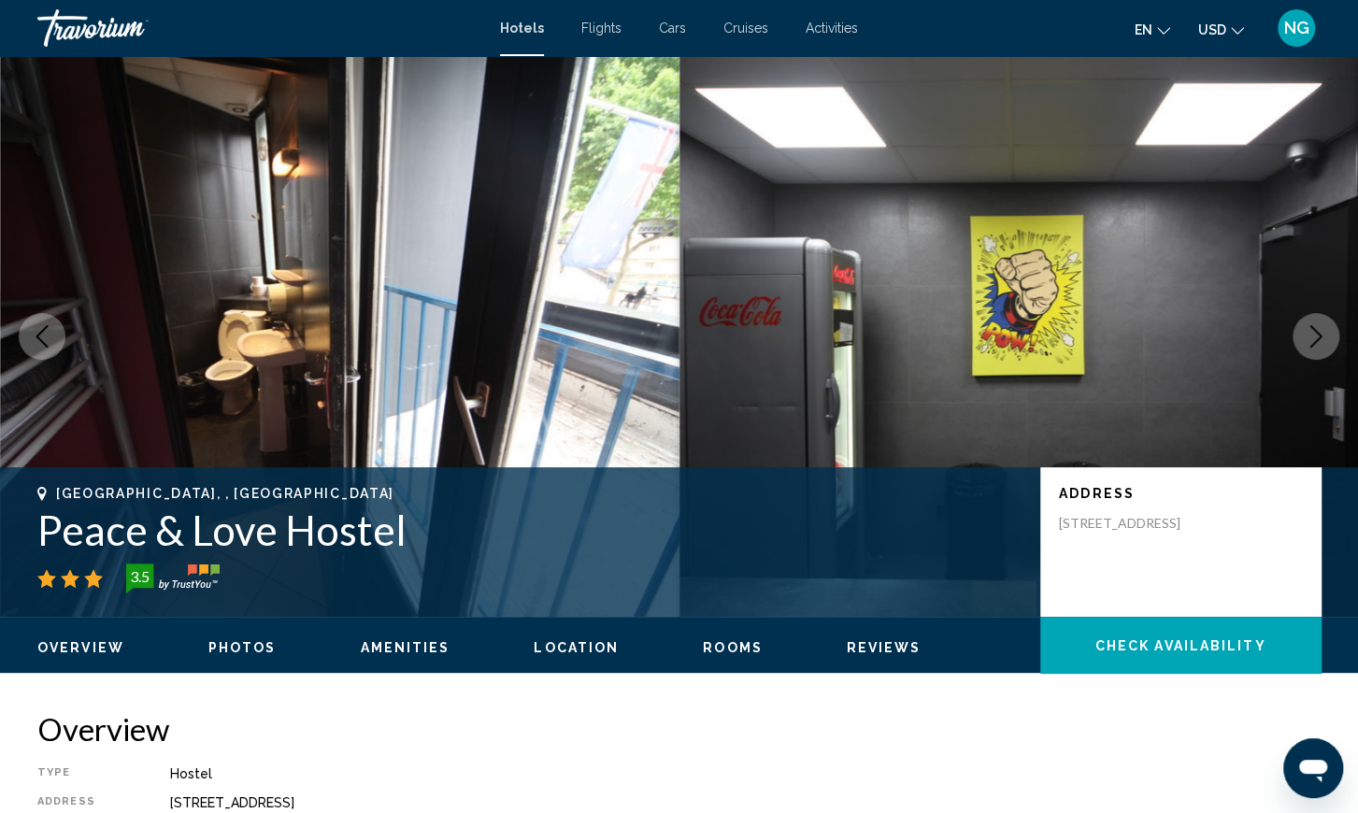
click at [1315, 336] on icon "Next image" at bounding box center [1316, 336] width 22 height 22
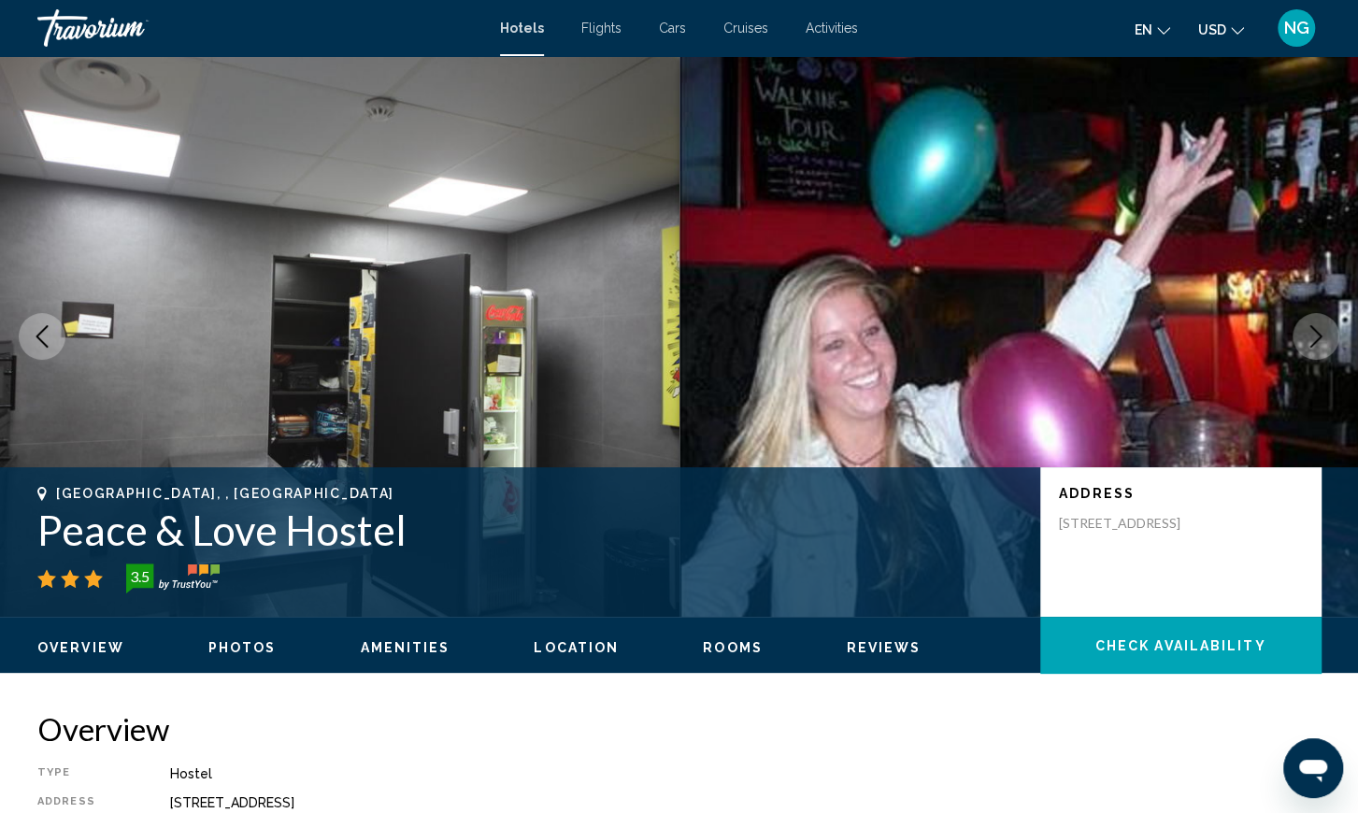
click at [1315, 336] on icon "Next image" at bounding box center [1316, 336] width 22 height 22
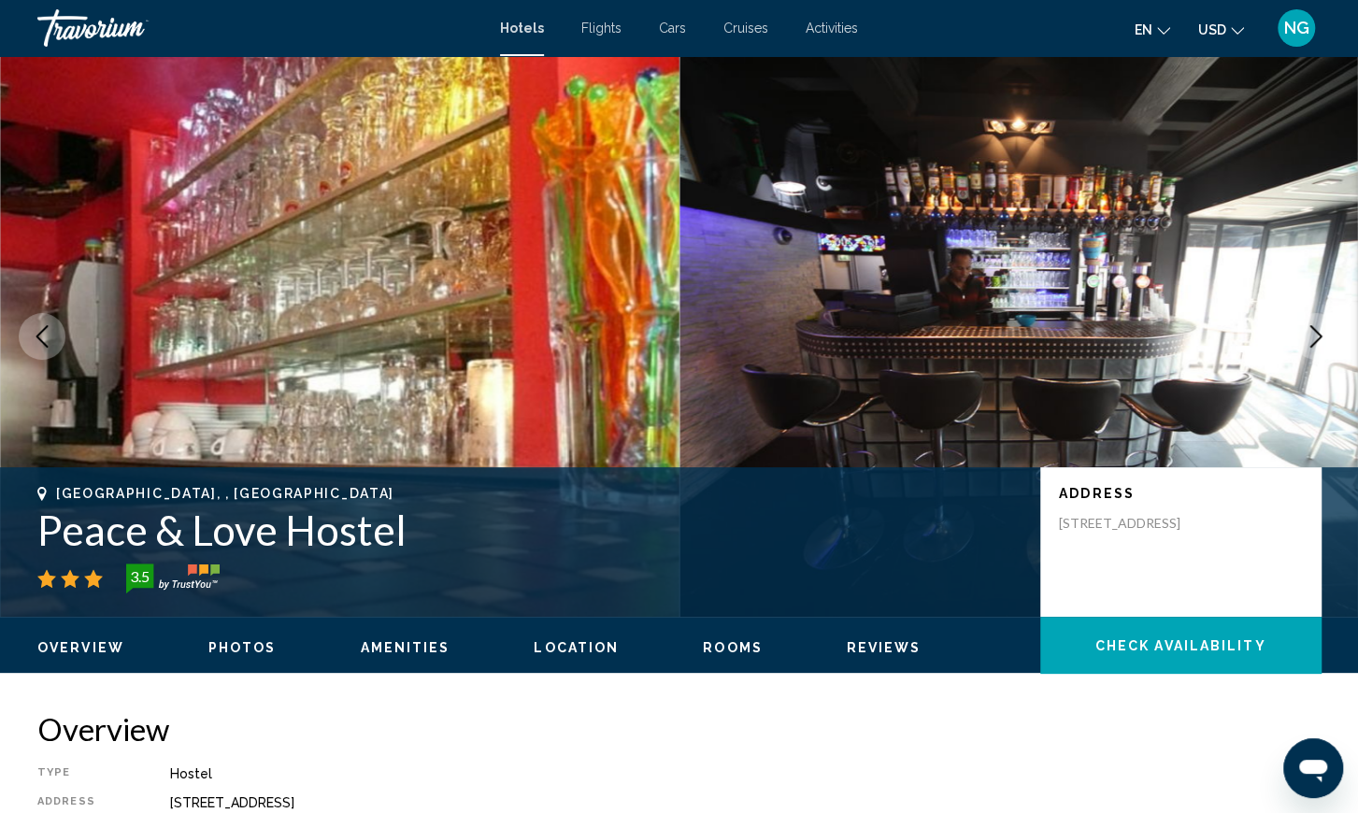
click at [1315, 336] on icon "Next image" at bounding box center [1316, 336] width 22 height 22
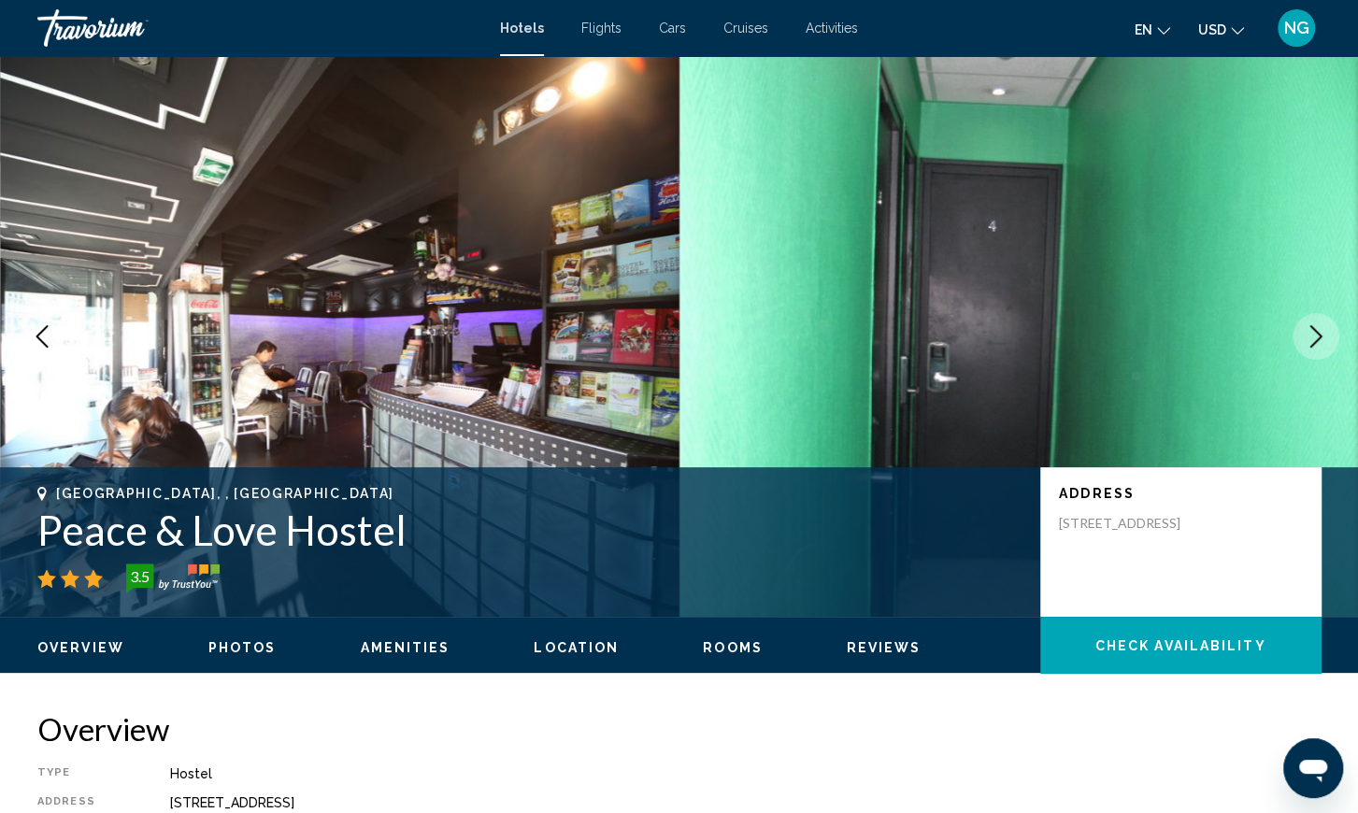
click at [1315, 336] on icon "Next image" at bounding box center [1316, 336] width 22 height 22
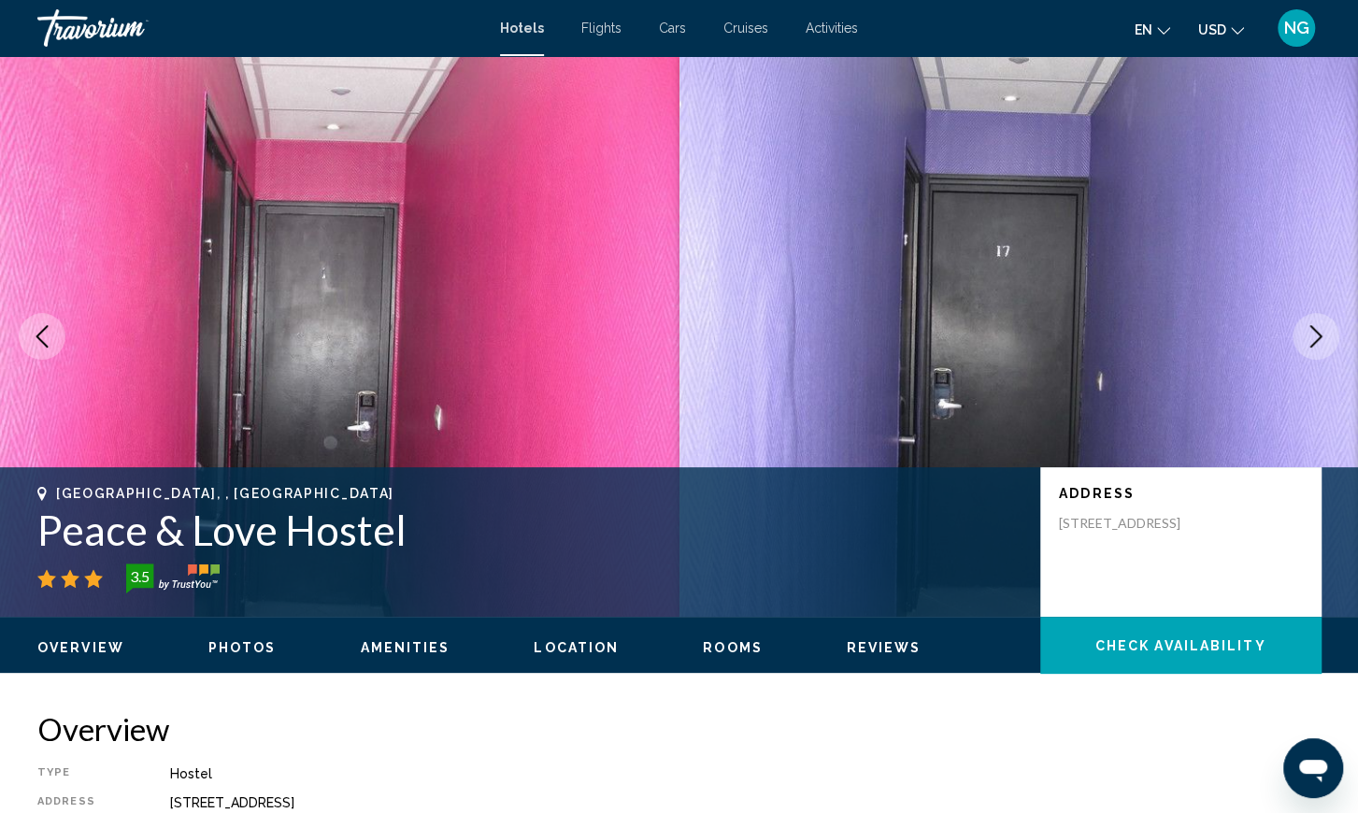
click at [1315, 336] on icon "Next image" at bounding box center [1316, 336] width 22 height 22
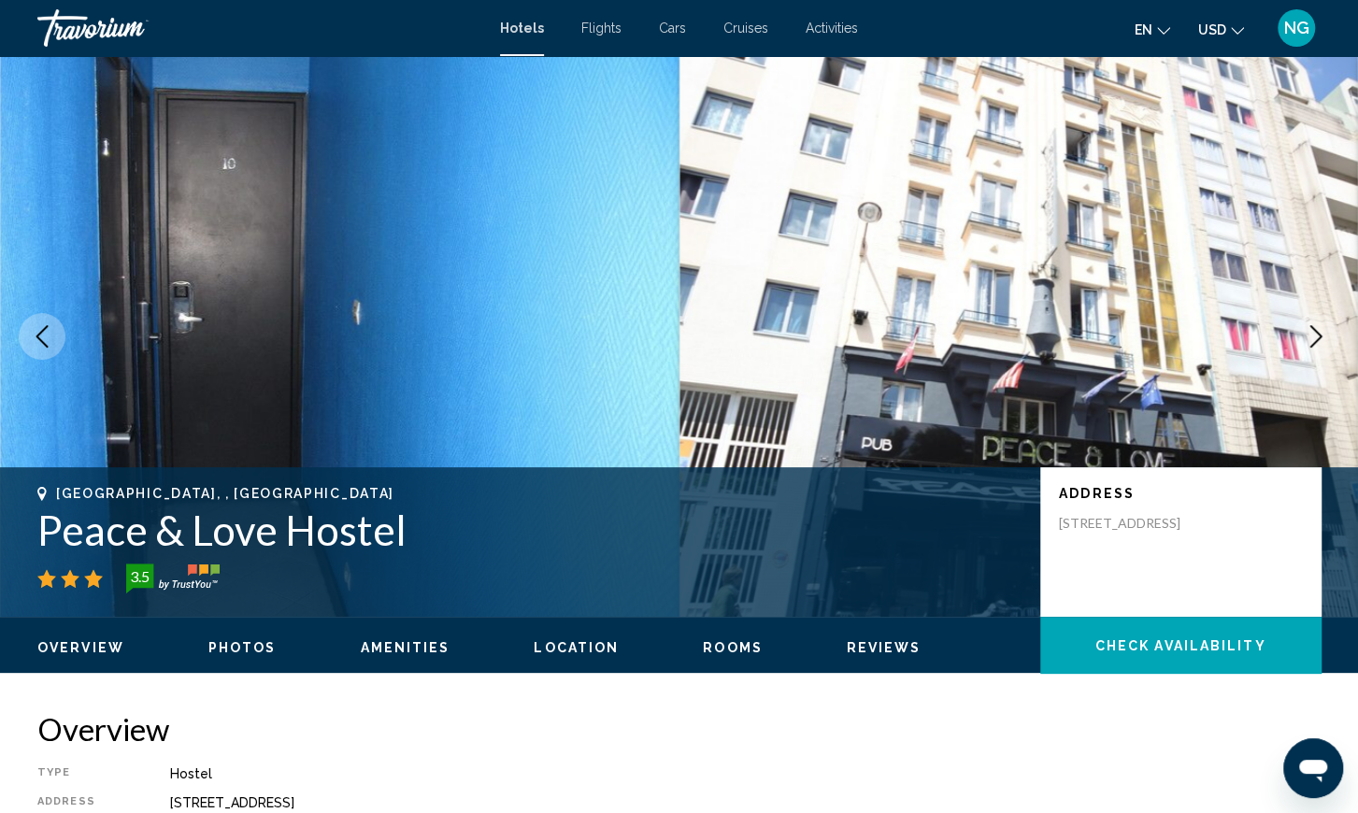
click at [1315, 336] on icon "Next image" at bounding box center [1316, 336] width 22 height 22
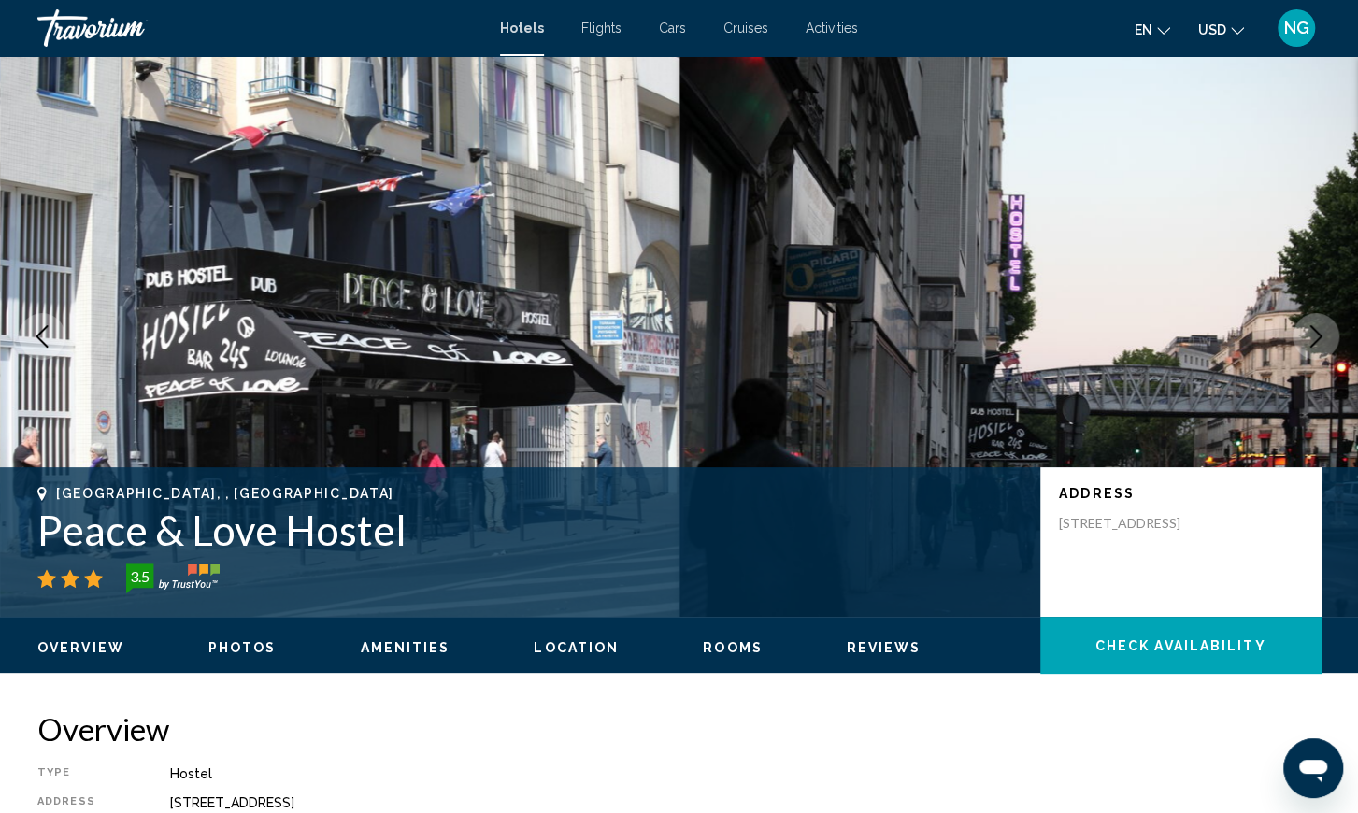
click at [1315, 336] on icon "Next image" at bounding box center [1316, 336] width 22 height 22
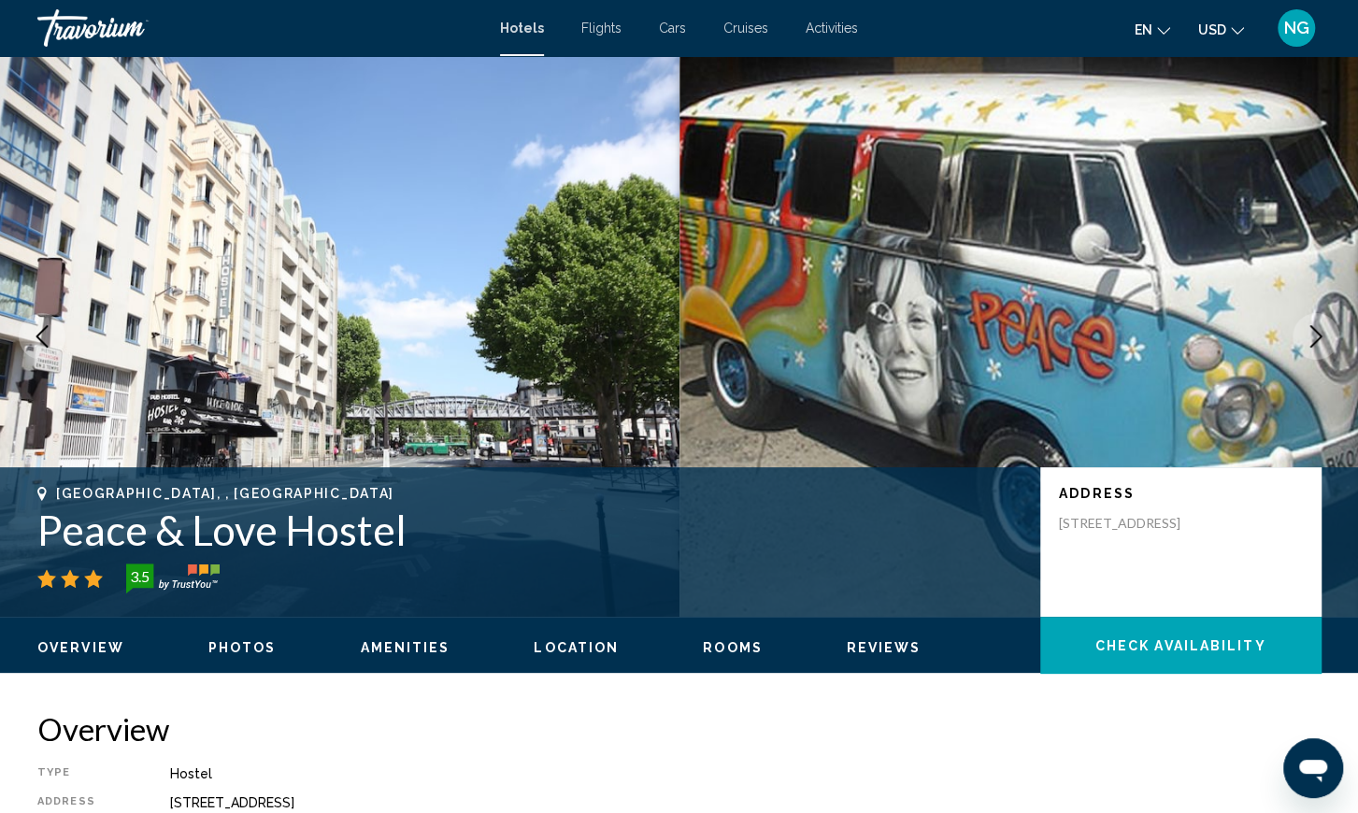
click at [1315, 336] on icon "Next image" at bounding box center [1316, 336] width 22 height 22
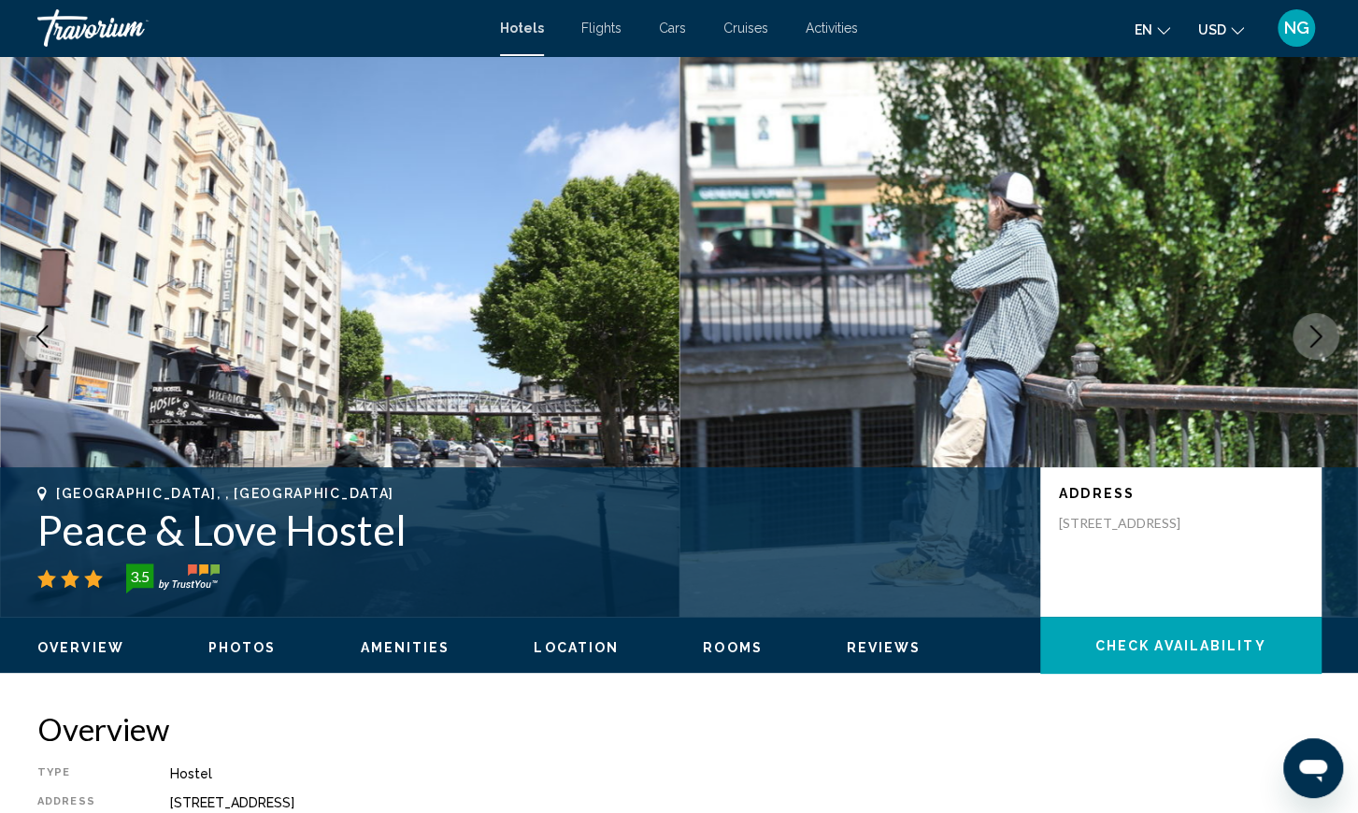
click at [1315, 336] on icon "Next image" at bounding box center [1316, 336] width 22 height 22
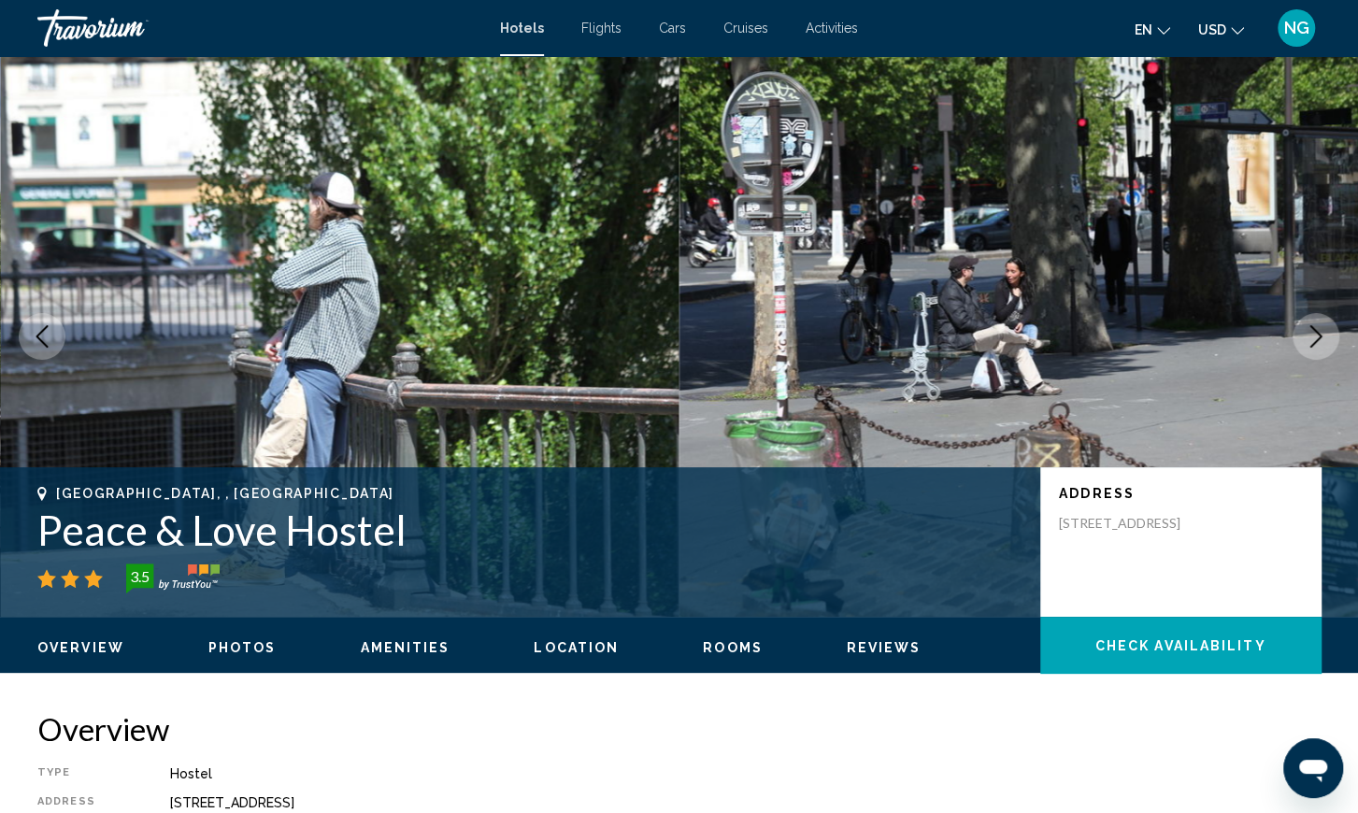
click at [1315, 336] on icon "Next image" at bounding box center [1316, 336] width 22 height 22
